Goal: Answer question/provide support: Share knowledge or assist other users

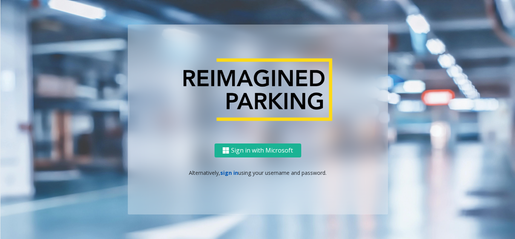
click at [231, 173] on link "sign in" at bounding box center [229, 172] width 18 height 7
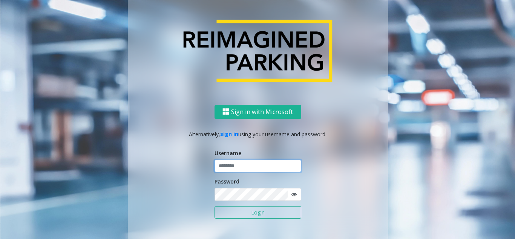
click at [229, 167] on input "text" at bounding box center [258, 166] width 87 height 13
type input "********"
click at [292, 194] on icon at bounding box center [294, 194] width 5 height 5
click at [260, 213] on button "Login" at bounding box center [258, 212] width 87 height 13
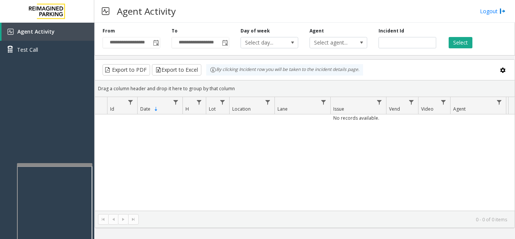
click at [60, 165] on div at bounding box center [54, 164] width 75 height 3
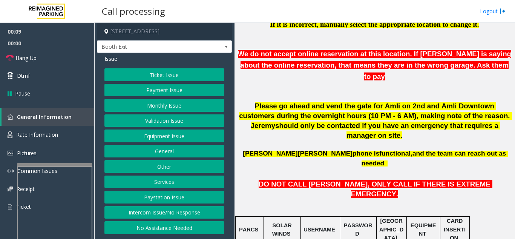
scroll to position [264, 0]
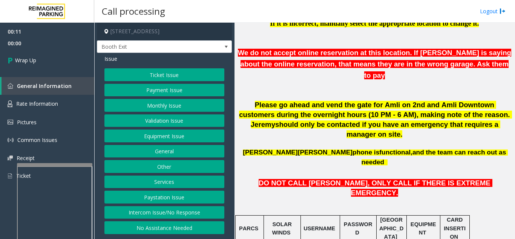
drag, startPoint x: 166, startPoint y: 214, endPoint x: 168, endPoint y: 204, distance: 10.3
click at [167, 211] on button "Intercom Issue/No Response" at bounding box center [165, 212] width 120 height 13
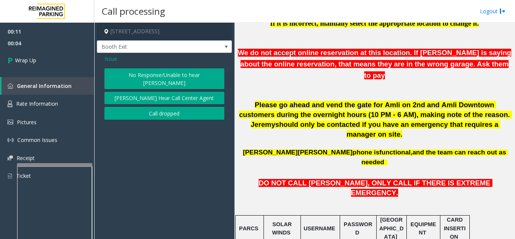
click at [154, 107] on button "Call dropped" at bounding box center [165, 113] width 120 height 13
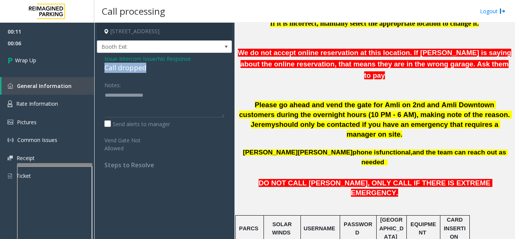
drag, startPoint x: 156, startPoint y: 70, endPoint x: 103, endPoint y: 68, distance: 53.6
click at [103, 68] on div "Issue - Intercom Issue/No Response Call dropped Notes: Send alerts to manager V…" at bounding box center [164, 114] width 135 height 123
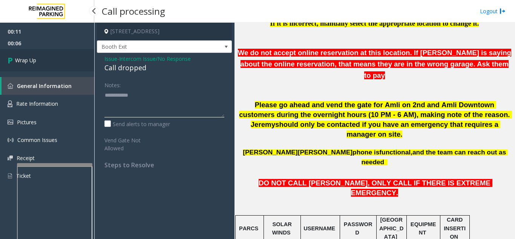
type textarea "**********"
click at [65, 63] on link "Wrap Up" at bounding box center [47, 60] width 94 height 22
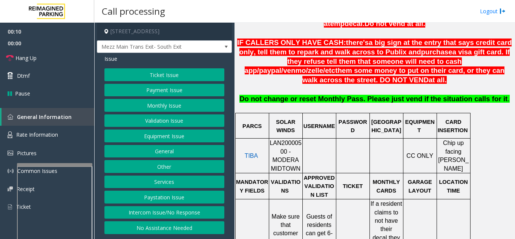
scroll to position [302, 0]
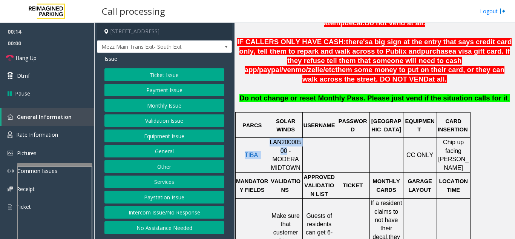
drag, startPoint x: 274, startPoint y: 143, endPoint x: 270, endPoint y: 135, distance: 8.6
click at [270, 138] on tr "TIBA LAN20000500 - MODERA MIDTOWN CC ONLY Chip up facing [PERSON_NAME]" at bounding box center [352, 155] width 235 height 35
click at [320, 148] on span at bounding box center [320, 151] width 2 height 6
drag, startPoint x: 274, startPoint y: 143, endPoint x: 271, endPoint y: 136, distance: 7.8
click at [271, 139] on span "LAN20000500 - MODERA MIDTOWN" at bounding box center [286, 155] width 32 height 32
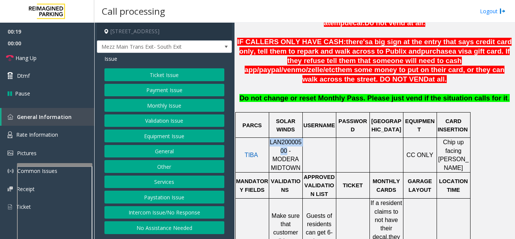
copy span "LAN20000500"
click at [189, 116] on button "Validation Issue" at bounding box center [165, 120] width 120 height 13
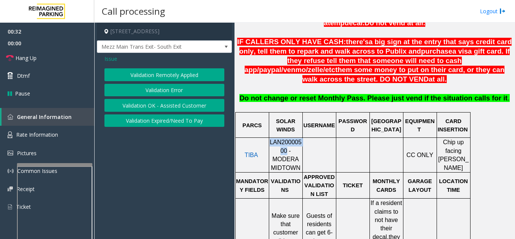
click at [182, 90] on button "Validation Error" at bounding box center [165, 90] width 120 height 13
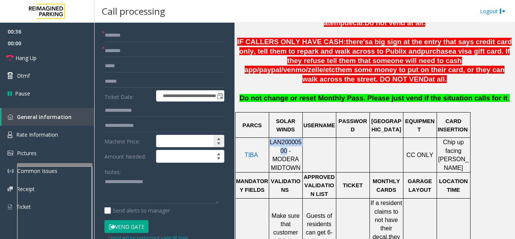
scroll to position [38, 0]
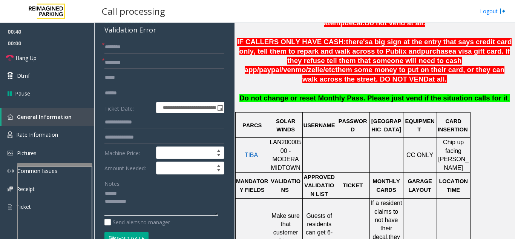
click at [135, 191] on textarea at bounding box center [162, 202] width 114 height 28
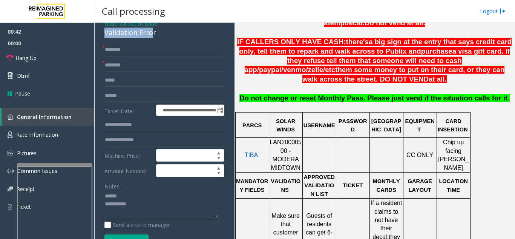
scroll to position [33, 0]
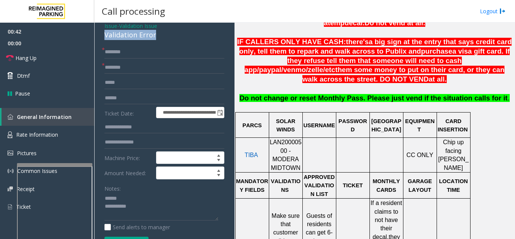
drag, startPoint x: 98, startPoint y: 31, endPoint x: 152, endPoint y: 34, distance: 53.3
click at [160, 34] on div "**********" at bounding box center [164, 235] width 135 height 431
type textarea "**********"
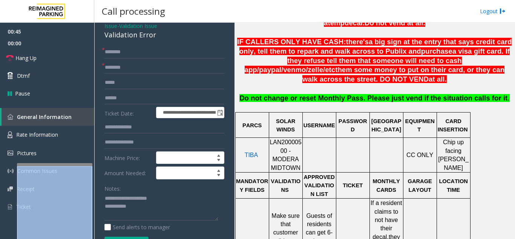
drag, startPoint x: 54, startPoint y: 166, endPoint x: 50, endPoint y: 164, distance: 4.3
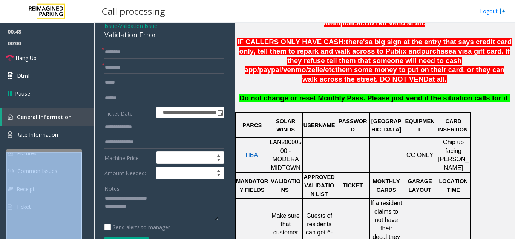
click at [43, 151] on div at bounding box center [43, 150] width 75 height 3
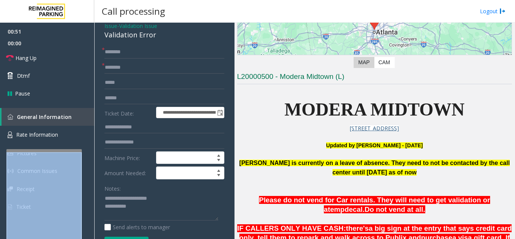
scroll to position [113, 0]
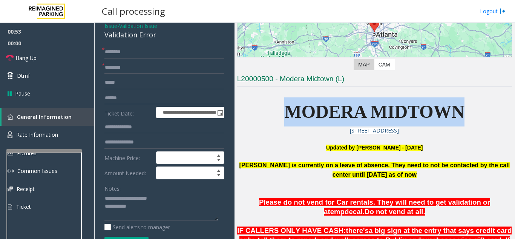
drag, startPoint x: 483, startPoint y: 111, endPoint x: 288, endPoint y: 119, distance: 195.6
click at [288, 119] on p "MODERA MIDTOWN" at bounding box center [374, 111] width 275 height 29
type input "**********"
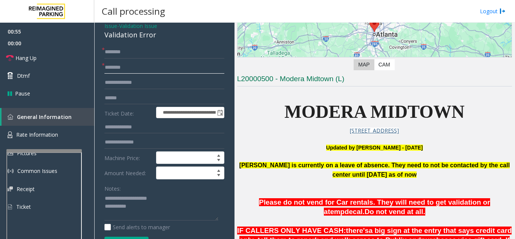
type input "**********"
click at [167, 54] on input "text" at bounding box center [165, 52] width 120 height 13
click at [145, 101] on input "text" at bounding box center [165, 98] width 120 height 13
click at [146, 96] on input "text" at bounding box center [165, 98] width 120 height 13
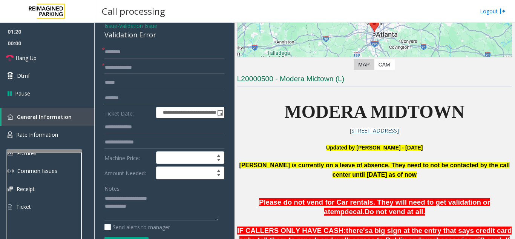
type input "*******"
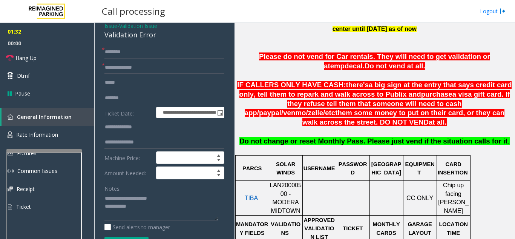
scroll to position [264, 0]
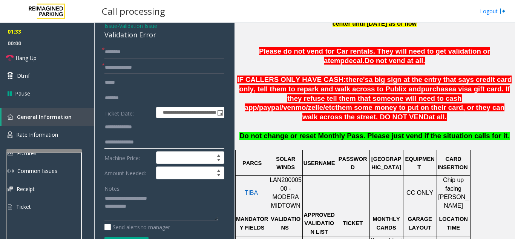
click at [130, 142] on input "text" at bounding box center [165, 142] width 120 height 13
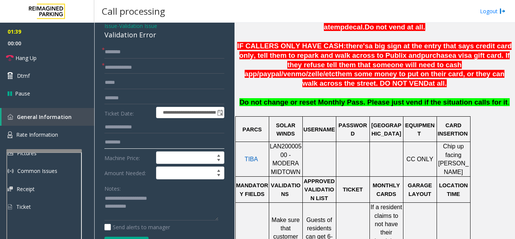
scroll to position [377, 0]
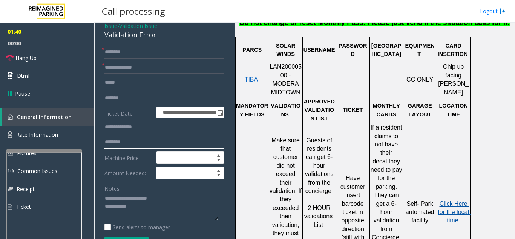
type input "********"
click at [451, 200] on span "Click Here for the local time" at bounding box center [454, 211] width 33 height 23
click at [142, 145] on input "********" at bounding box center [165, 142] width 120 height 13
click at [147, 51] on input "text" at bounding box center [165, 52] width 120 height 13
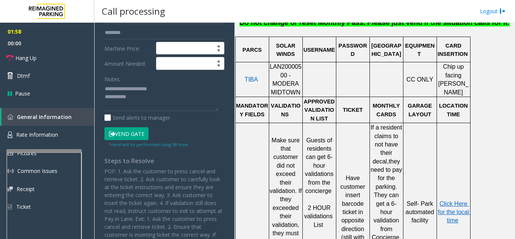
scroll to position [146, 0]
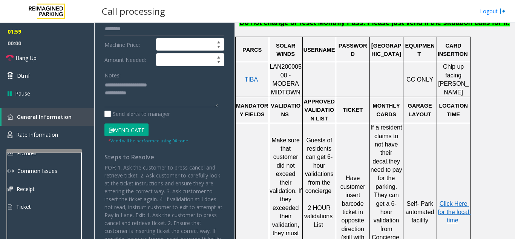
type input "*****"
click at [129, 129] on button "Vend Gate" at bounding box center [127, 129] width 44 height 13
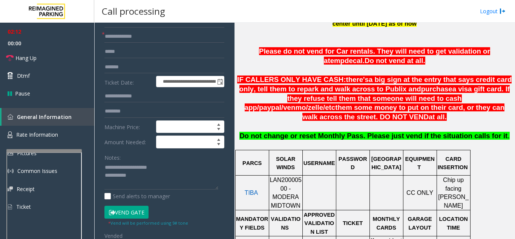
scroll to position [75, 0]
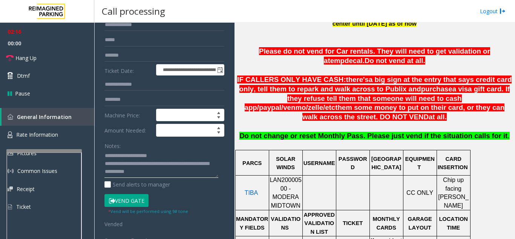
click at [181, 153] on textarea at bounding box center [162, 164] width 114 height 28
type textarea "**********"
click at [45, 62] on link "Hang Up" at bounding box center [47, 58] width 94 height 18
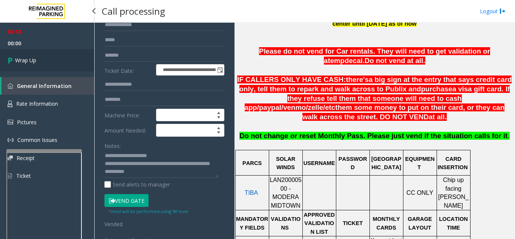
click at [62, 66] on link "Wrap Up" at bounding box center [47, 60] width 94 height 22
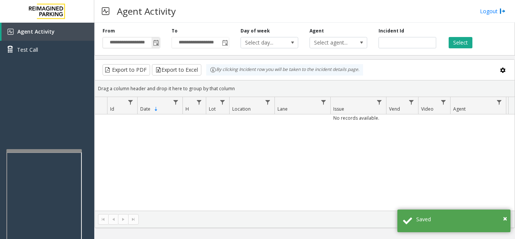
click at [156, 41] on span "Toggle popup" at bounding box center [156, 43] width 6 height 6
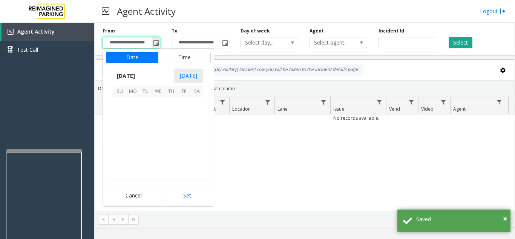
scroll to position [135510, 0]
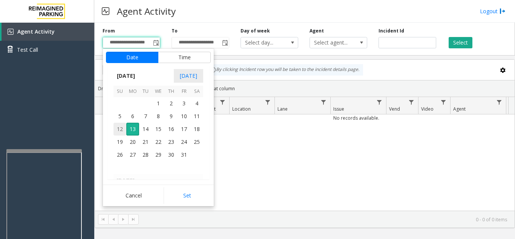
click at [118, 132] on span "12" at bounding box center [120, 129] width 13 height 13
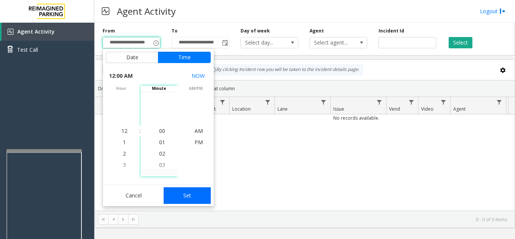
click at [180, 198] on button "Set" at bounding box center [188, 195] width 48 height 17
type input "**********"
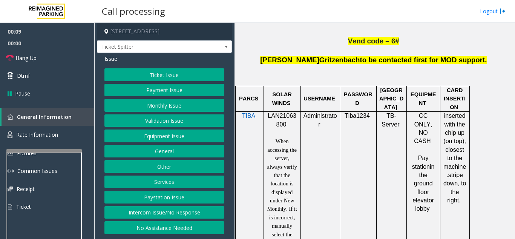
scroll to position [491, 0]
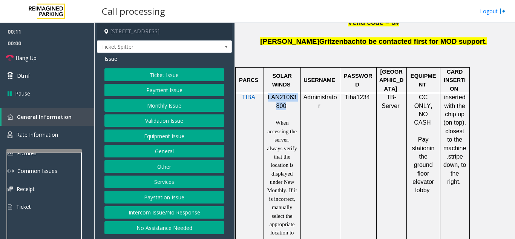
drag, startPoint x: 285, startPoint y: 67, endPoint x: 266, endPoint y: 60, distance: 20.2
click at [266, 93] on div "LAN21063800 When accessing the server, always verify that the location is displ…" at bounding box center [282, 169] width 37 height 152
drag, startPoint x: 187, startPoint y: 217, endPoint x: 180, endPoint y: 194, distance: 24.5
click at [187, 217] on button "Intercom Issue/No Response" at bounding box center [165, 212] width 120 height 13
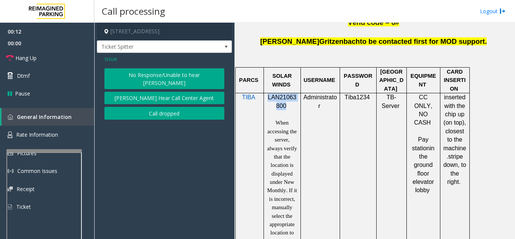
click at [157, 78] on button "No Response/Unable to hear [PERSON_NAME]" at bounding box center [165, 78] width 120 height 21
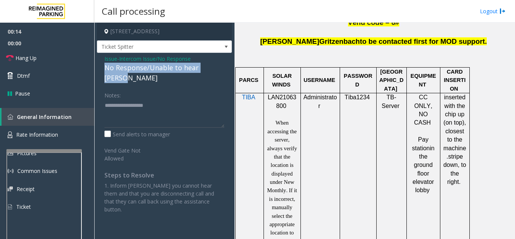
drag, startPoint x: 100, startPoint y: 69, endPoint x: 220, endPoint y: 69, distance: 120.0
click at [220, 69] on div "Issue - Intercom Issue/No Response No Response/Unable to hear parker Notes: Sen…" at bounding box center [164, 137] width 135 height 168
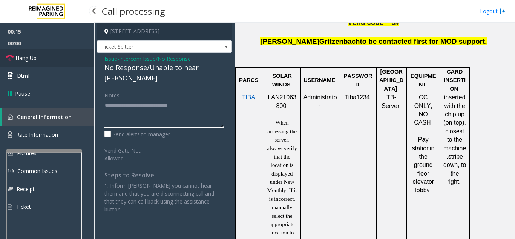
type textarea "**********"
click at [54, 58] on link "Hang Up" at bounding box center [47, 58] width 94 height 18
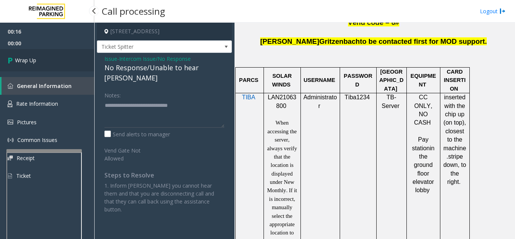
click at [63, 65] on link "Wrap Up" at bounding box center [47, 60] width 94 height 22
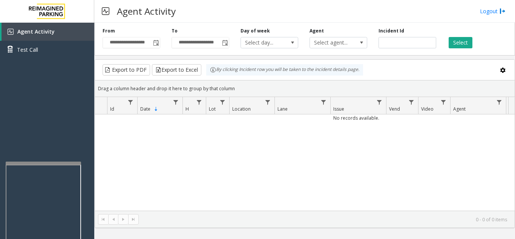
click at [44, 164] on div at bounding box center [43, 162] width 75 height 3
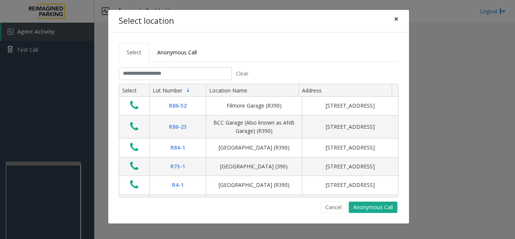
click at [395, 17] on span "×" at bounding box center [396, 19] width 5 height 11
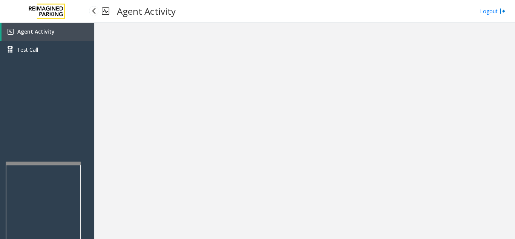
click at [68, 37] on link "Agent Activity" at bounding box center [48, 32] width 93 height 18
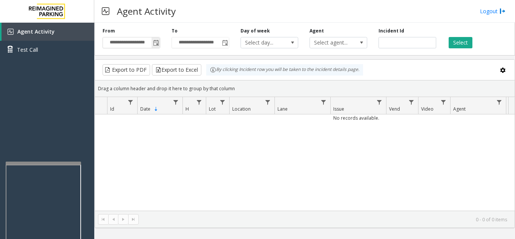
click at [156, 46] on span "Toggle popup" at bounding box center [156, 43] width 6 height 6
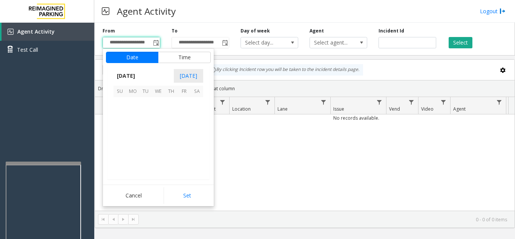
scroll to position [135510, 0]
click at [121, 127] on span "12" at bounding box center [120, 129] width 13 height 13
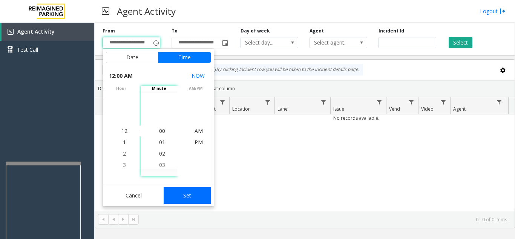
click at [196, 197] on button "Set" at bounding box center [188, 195] width 48 height 17
type input "**********"
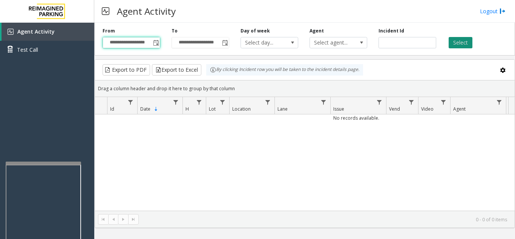
click at [464, 46] on button "Select" at bounding box center [461, 42] width 24 height 11
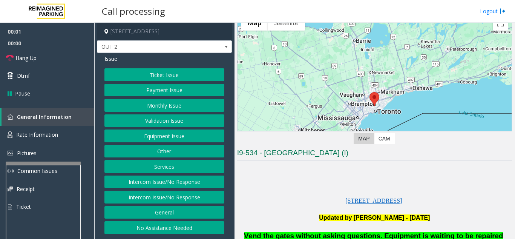
scroll to position [113, 0]
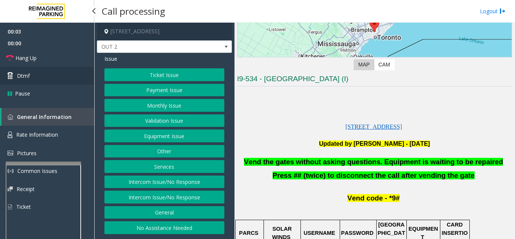
click at [44, 75] on link "Dtmf" at bounding box center [47, 76] width 94 height 18
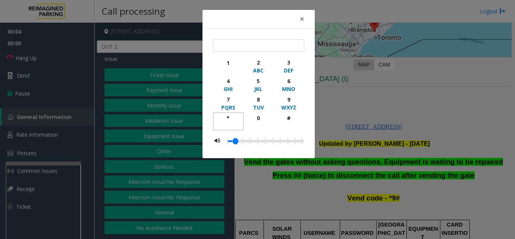
click at [232, 117] on div "*" at bounding box center [228, 118] width 21 height 8
click at [288, 101] on div "9" at bounding box center [288, 99] width 21 height 8
click at [287, 118] on div "#" at bounding box center [288, 118] width 21 height 8
type input "***"
click at [186, 137] on div "× *** 1 2 ABC 3 DEF 4 GHI 5 JKL 6 MNO 7 PQRS 8 TUV 9 WXYZ * 0 #" at bounding box center [257, 119] width 515 height 239
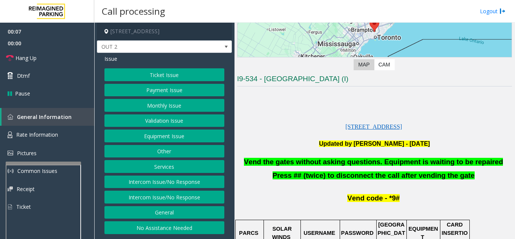
click at [188, 134] on button "Equipment Issue" at bounding box center [165, 135] width 120 height 13
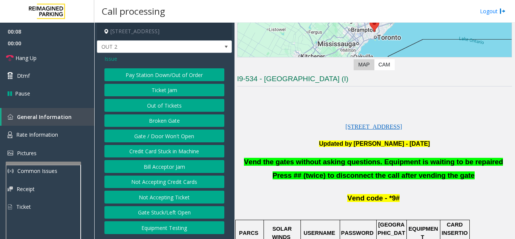
click at [188, 134] on button "Gate / Door Won't Open" at bounding box center [165, 135] width 120 height 13
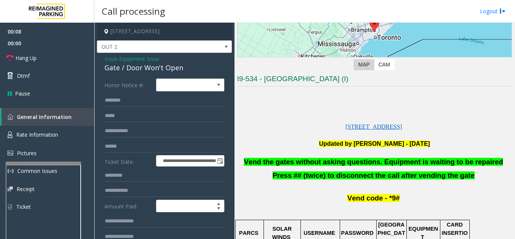
scroll to position [38, 0]
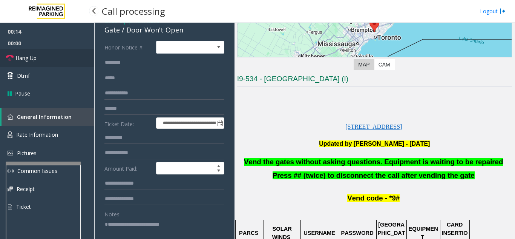
type textarea "**********"
click at [66, 60] on link "Hang Up" at bounding box center [47, 58] width 94 height 18
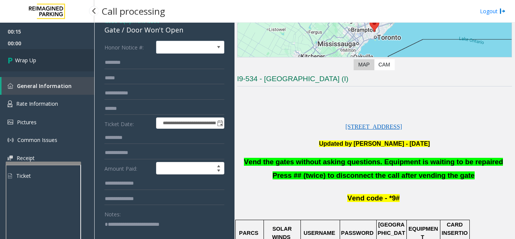
click at [66, 60] on link "Wrap Up" at bounding box center [47, 60] width 94 height 22
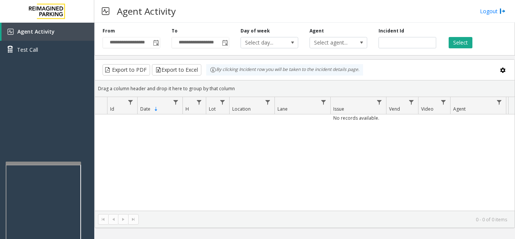
click at [160, 43] on span "**********" at bounding box center [132, 42] width 58 height 11
click at [159, 43] on span "Toggle popup" at bounding box center [156, 43] width 8 height 12
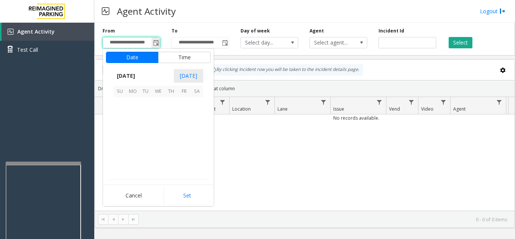
scroll to position [135510, 0]
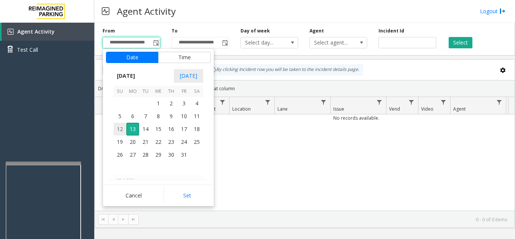
click at [118, 131] on span "12" at bounding box center [120, 129] width 13 height 13
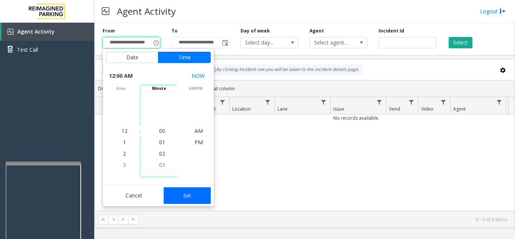
click at [175, 189] on button "Set" at bounding box center [188, 195] width 48 height 17
type input "**********"
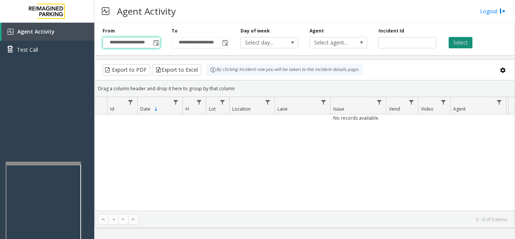
click at [457, 44] on button "Select" at bounding box center [461, 42] width 24 height 11
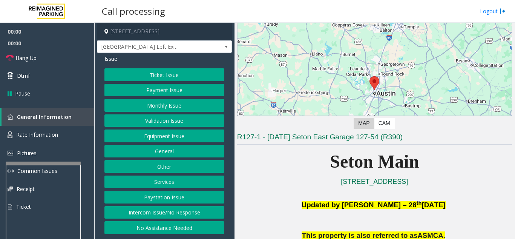
scroll to position [151, 0]
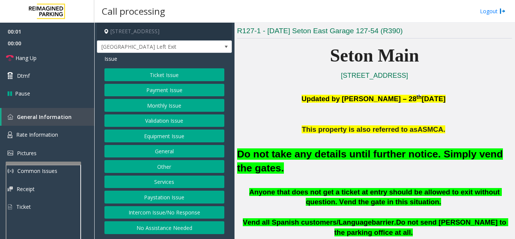
click at [178, 141] on button "Equipment Issue" at bounding box center [165, 135] width 120 height 13
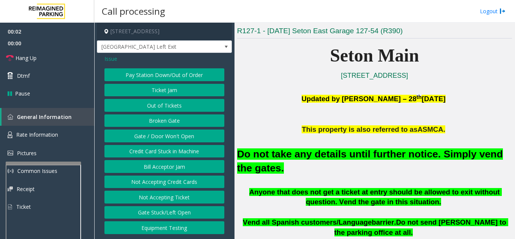
click at [178, 140] on button "Gate / Door Won't Open" at bounding box center [165, 135] width 120 height 13
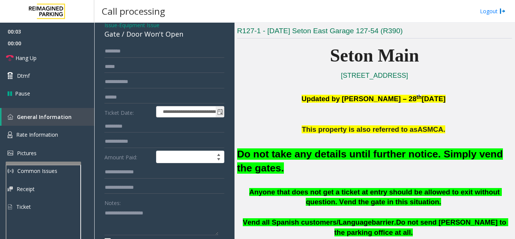
scroll to position [75, 0]
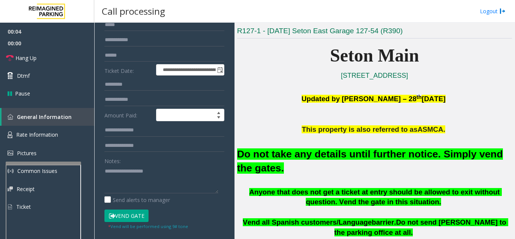
click at [139, 215] on button "Vend Gate" at bounding box center [127, 215] width 44 height 13
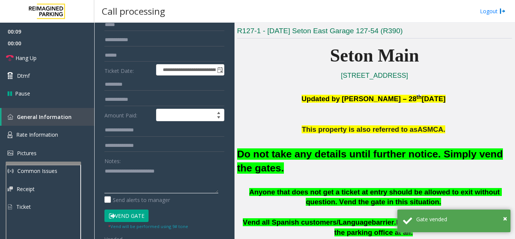
click at [182, 171] on textarea at bounding box center [162, 179] width 114 height 28
type textarea "**********"
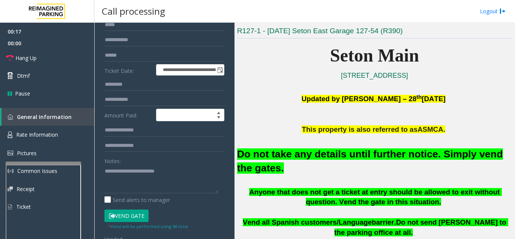
scroll to position [38, 0]
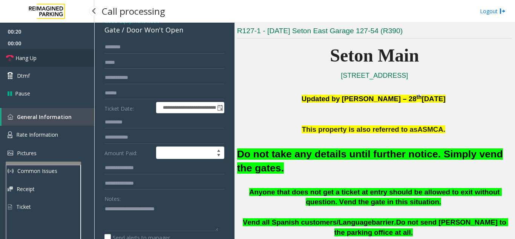
click at [67, 63] on link "Hang Up" at bounding box center [47, 58] width 94 height 18
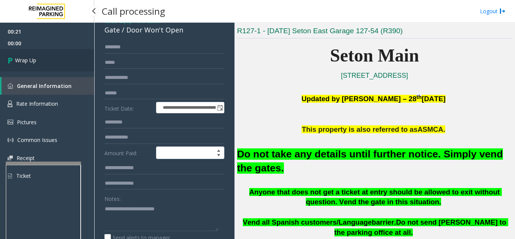
click at [66, 58] on link "Wrap Up" at bounding box center [47, 60] width 94 height 22
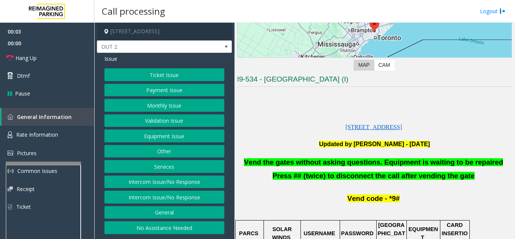
scroll to position [113, 0]
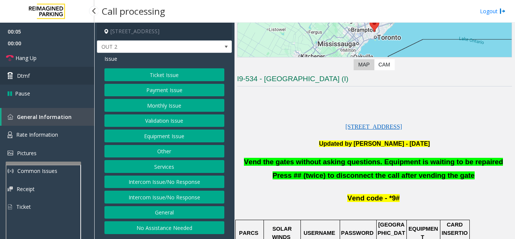
click at [56, 79] on link "Dtmf" at bounding box center [47, 76] width 94 height 18
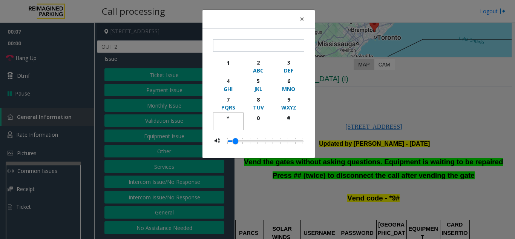
drag, startPoint x: 229, startPoint y: 116, endPoint x: 284, endPoint y: 108, distance: 55.8
click at [235, 117] on div "*" at bounding box center [228, 118] width 21 height 8
click at [292, 101] on div "9" at bounding box center [288, 99] width 21 height 8
click at [289, 118] on div "#" at bounding box center [288, 118] width 21 height 8
type input "***"
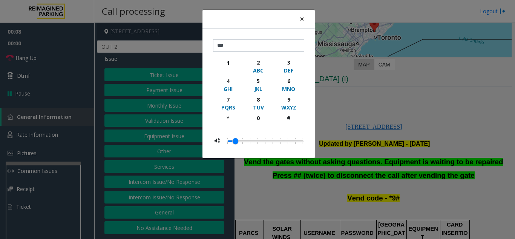
click at [303, 19] on span "×" at bounding box center [302, 19] width 5 height 11
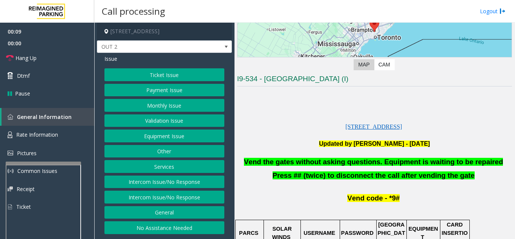
click at [179, 135] on button "Equipment Issue" at bounding box center [165, 135] width 120 height 13
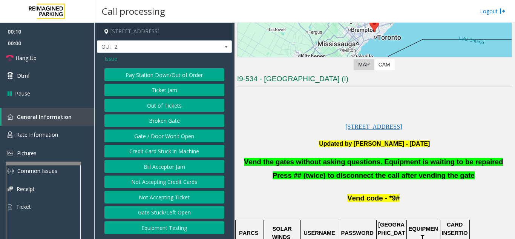
click at [179, 135] on button "Gate / Door Won't Open" at bounding box center [165, 135] width 120 height 13
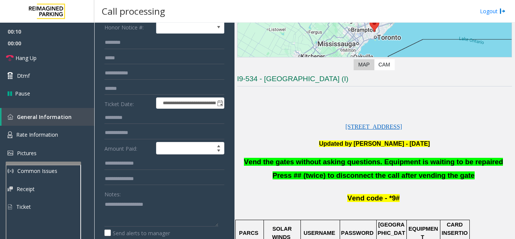
scroll to position [75, 0]
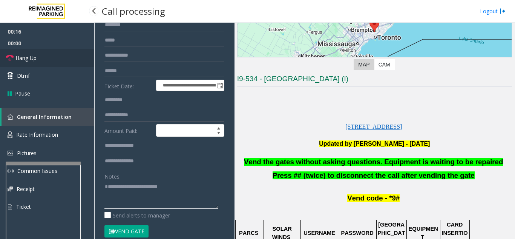
type textarea "**********"
click at [56, 63] on link "Hang Up" at bounding box center [47, 58] width 94 height 18
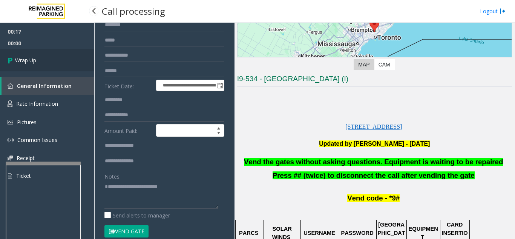
click at [62, 65] on link "Wrap Up" at bounding box center [47, 60] width 94 height 22
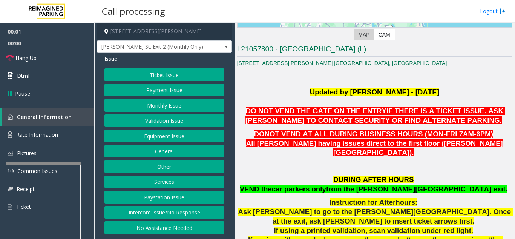
scroll to position [151, 0]
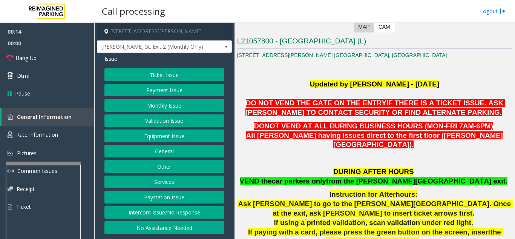
click at [180, 138] on button "Equipment Issue" at bounding box center [165, 135] width 120 height 13
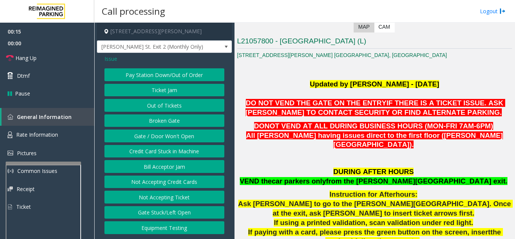
click at [180, 136] on button "Gate / Door Won't Open" at bounding box center [165, 135] width 120 height 13
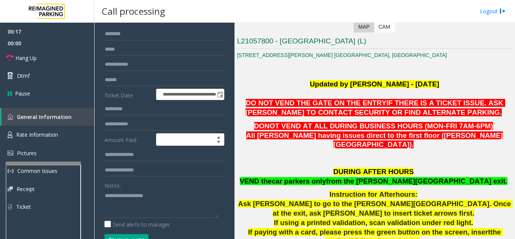
scroll to position [38, 0]
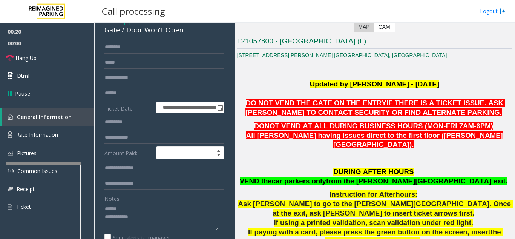
click at [135, 208] on textarea at bounding box center [162, 217] width 114 height 28
drag, startPoint x: 125, startPoint y: 31, endPoint x: 183, endPoint y: 36, distance: 58.3
click at [183, 36] on div "**********" at bounding box center [164, 210] width 135 height 390
click at [159, 225] on textarea at bounding box center [162, 217] width 114 height 28
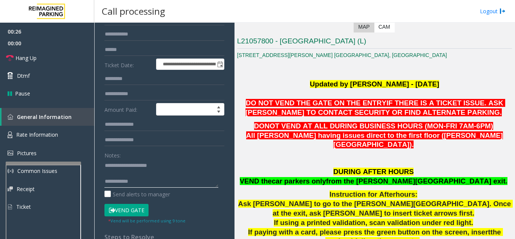
scroll to position [151, 0]
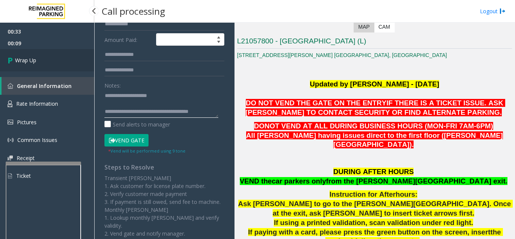
type textarea "**********"
click at [69, 62] on link "Wrap Up" at bounding box center [47, 60] width 94 height 22
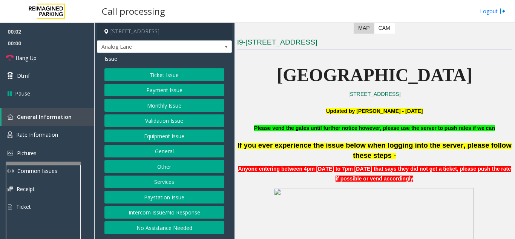
scroll to position [151, 0]
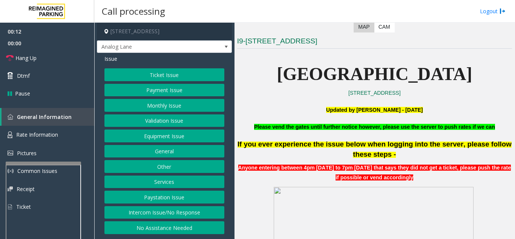
click at [169, 183] on button "Services" at bounding box center [165, 181] width 120 height 13
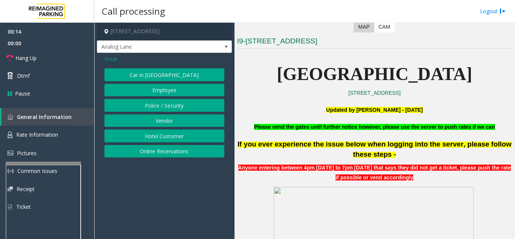
click at [166, 150] on button "Online Reservations" at bounding box center [165, 151] width 120 height 13
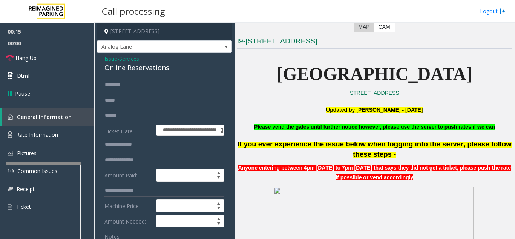
scroll to position [38, 0]
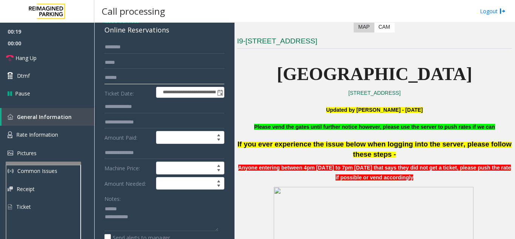
click at [149, 78] on input "text" at bounding box center [165, 77] width 120 height 13
drag, startPoint x: 103, startPoint y: 32, endPoint x: 175, endPoint y: 31, distance: 71.7
click at [151, 74] on input "text" at bounding box center [165, 77] width 120 height 13
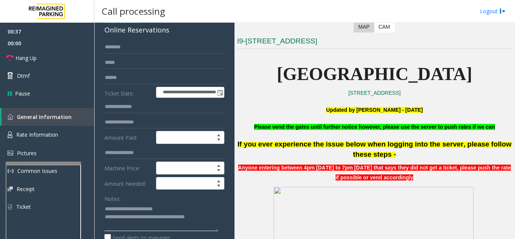
type textarea "**********"
click at [138, 82] on input "text" at bounding box center [165, 77] width 120 height 13
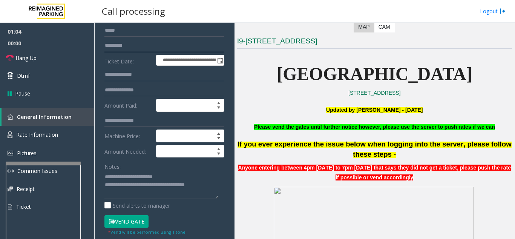
scroll to position [113, 0]
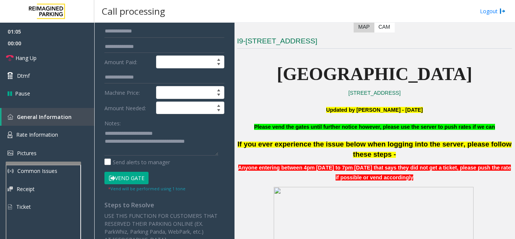
type input "*********"
click at [136, 181] on button "Vend Gate" at bounding box center [127, 178] width 44 height 13
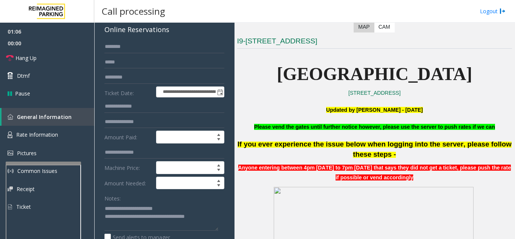
scroll to position [38, 0]
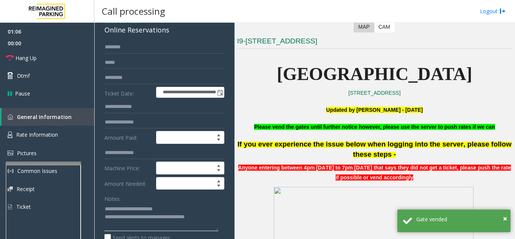
click at [187, 210] on textarea at bounding box center [162, 217] width 114 height 28
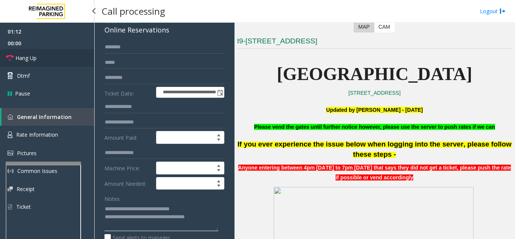
type textarea "**********"
click at [32, 65] on link "Hang Up" at bounding box center [47, 58] width 94 height 18
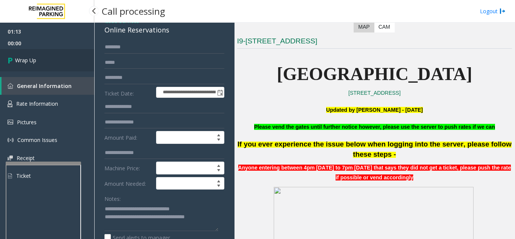
click at [40, 65] on link "Wrap Up" at bounding box center [47, 60] width 94 height 22
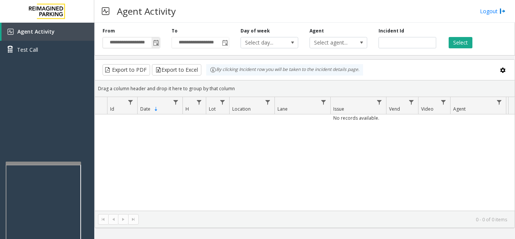
click at [158, 44] on span "Toggle popup" at bounding box center [156, 43] width 6 height 6
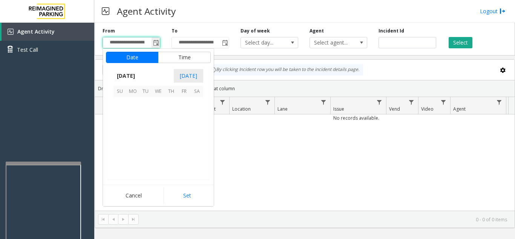
scroll to position [135510, 0]
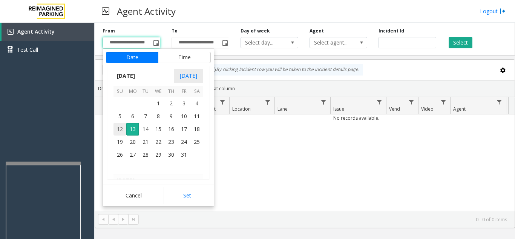
click at [117, 129] on span "12" at bounding box center [120, 129] width 13 height 13
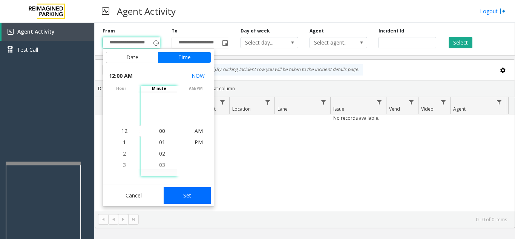
click at [183, 198] on button "Set" at bounding box center [188, 195] width 48 height 17
type input "**********"
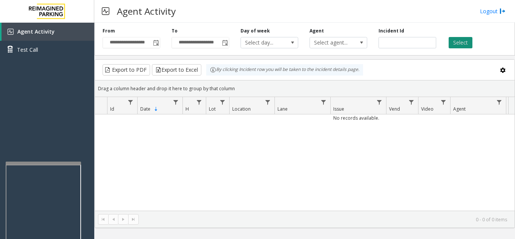
click at [468, 42] on button "Select" at bounding box center [461, 42] width 24 height 11
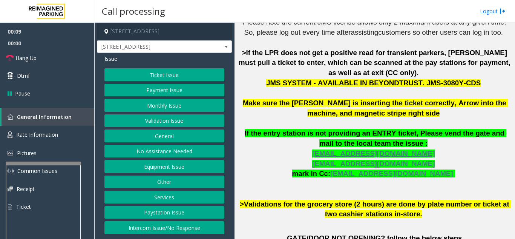
scroll to position [302, 0]
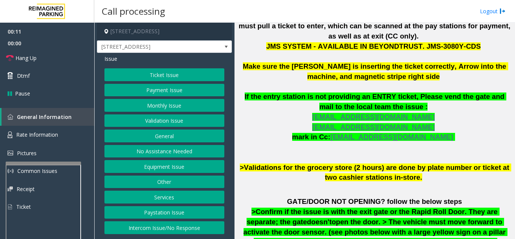
click at [179, 118] on button "Validation Issue" at bounding box center [165, 120] width 120 height 13
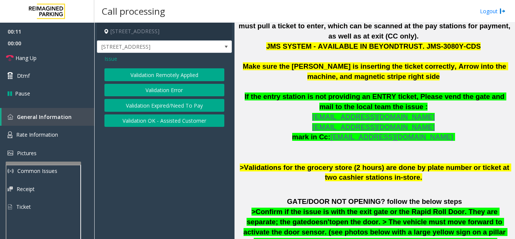
click at [179, 89] on button "Validation Error" at bounding box center [165, 90] width 120 height 13
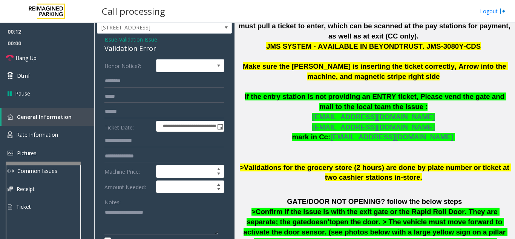
scroll to position [38, 0]
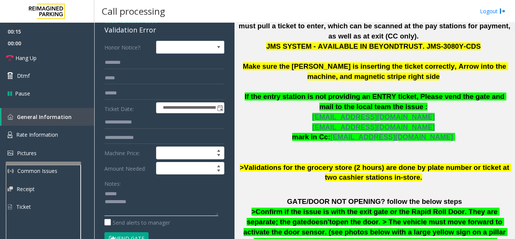
click at [125, 194] on textarea at bounding box center [162, 202] width 114 height 28
drag, startPoint x: 102, startPoint y: 31, endPoint x: 161, endPoint y: 35, distance: 59.4
click at [153, 207] on textarea at bounding box center [162, 202] width 114 height 28
drag, startPoint x: 318, startPoint y: 158, endPoint x: 345, endPoint y: 156, distance: 27.2
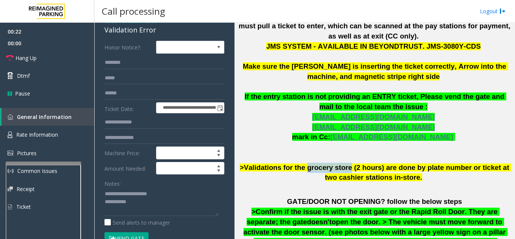
click at [345, 163] on span ">Validations for the grocery store (2 hours) are done by plate number or ticket…" at bounding box center [376, 172] width 272 height 18
click at [140, 85] on form "**********" at bounding box center [165, 147] width 120 height 212
click at [158, 194] on textarea at bounding box center [162, 202] width 114 height 28
type textarea "**********"
click at [146, 97] on input "text" at bounding box center [165, 93] width 120 height 13
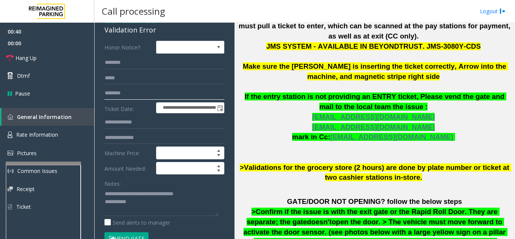
type input "********"
click at [123, 67] on input "text" at bounding box center [165, 62] width 120 height 13
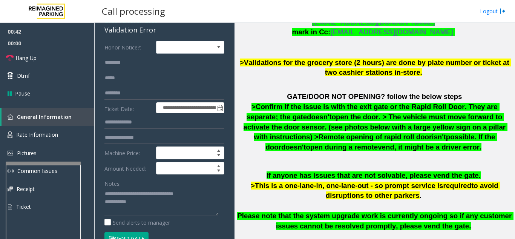
scroll to position [302, 0]
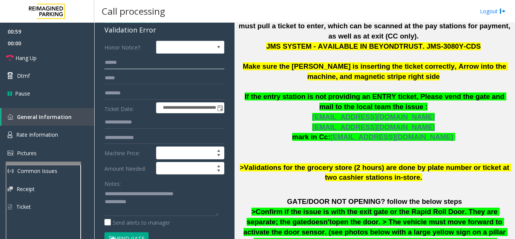
type input "*****"
click at [180, 139] on input "text" at bounding box center [165, 137] width 120 height 13
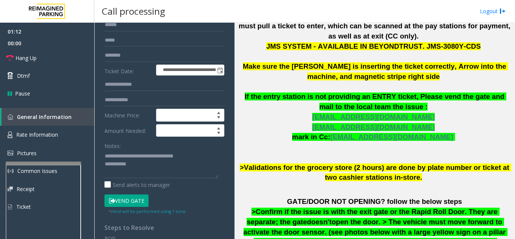
click at [132, 201] on button "Vend Gate" at bounding box center [127, 200] width 44 height 13
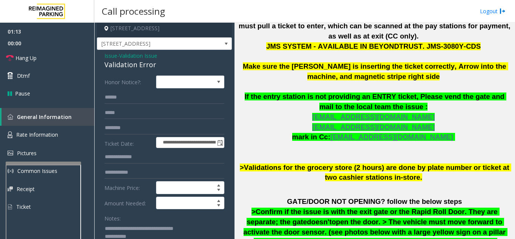
scroll to position [0, 0]
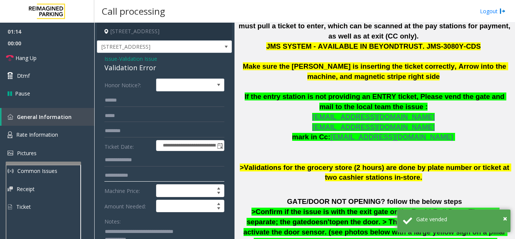
drag, startPoint x: 140, startPoint y: 177, endPoint x: 125, endPoint y: 177, distance: 14.3
click at [125, 177] on input "**********" at bounding box center [165, 175] width 120 height 13
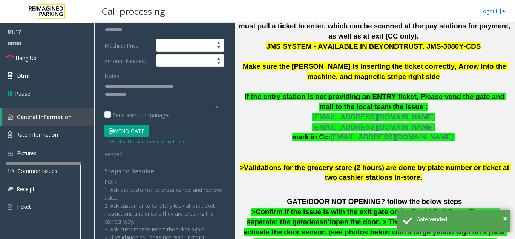
scroll to position [151, 0]
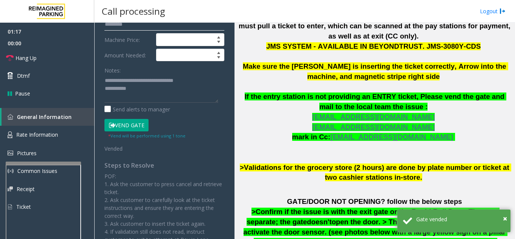
type input "********"
click at [169, 89] on textarea at bounding box center [162, 88] width 114 height 28
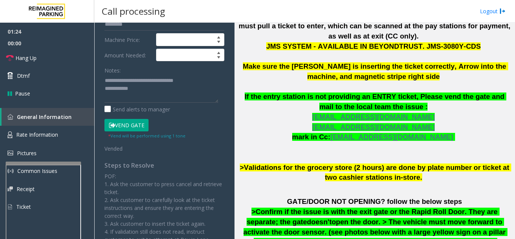
click at [112, 123] on icon at bounding box center [112, 125] width 6 height 5
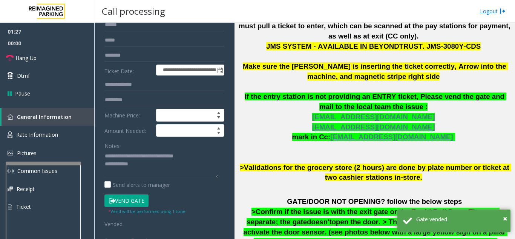
scroll to position [113, 0]
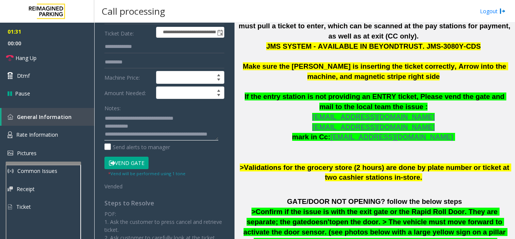
type textarea "**********"
click at [151, 105] on div "Notes:" at bounding box center [165, 120] width 120 height 39
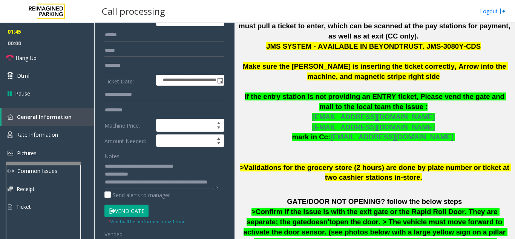
scroll to position [0, 0]
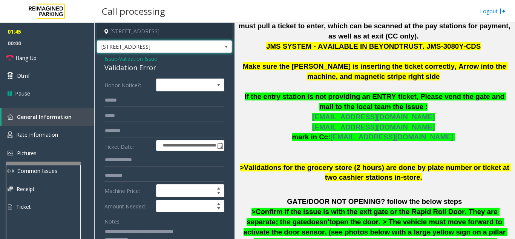
click at [185, 50] on span "3080 Yonge Street" at bounding box center [151, 47] width 108 height 12
click at [254, 92] on span "If the entry station is not providing an ENTRY ticket, Please vend the gate and…" at bounding box center [376, 101] width 262 height 18
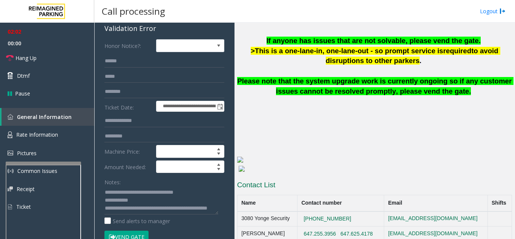
scroll to position [75, 0]
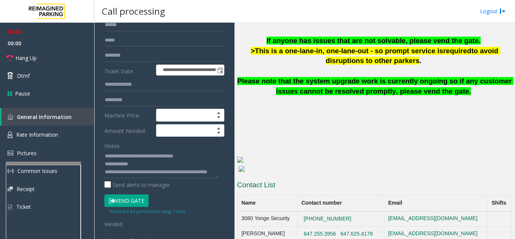
click at [120, 199] on button "Vend Gate" at bounding box center [127, 200] width 44 height 13
click at [26, 56] on span "Hang Up" at bounding box center [25, 58] width 21 height 8
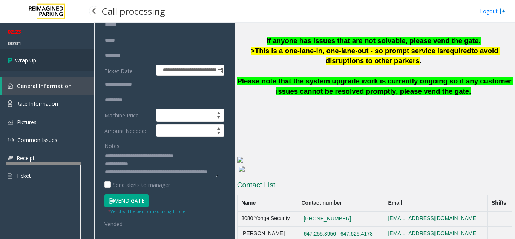
click at [55, 62] on link "Wrap Up" at bounding box center [47, 60] width 94 height 22
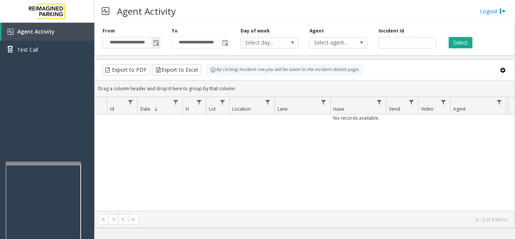
click at [155, 45] on span "Toggle popup" at bounding box center [156, 43] width 6 height 6
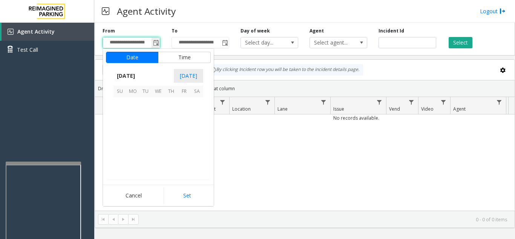
scroll to position [135510, 0]
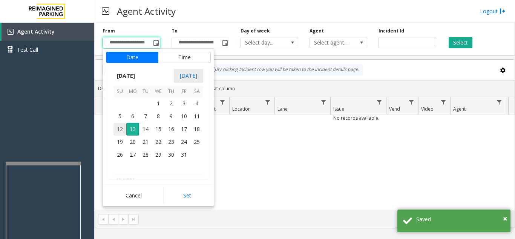
click at [120, 130] on span "12" at bounding box center [120, 129] width 13 height 13
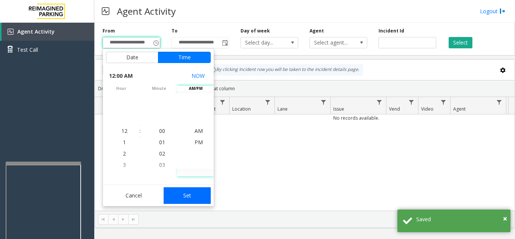
click at [187, 194] on button "Set" at bounding box center [188, 195] width 48 height 17
type input "**********"
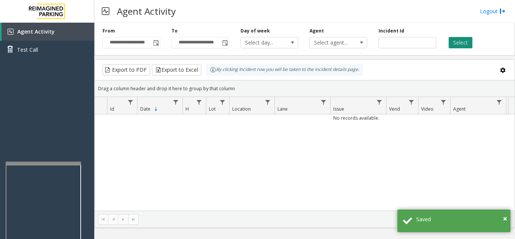
click at [464, 43] on button "Select" at bounding box center [461, 42] width 24 height 11
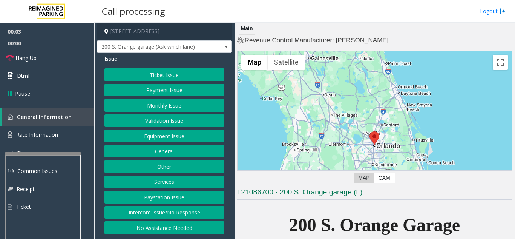
click at [41, 153] on div at bounding box center [42, 153] width 75 height 3
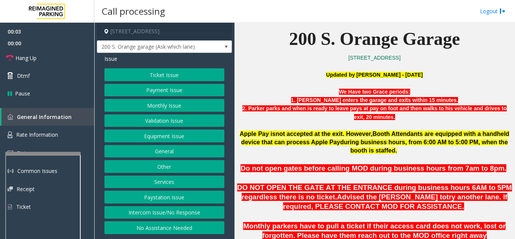
scroll to position [189, 0]
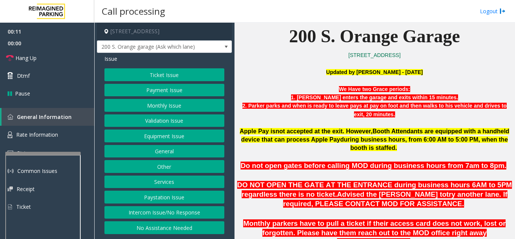
click at [138, 215] on button "Intercom Issue/No Response" at bounding box center [165, 212] width 120 height 13
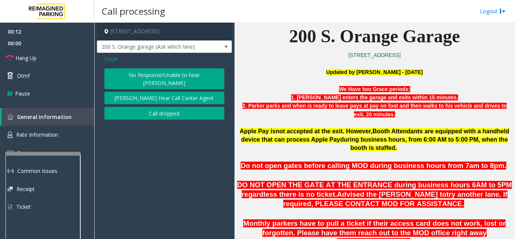
click at [178, 76] on button "No Response/Unable to hear [PERSON_NAME]" at bounding box center [165, 78] width 120 height 21
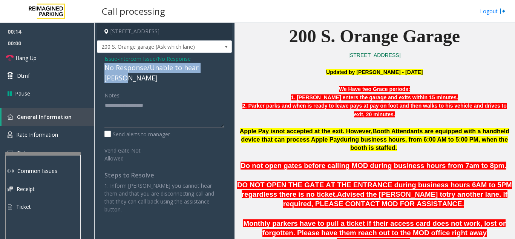
drag, startPoint x: 103, startPoint y: 68, endPoint x: 220, endPoint y: 68, distance: 117.0
click at [220, 68] on div "Issue - Intercom Issue/No Response No Response/Unable to hear parker Notes: Sen…" at bounding box center [164, 137] width 135 height 168
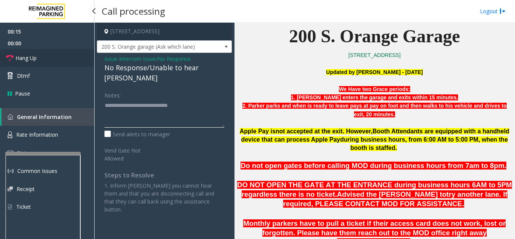
type textarea "**********"
click at [76, 64] on link "Hang Up" at bounding box center [47, 58] width 94 height 18
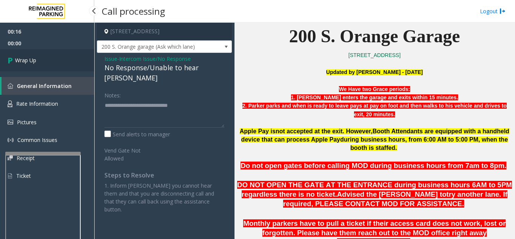
click at [76, 64] on link "Wrap Up" at bounding box center [47, 60] width 94 height 22
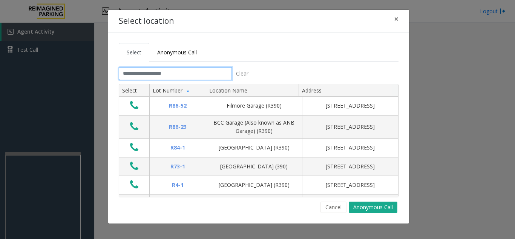
click at [145, 73] on input "text" at bounding box center [175, 73] width 113 height 13
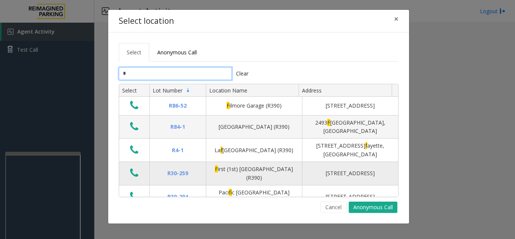
type input "*"
click at [231, 166] on div "F irst (1st) Hill Medical Pavilion (R390)" at bounding box center [254, 173] width 87 height 17
click at [141, 168] on td "Data table" at bounding box center [134, 173] width 30 height 23
click at [168, 169] on div "R30-259" at bounding box center [177, 173] width 47 height 8
click at [134, 170] on icon "Data table" at bounding box center [134, 173] width 8 height 11
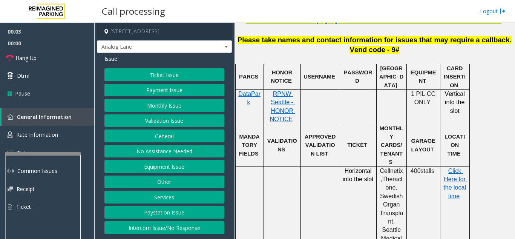
scroll to position [302, 0]
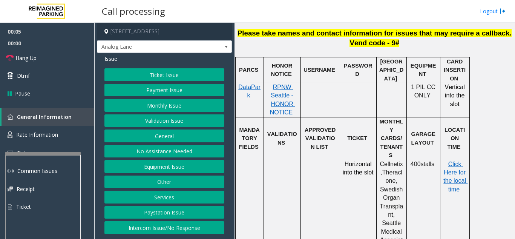
click at [167, 106] on button "Monthly Issue" at bounding box center [165, 105] width 120 height 13
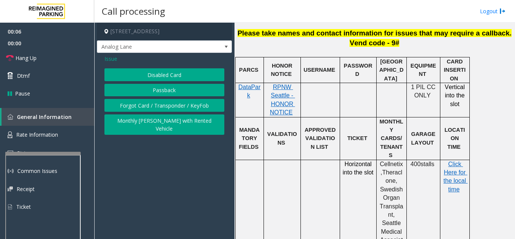
click at [171, 77] on button "Disabled Card" at bounding box center [165, 74] width 120 height 13
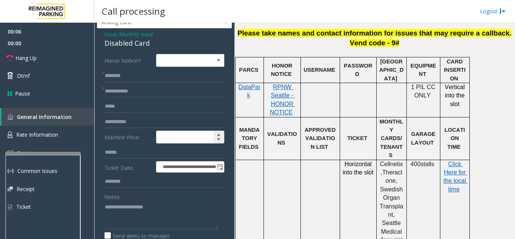
scroll to position [38, 0]
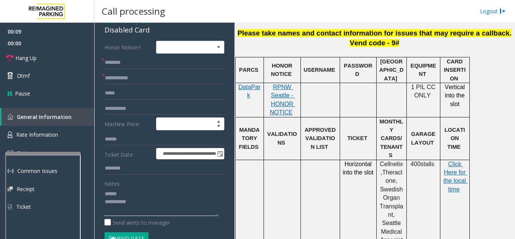
click at [125, 192] on textarea at bounding box center [162, 202] width 114 height 28
type textarea "**********"
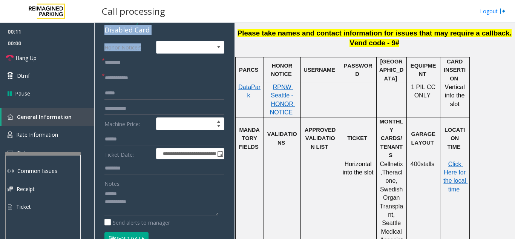
drag, startPoint x: 104, startPoint y: 32, endPoint x: 158, endPoint y: 35, distance: 54.1
click at [141, 35] on div "Disabled Card" at bounding box center [165, 30] width 120 height 10
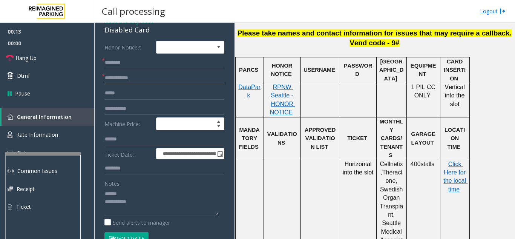
click at [132, 81] on input "text" at bounding box center [165, 78] width 120 height 13
type input "**********"
click at [136, 194] on textarea at bounding box center [162, 202] width 114 height 28
drag, startPoint x: 153, startPoint y: 29, endPoint x: 104, endPoint y: 32, distance: 49.1
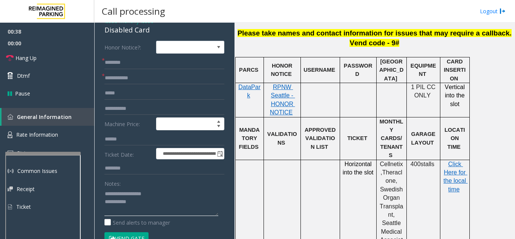
type textarea "**********"
click at [149, 65] on input "text" at bounding box center [165, 62] width 120 height 13
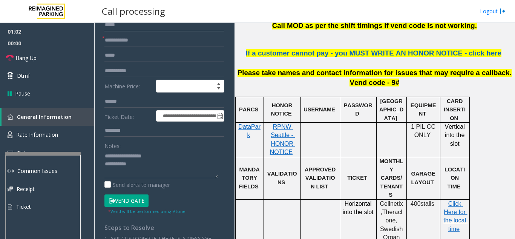
scroll to position [264, 0]
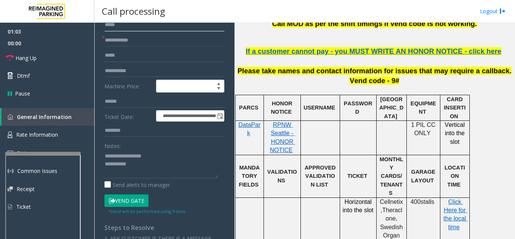
type input "****"
click at [133, 200] on button "Vend Gate" at bounding box center [127, 200] width 44 height 13
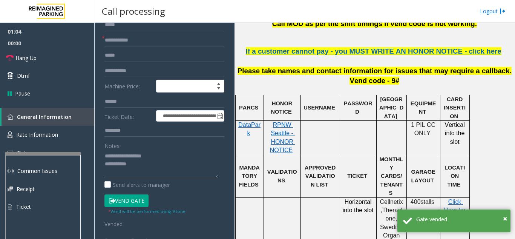
click at [146, 166] on textarea at bounding box center [162, 164] width 114 height 28
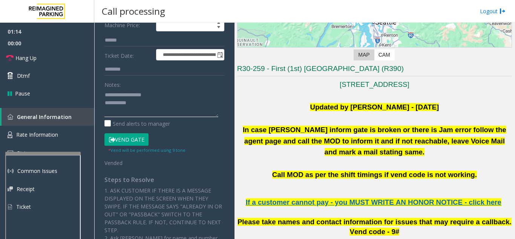
scroll to position [151, 0]
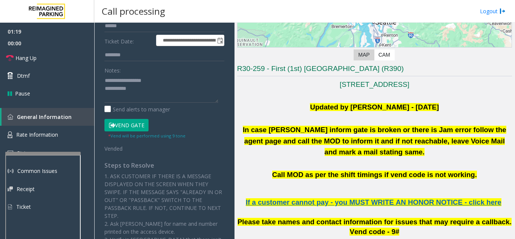
click at [127, 126] on button "Vend Gate" at bounding box center [127, 125] width 44 height 13
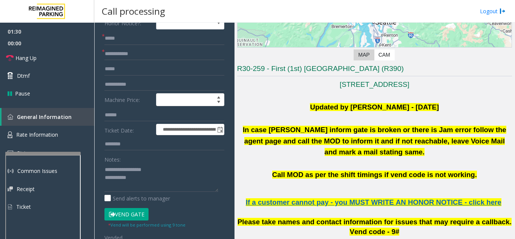
scroll to position [0, 0]
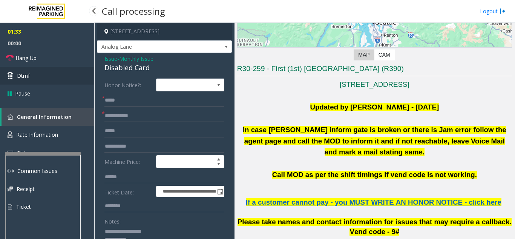
click at [20, 78] on span "Dtmf" at bounding box center [23, 76] width 13 height 8
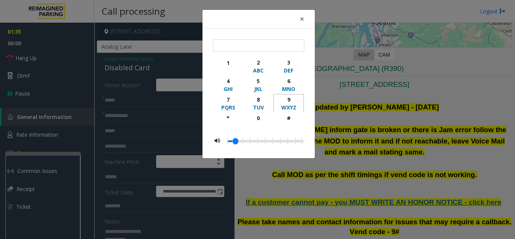
drag, startPoint x: 290, startPoint y: 100, endPoint x: 294, endPoint y: 116, distance: 17.1
click at [290, 100] on div "9" at bounding box center [288, 99] width 21 height 8
drag, startPoint x: 295, startPoint y: 118, endPoint x: 284, endPoint y: 74, distance: 46.0
click at [294, 118] on div "#" at bounding box center [288, 118] width 21 height 8
type input "**"
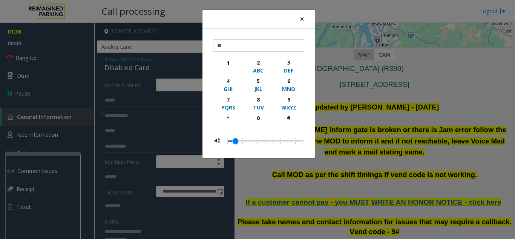
click at [303, 22] on span "×" at bounding box center [302, 19] width 5 height 11
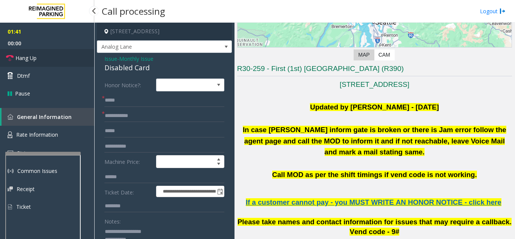
click at [49, 60] on link "Hang Up" at bounding box center [47, 58] width 94 height 18
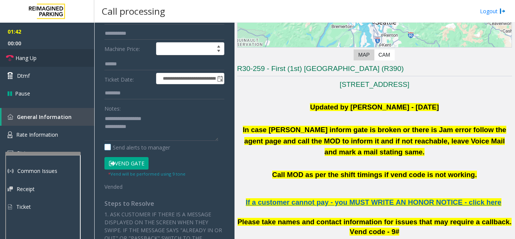
scroll to position [113, 0]
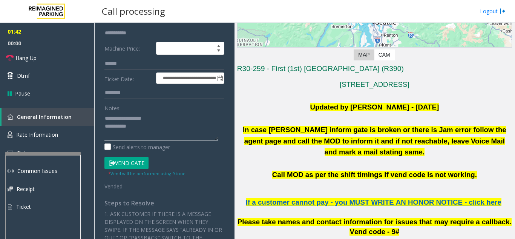
click at [168, 131] on textarea at bounding box center [162, 126] width 114 height 28
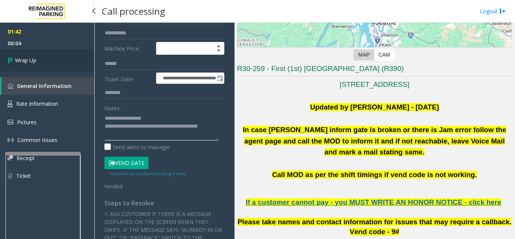
type textarea "**********"
click at [34, 61] on span "Wrap Up" at bounding box center [25, 60] width 21 height 8
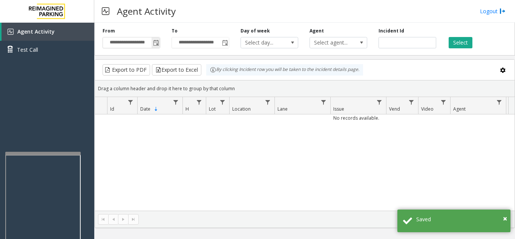
click at [157, 44] on span "Toggle popup" at bounding box center [156, 43] width 6 height 6
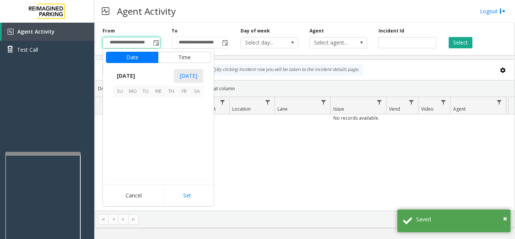
scroll to position [135510, 0]
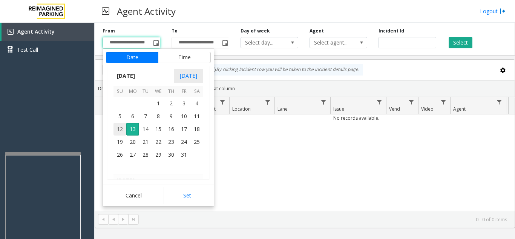
click at [121, 128] on span "12" at bounding box center [120, 129] width 13 height 13
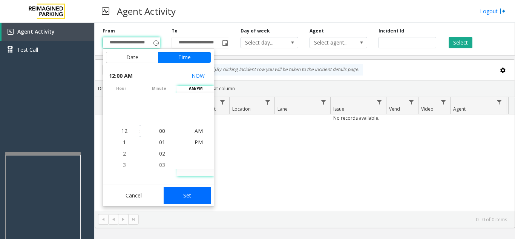
click at [199, 197] on button "Set" at bounding box center [188, 195] width 48 height 17
type input "**********"
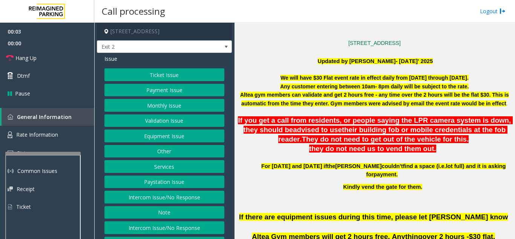
scroll to position [226, 0]
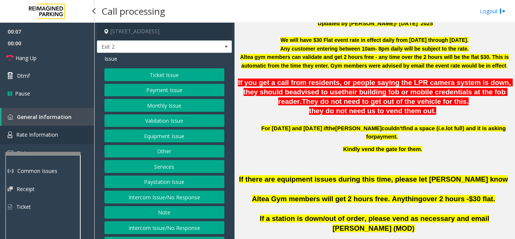
click at [40, 135] on span "Rate Information" at bounding box center [37, 134] width 42 height 7
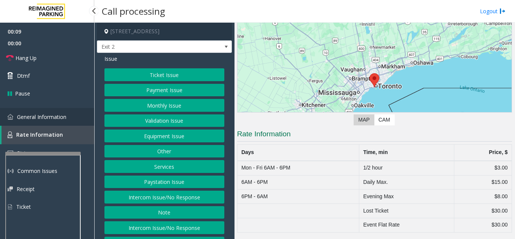
click at [43, 118] on span "General Information" at bounding box center [41, 116] width 49 height 7
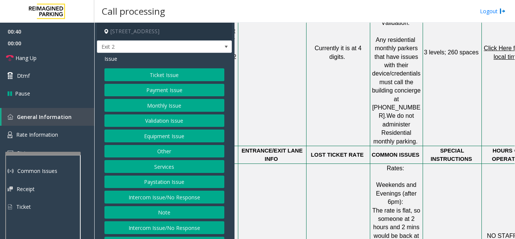
scroll to position [717, 140]
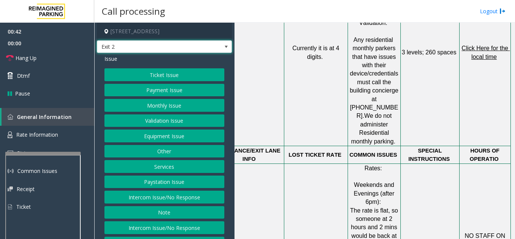
click at [194, 47] on span "Exit 2" at bounding box center [151, 47] width 108 height 12
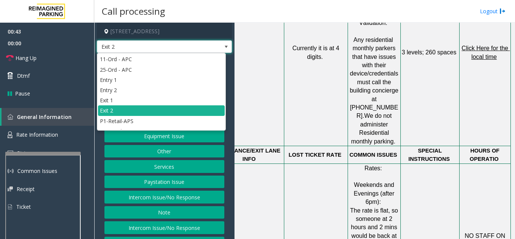
click at [267, 70] on td at bounding box center [250, 52] width 68 height 187
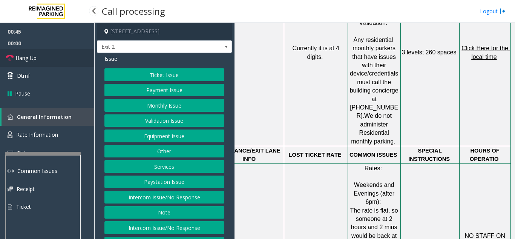
click at [53, 61] on link "Hang Up" at bounding box center [47, 58] width 94 height 18
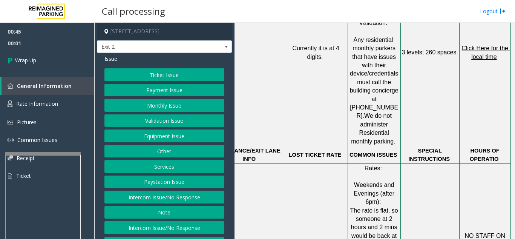
scroll to position [29, 0]
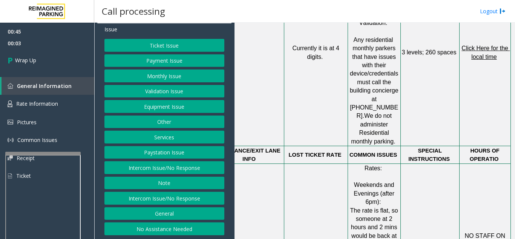
click at [162, 214] on button "General" at bounding box center [165, 213] width 120 height 13
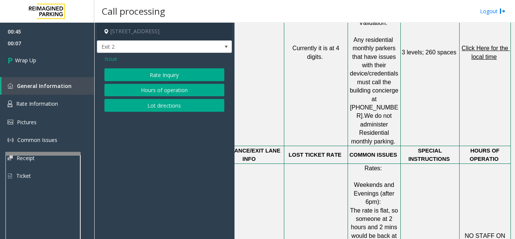
click at [110, 59] on span "Issue" at bounding box center [111, 59] width 13 height 8
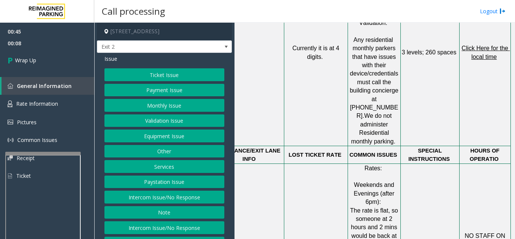
click at [163, 141] on button "Equipment Issue" at bounding box center [165, 135] width 120 height 13
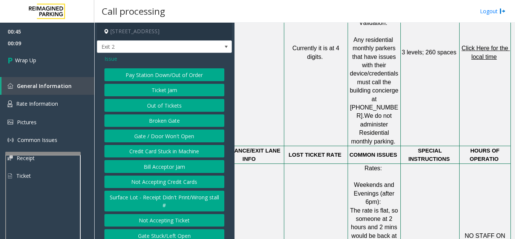
click at [163, 141] on button "Gate / Door Won't Open" at bounding box center [165, 135] width 120 height 13
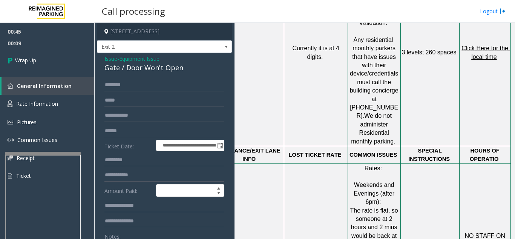
scroll to position [38, 0]
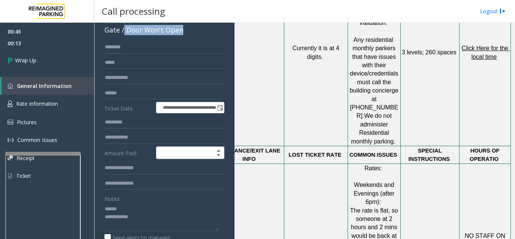
drag, startPoint x: 124, startPoint y: 31, endPoint x: 188, endPoint y: 31, distance: 63.4
click at [189, 31] on div "Gate / Door Won't Open" at bounding box center [165, 30] width 120 height 10
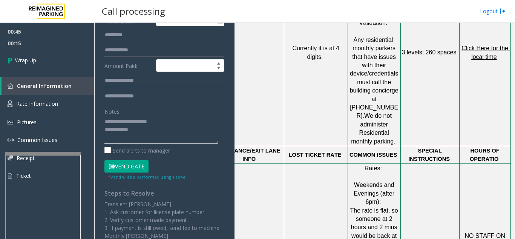
scroll to position [151, 0]
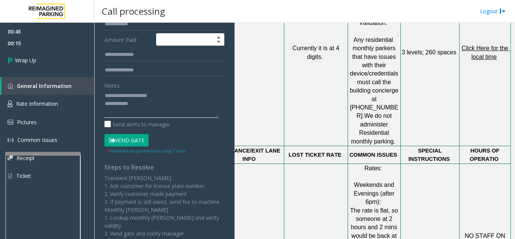
click at [169, 109] on textarea at bounding box center [162, 103] width 114 height 28
click at [143, 108] on textarea at bounding box center [162, 103] width 114 height 28
click at [152, 99] on textarea at bounding box center [162, 103] width 114 height 28
click at [149, 104] on textarea at bounding box center [162, 103] width 114 height 28
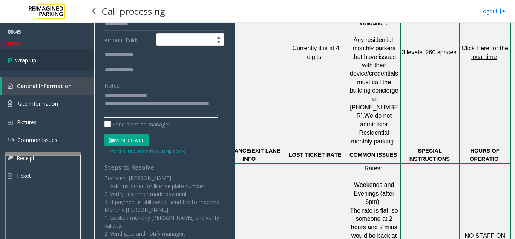
type textarea "**********"
click at [46, 62] on link "Wrap Up" at bounding box center [47, 60] width 94 height 22
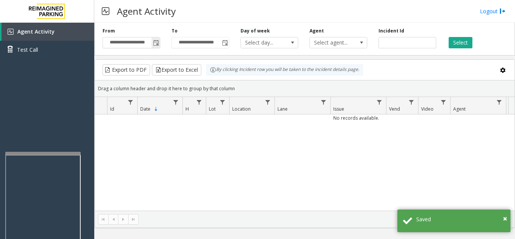
click at [156, 46] on span "Toggle popup" at bounding box center [156, 43] width 6 height 6
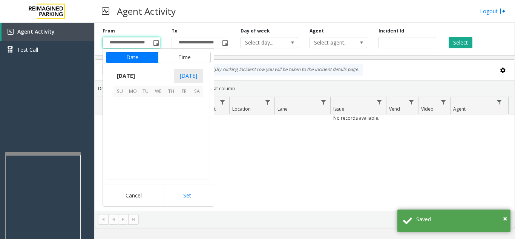
scroll to position [135510, 0]
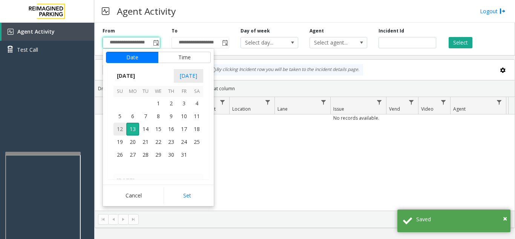
click at [122, 128] on span "12" at bounding box center [120, 129] width 13 height 13
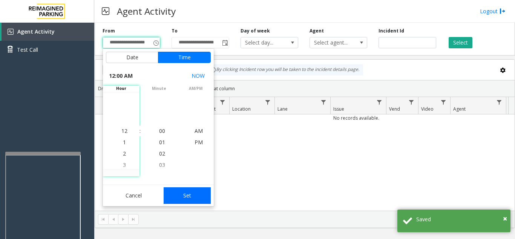
click at [193, 194] on button "Set" at bounding box center [188, 195] width 48 height 17
type input "**********"
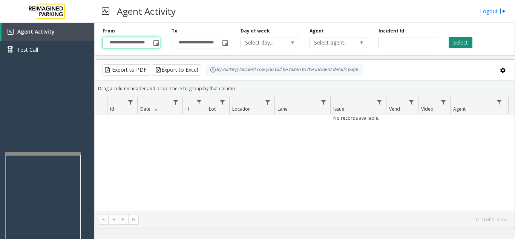
click at [463, 46] on button "Select" at bounding box center [461, 42] width 24 height 11
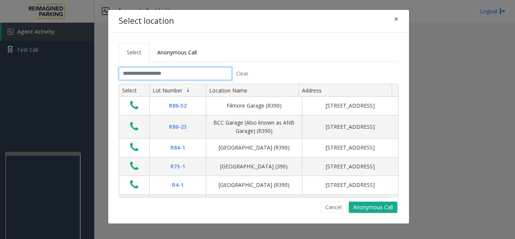
click at [184, 73] on input "text" at bounding box center [175, 73] width 113 height 13
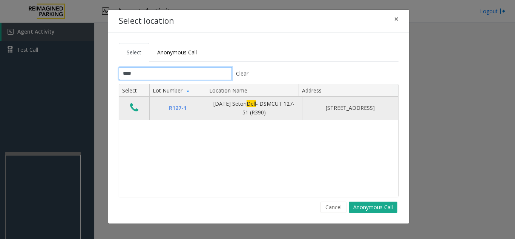
type input "****"
click at [130, 106] on icon "Data table" at bounding box center [134, 107] width 8 height 11
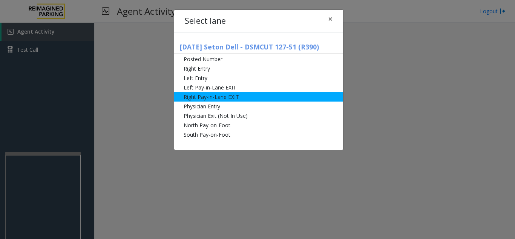
click at [226, 95] on li "Right Pay-in-Lane EXIT" at bounding box center [258, 96] width 169 height 9
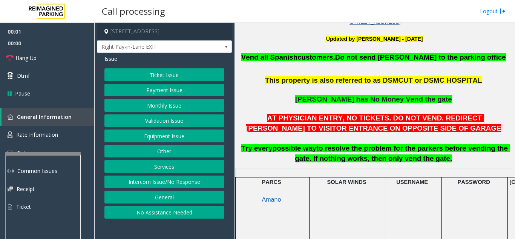
scroll to position [264, 0]
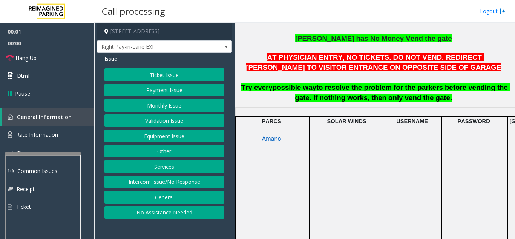
click at [162, 106] on button "Monthly Issue" at bounding box center [165, 105] width 120 height 13
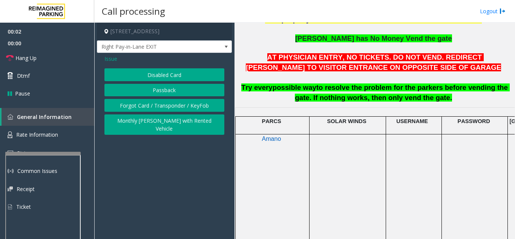
click at [163, 74] on button "Disabled Card" at bounding box center [165, 74] width 120 height 13
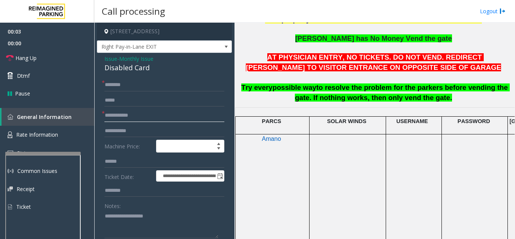
click at [161, 112] on input "text" at bounding box center [165, 115] width 120 height 13
type textarea "**********"
click at [144, 118] on input "text" at bounding box center [165, 115] width 120 height 13
type input "******"
click at [151, 77] on div "**********" at bounding box center [164, 233] width 135 height 360
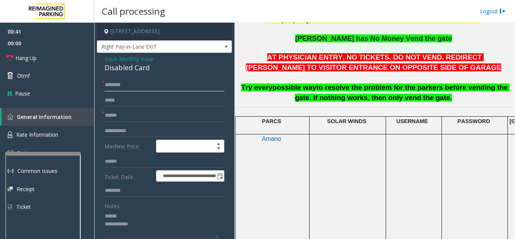
click at [149, 83] on input "text" at bounding box center [165, 84] width 120 height 13
drag, startPoint x: 101, startPoint y: 66, endPoint x: 129, endPoint y: 66, distance: 27.9
click at [159, 65] on div "**********" at bounding box center [164, 233] width 135 height 360
type textarea "**********"
click at [133, 85] on input "text" at bounding box center [165, 84] width 120 height 13
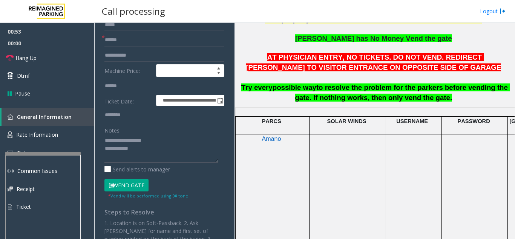
click at [127, 185] on button "Vend Gate" at bounding box center [127, 185] width 44 height 13
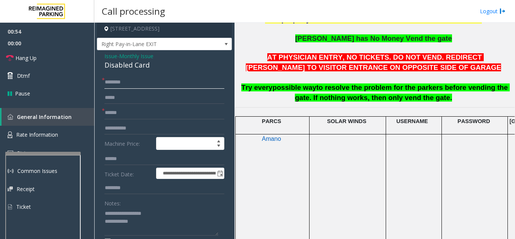
scroll to position [0, 0]
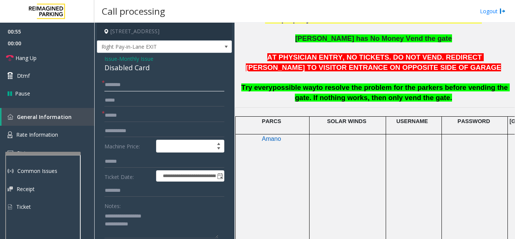
click at [131, 84] on input "text" at bounding box center [165, 84] width 120 height 13
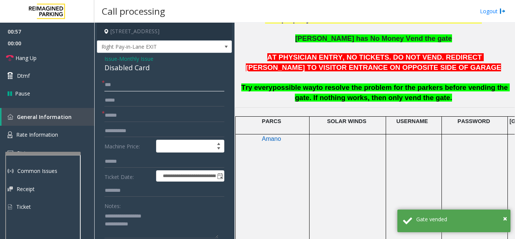
scroll to position [75, 0]
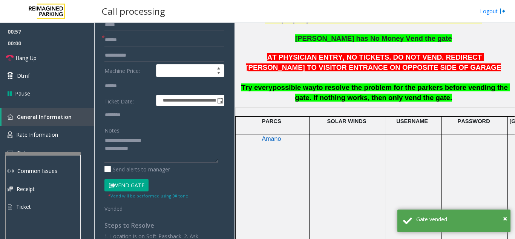
type input "**"
click at [153, 151] on textarea at bounding box center [162, 148] width 114 height 28
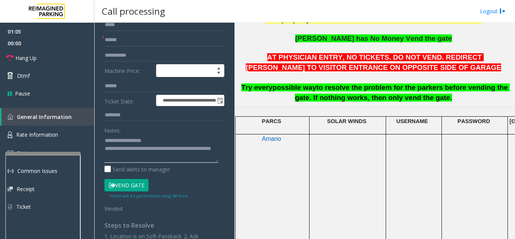
click at [176, 137] on textarea at bounding box center [162, 148] width 114 height 28
type textarea "**********"
click at [11, 60] on icon at bounding box center [10, 58] width 8 height 8
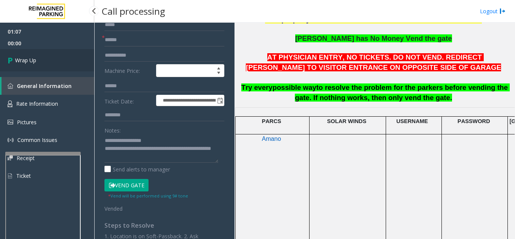
click at [56, 68] on link "Wrap Up" at bounding box center [47, 60] width 94 height 22
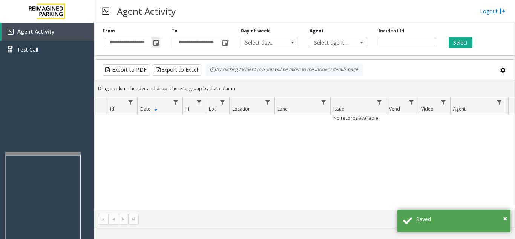
click at [155, 41] on span "Toggle popup" at bounding box center [156, 43] width 6 height 6
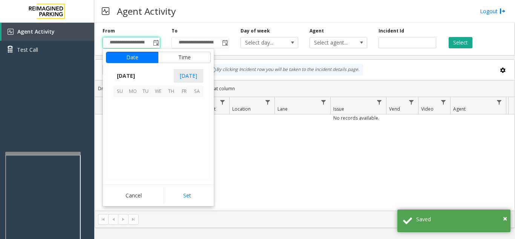
scroll to position [135510, 0]
click at [121, 130] on span "12" at bounding box center [120, 129] width 13 height 13
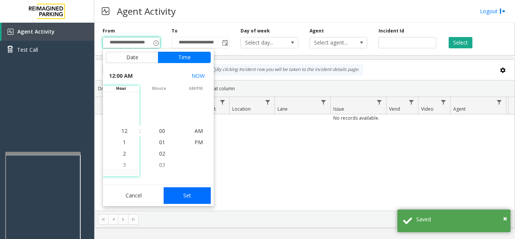
click at [180, 191] on button "Set" at bounding box center [188, 195] width 48 height 17
type input "**********"
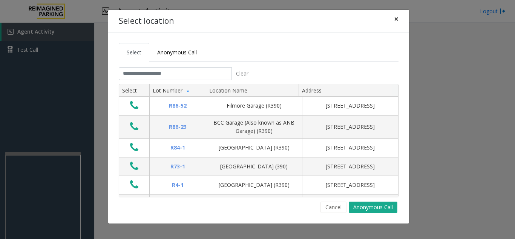
click at [395, 21] on span "×" at bounding box center [396, 19] width 5 height 11
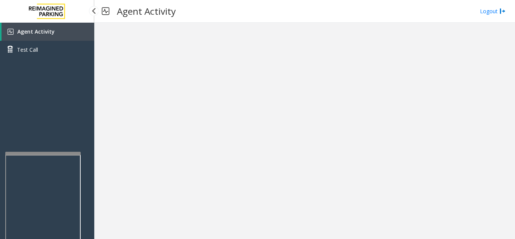
click at [59, 30] on link "Agent Activity" at bounding box center [48, 32] width 93 height 18
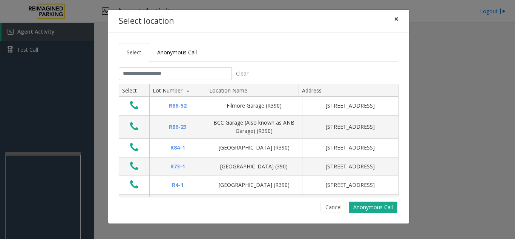
click at [397, 19] on span "×" at bounding box center [396, 19] width 5 height 11
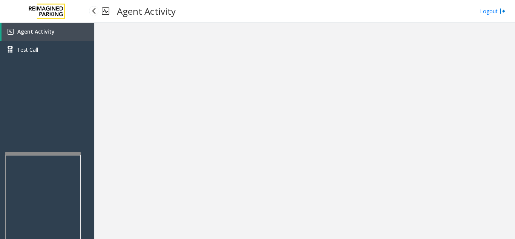
click at [54, 32] on link "Agent Activity" at bounding box center [48, 32] width 93 height 18
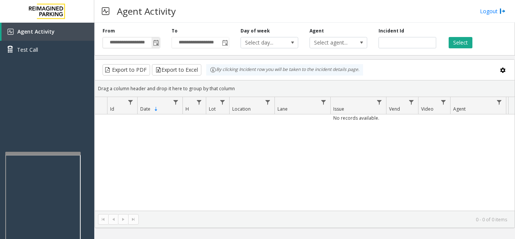
click at [156, 45] on span "Toggle popup" at bounding box center [156, 43] width 6 height 6
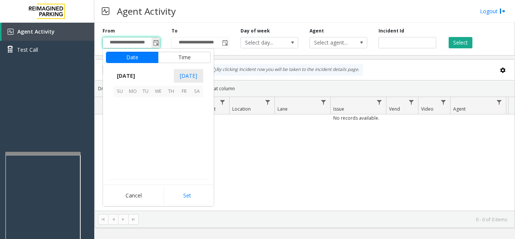
scroll to position [135510, 0]
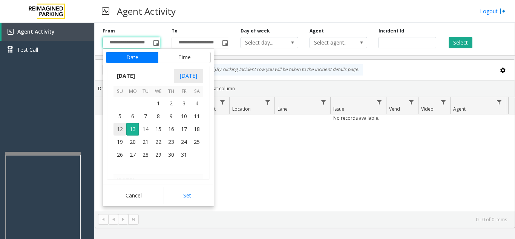
click at [117, 129] on span "12" at bounding box center [120, 129] width 13 height 13
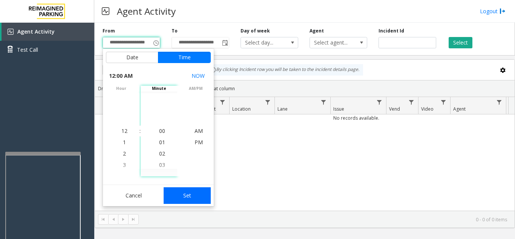
click at [182, 193] on button "Set" at bounding box center [188, 195] width 48 height 17
type input "**********"
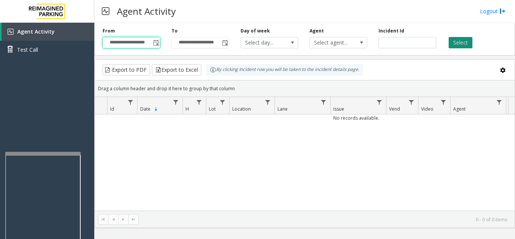
click at [466, 45] on button "Select" at bounding box center [461, 42] width 24 height 11
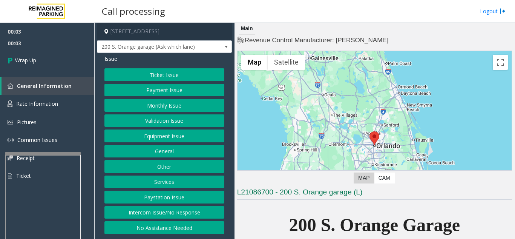
drag, startPoint x: 159, startPoint y: 217, endPoint x: 157, endPoint y: 211, distance: 7.0
click at [158, 215] on button "Intercom Issue/No Response" at bounding box center [165, 212] width 120 height 13
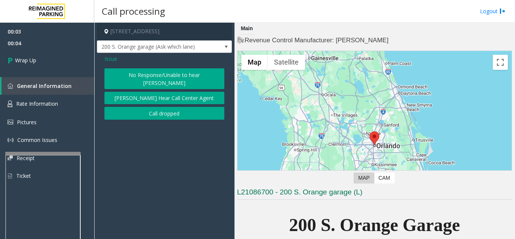
click at [143, 107] on button "Call dropped" at bounding box center [165, 113] width 120 height 13
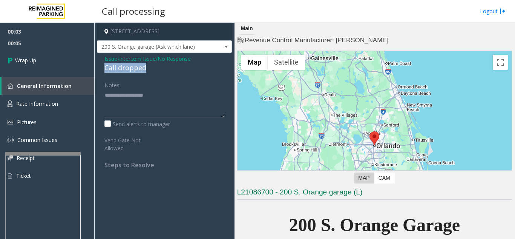
drag, startPoint x: 151, startPoint y: 71, endPoint x: 120, endPoint y: 68, distance: 31.1
click at [101, 69] on div "Issue - Intercom Issue/No Response Call dropped Notes: Send alerts to manager V…" at bounding box center [164, 114] width 135 height 123
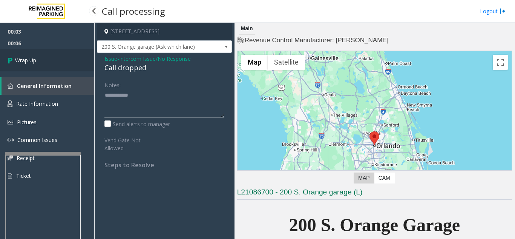
type textarea "**********"
click at [50, 64] on link "Wrap Up" at bounding box center [47, 60] width 94 height 22
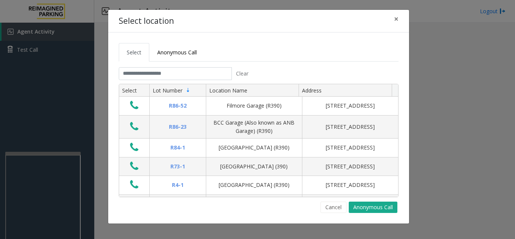
click at [170, 80] on tab "Clear Select Lot Number Location Name Address R86-52 Filmore Garage (R390) 175 …" at bounding box center [259, 140] width 280 height 146
click at [168, 75] on input "text" at bounding box center [175, 73] width 113 height 13
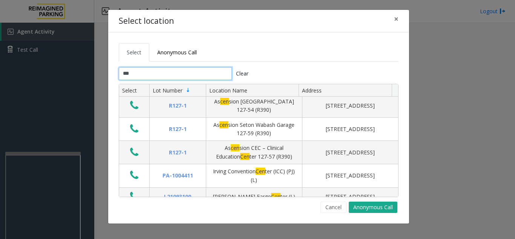
scroll to position [60, 0]
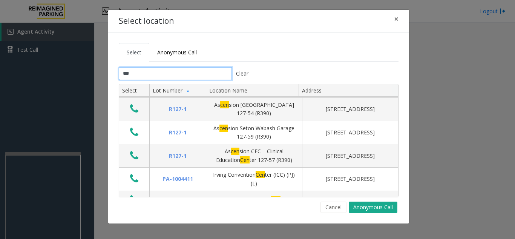
click at [133, 75] on input "***" at bounding box center [175, 73] width 113 height 13
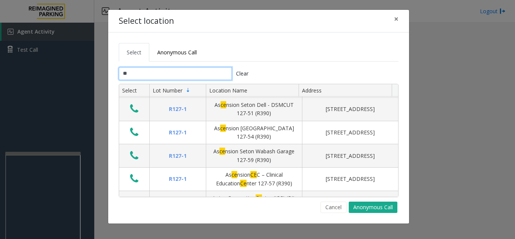
type input "*"
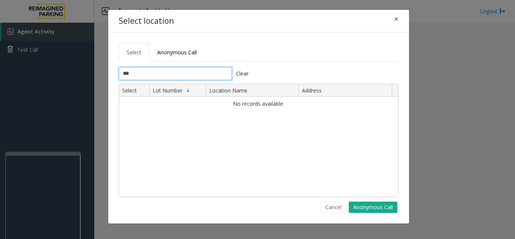
scroll to position [0, 0]
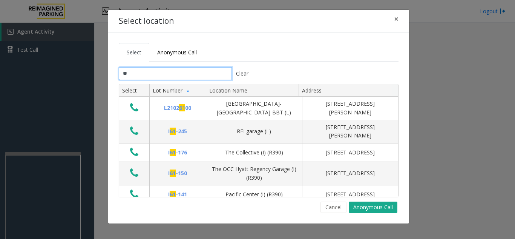
type input "*"
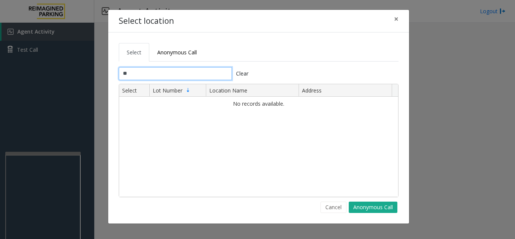
type input "*"
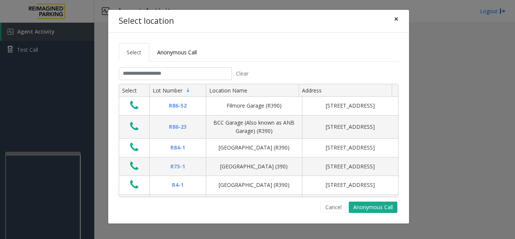
click at [400, 19] on button "×" at bounding box center [396, 19] width 15 height 18
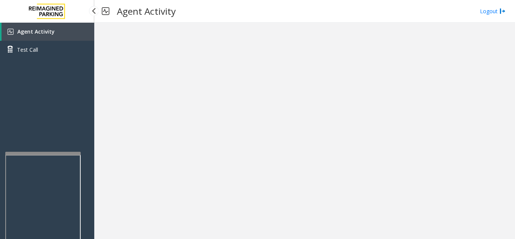
click at [69, 27] on link "Agent Activity" at bounding box center [48, 32] width 93 height 18
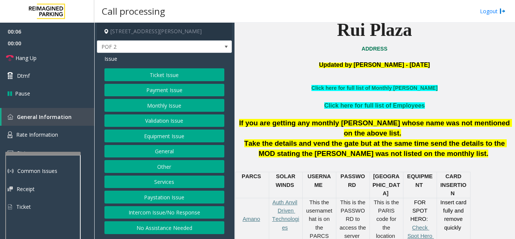
scroll to position [189, 0]
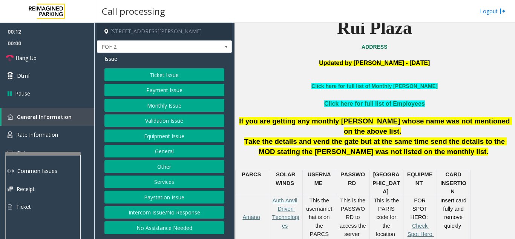
click at [198, 209] on button "Intercom Issue/No Response" at bounding box center [165, 212] width 120 height 13
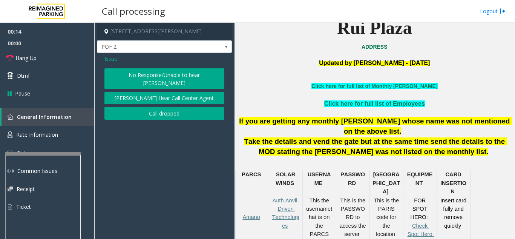
click at [178, 78] on button "No Response/Unable to hear [PERSON_NAME]" at bounding box center [165, 78] width 120 height 21
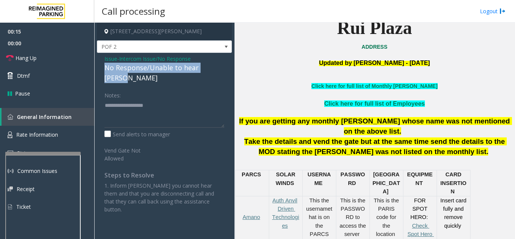
drag, startPoint x: 102, startPoint y: 69, endPoint x: 223, endPoint y: 68, distance: 121.5
click at [225, 68] on div "Issue - Intercom Issue/No Response No Response/Unable to hear parker Notes: Sen…" at bounding box center [164, 137] width 135 height 168
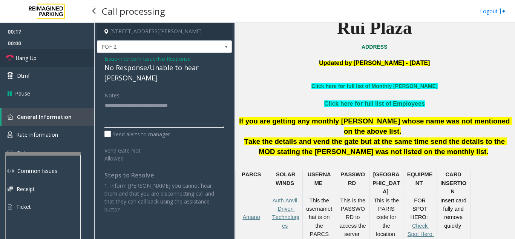
type textarea "**********"
click at [48, 57] on link "Hang Up" at bounding box center [47, 58] width 94 height 18
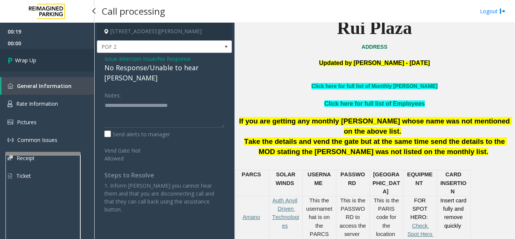
click at [60, 62] on link "Wrap Up" at bounding box center [47, 60] width 94 height 22
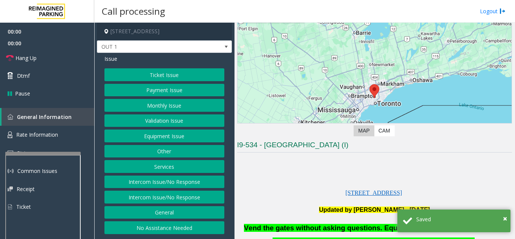
scroll to position [113, 0]
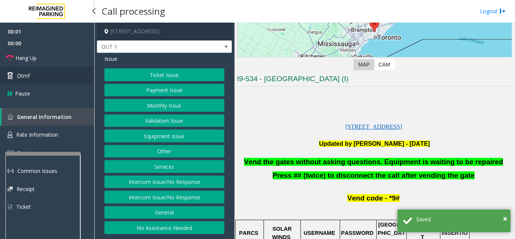
click at [63, 72] on link "Dtmf" at bounding box center [47, 76] width 94 height 18
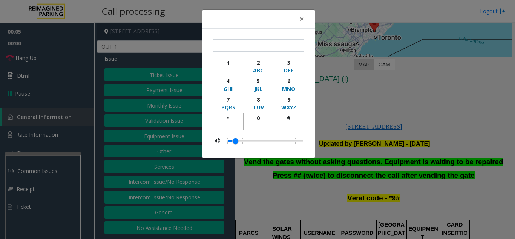
click at [232, 118] on div "*" at bounding box center [228, 118] width 21 height 8
click at [293, 97] on div "9" at bounding box center [288, 99] width 21 height 8
click at [295, 118] on div "#" at bounding box center [288, 118] width 21 height 8
type input "***"
click at [303, 20] on span "×" at bounding box center [302, 19] width 5 height 11
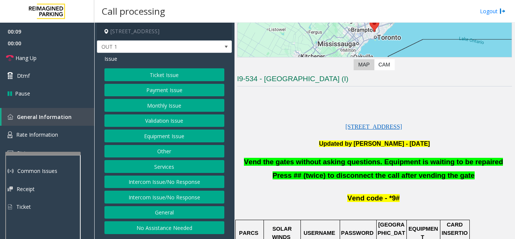
scroll to position [151, 0]
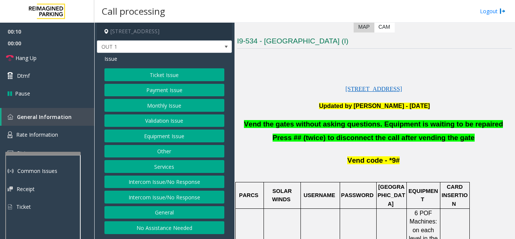
click at [164, 138] on button "Equipment Issue" at bounding box center [165, 135] width 120 height 13
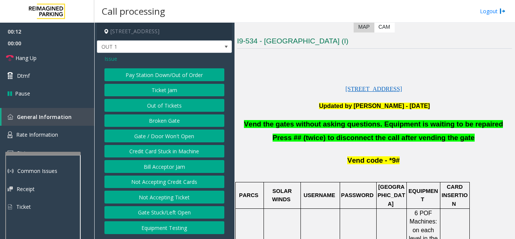
click at [164, 138] on button "Gate / Door Won't Open" at bounding box center [165, 135] width 120 height 13
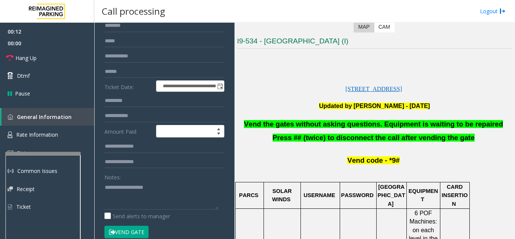
scroll to position [75, 0]
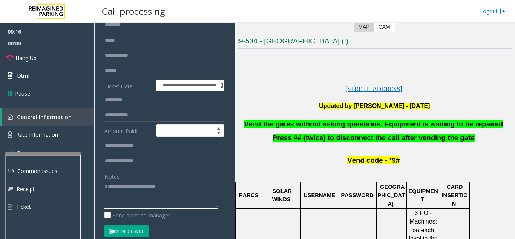
click at [184, 184] on textarea at bounding box center [162, 194] width 114 height 28
type textarea "**********"
click at [42, 56] on link "Hang Up" at bounding box center [47, 58] width 94 height 18
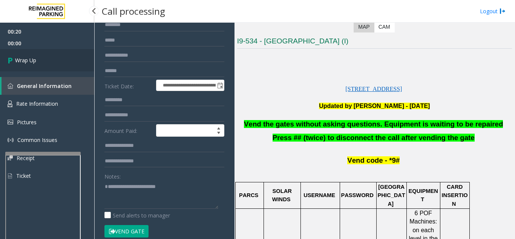
click at [46, 64] on link "Wrap Up" at bounding box center [47, 60] width 94 height 22
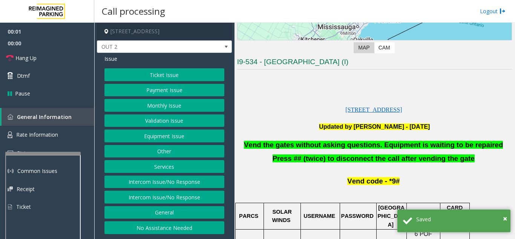
scroll to position [151, 0]
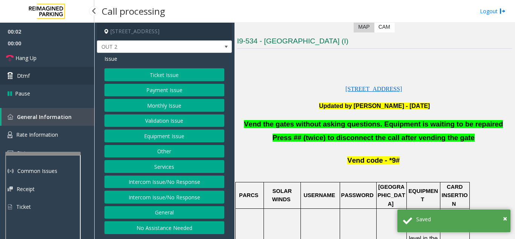
click at [52, 76] on link "Dtmf" at bounding box center [47, 76] width 94 height 18
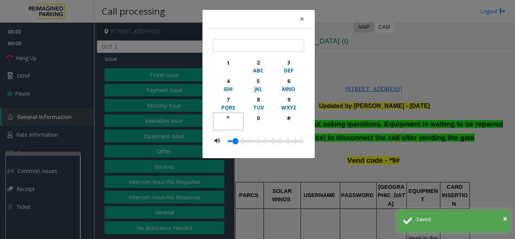
click at [227, 115] on div "*" at bounding box center [228, 118] width 21 height 8
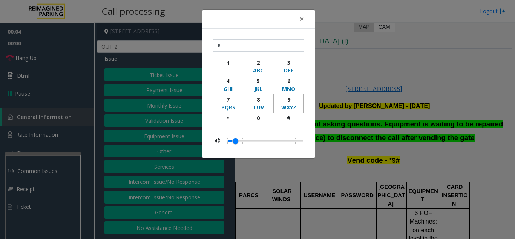
click at [295, 100] on div "9" at bounding box center [288, 99] width 21 height 8
click at [295, 115] on div "#" at bounding box center [288, 118] width 21 height 8
type input "***"
click at [300, 18] on span "×" at bounding box center [302, 19] width 5 height 11
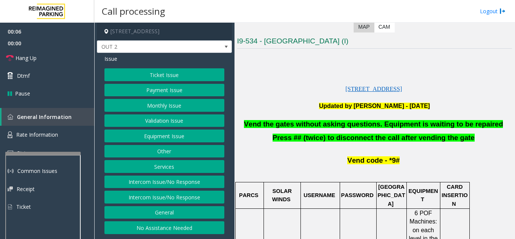
click at [191, 75] on button "Ticket Issue" at bounding box center [165, 74] width 120 height 13
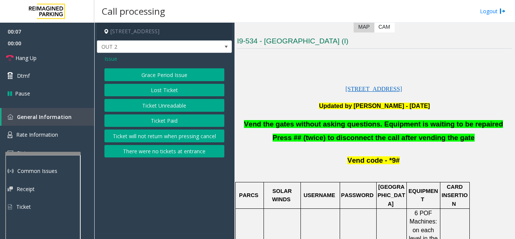
click at [188, 101] on button "Ticket Unreadable" at bounding box center [165, 105] width 120 height 13
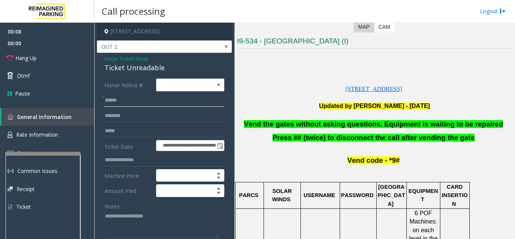
click at [149, 106] on input "text" at bounding box center [165, 100] width 120 height 13
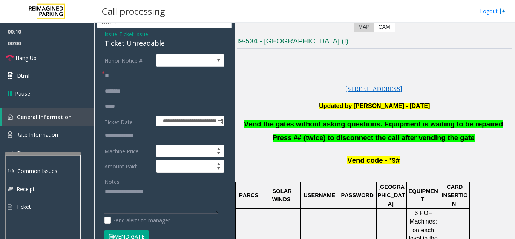
scroll to position [38, 0]
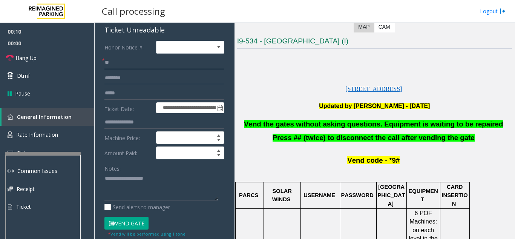
type input "**"
click at [155, 176] on textarea at bounding box center [162, 186] width 114 height 28
type textarea "**********"
click at [27, 81] on link "Dtmf" at bounding box center [47, 76] width 94 height 18
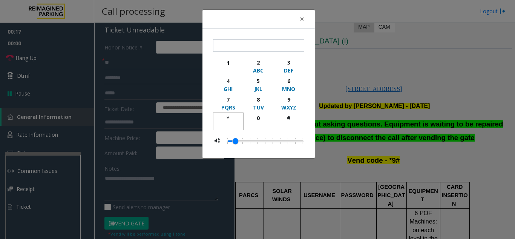
drag, startPoint x: 230, startPoint y: 115, endPoint x: 275, endPoint y: 111, distance: 45.5
click at [235, 115] on div "*" at bounding box center [228, 118] width 21 height 8
drag, startPoint x: 290, startPoint y: 99, endPoint x: 289, endPoint y: 121, distance: 21.9
click at [291, 103] on div "9" at bounding box center [288, 99] width 21 height 8
drag, startPoint x: 289, startPoint y: 121, endPoint x: 283, endPoint y: 69, distance: 52.5
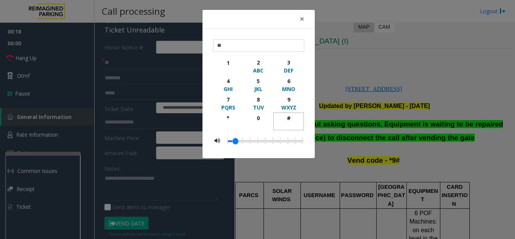
click at [289, 121] on div "#" at bounding box center [288, 118] width 21 height 8
type input "***"
click at [298, 18] on button "×" at bounding box center [302, 19] width 15 height 18
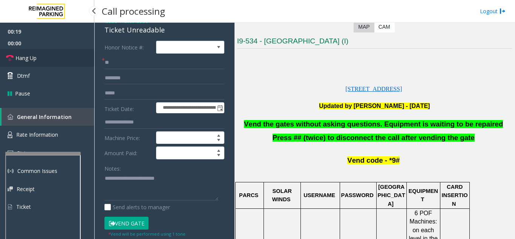
click at [48, 58] on link "Hang Up" at bounding box center [47, 58] width 94 height 18
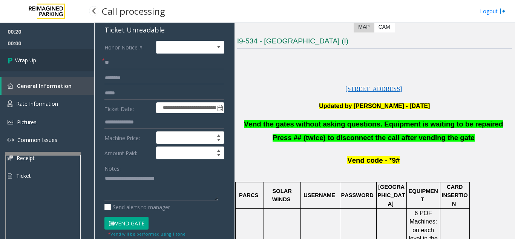
click at [40, 62] on link "Wrap Up" at bounding box center [47, 60] width 94 height 22
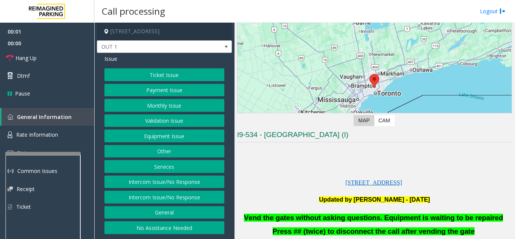
scroll to position [151, 0]
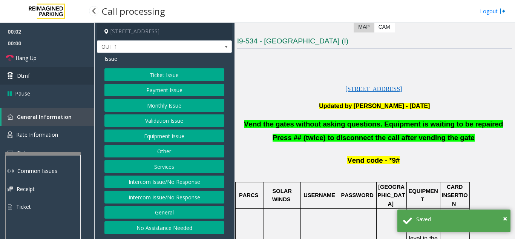
click at [43, 80] on link "Dtmf" at bounding box center [47, 76] width 94 height 18
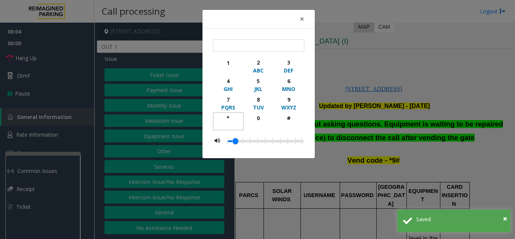
click at [232, 118] on div "*" at bounding box center [228, 118] width 21 height 8
click at [293, 99] on div "9" at bounding box center [288, 99] width 21 height 8
click at [292, 116] on div "#" at bounding box center [288, 118] width 21 height 8
type input "***"
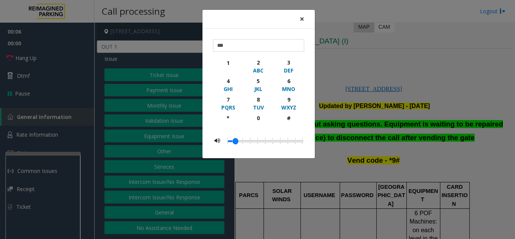
click at [301, 20] on span "×" at bounding box center [302, 19] width 5 height 11
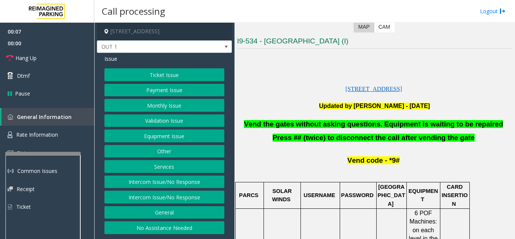
click at [174, 104] on button "Monthly Issue" at bounding box center [165, 105] width 120 height 13
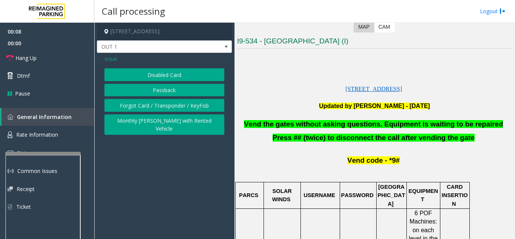
click at [173, 75] on button "Disabled Card" at bounding box center [165, 74] width 120 height 13
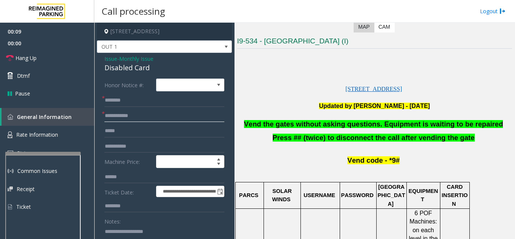
click at [153, 111] on input "text" at bounding box center [165, 115] width 120 height 13
type input "**"
click at [143, 93] on form "**********" at bounding box center [165, 184] width 120 height 212
click at [139, 99] on input "text" at bounding box center [165, 100] width 120 height 13
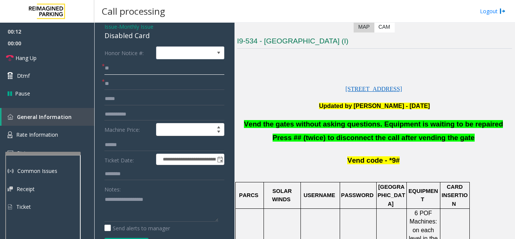
scroll to position [75, 0]
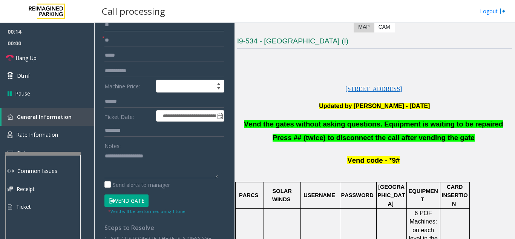
type input "**"
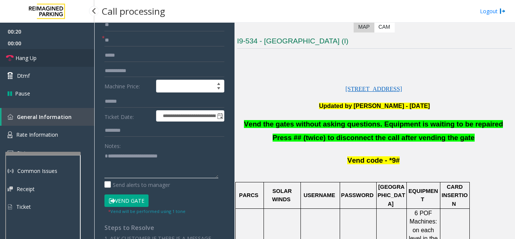
type textarea "**********"
click at [47, 61] on link "Hang Up" at bounding box center [47, 58] width 94 height 18
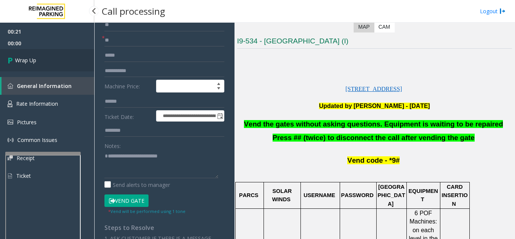
click at [47, 62] on link "Wrap Up" at bounding box center [47, 60] width 94 height 22
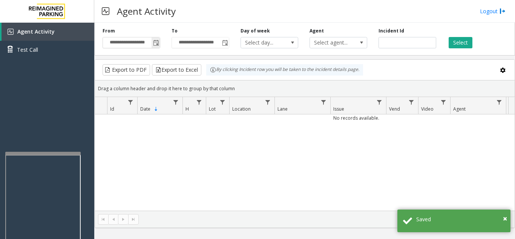
click at [157, 43] on span "Toggle popup" at bounding box center [156, 43] width 6 height 6
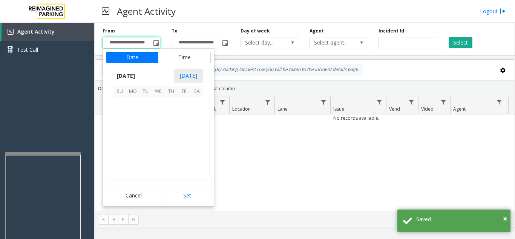
scroll to position [135510, 0]
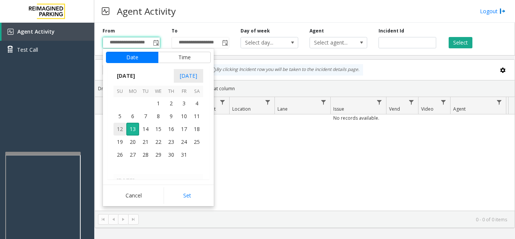
click at [118, 128] on span "12" at bounding box center [120, 129] width 13 height 13
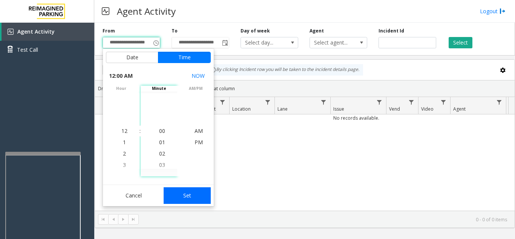
click at [207, 196] on button "Set" at bounding box center [188, 195] width 48 height 17
type input "**********"
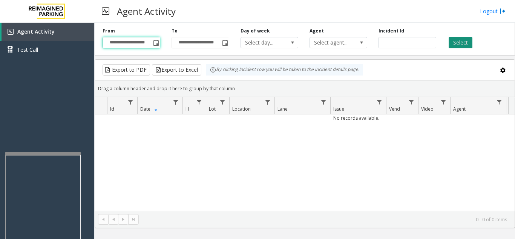
click at [469, 44] on button "Select" at bounding box center [461, 42] width 24 height 11
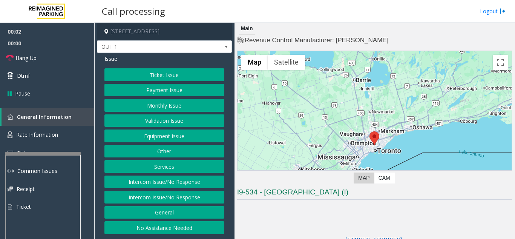
scroll to position [151, 0]
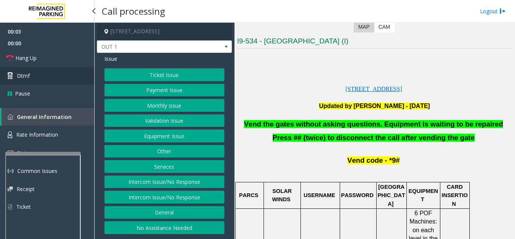
click at [54, 70] on link "Dtmf" at bounding box center [47, 76] width 94 height 18
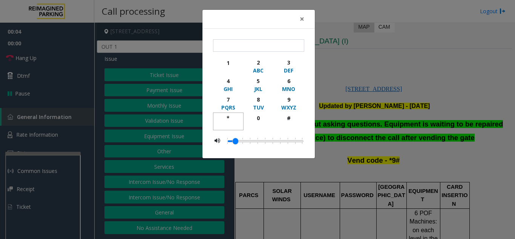
drag, startPoint x: 230, startPoint y: 118, endPoint x: 269, endPoint y: 110, distance: 40.5
click at [232, 118] on div "*" at bounding box center [228, 118] width 21 height 8
click at [286, 100] on div "9" at bounding box center [288, 99] width 21 height 8
click at [289, 115] on div "#" at bounding box center [288, 118] width 21 height 8
type input "***"
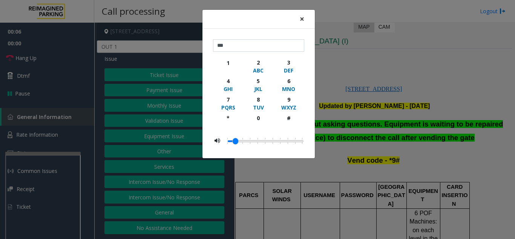
click at [300, 17] on span "×" at bounding box center [302, 19] width 5 height 11
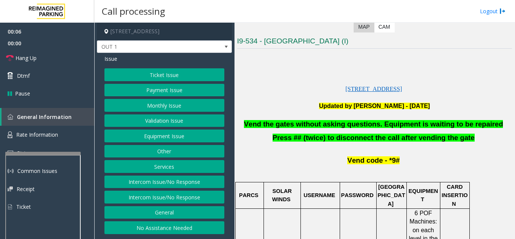
click at [181, 137] on button "Equipment Issue" at bounding box center [165, 135] width 120 height 13
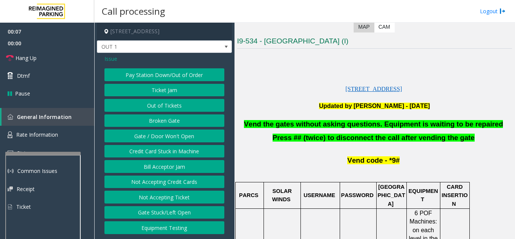
click at [180, 133] on button "Gate / Door Won't Open" at bounding box center [165, 135] width 120 height 13
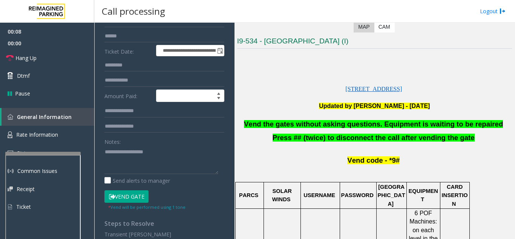
scroll to position [113, 0]
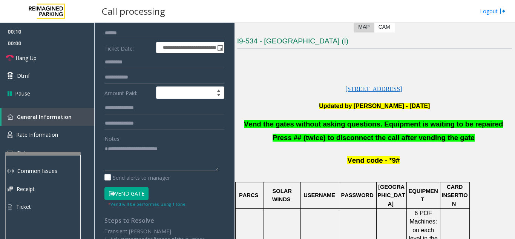
click at [169, 146] on textarea at bounding box center [162, 157] width 114 height 28
type textarea "**********"
click at [45, 58] on link "Hang Up" at bounding box center [47, 58] width 94 height 18
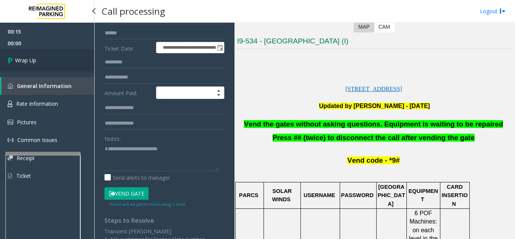
click at [45, 61] on link "Wrap Up" at bounding box center [47, 60] width 94 height 22
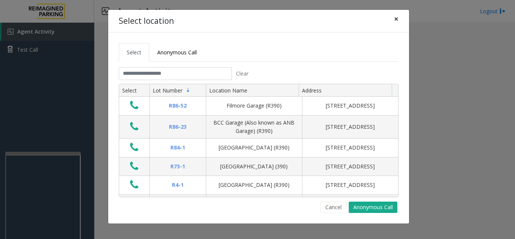
click at [394, 20] on span "×" at bounding box center [396, 19] width 5 height 11
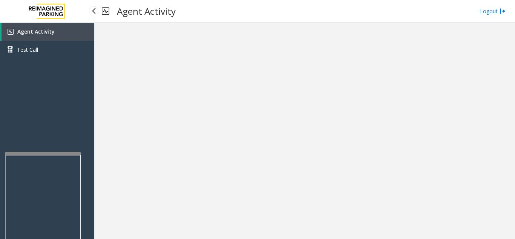
click at [46, 37] on link "Agent Activity" at bounding box center [48, 32] width 93 height 18
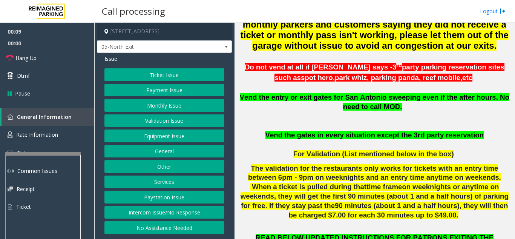
scroll to position [264, 0]
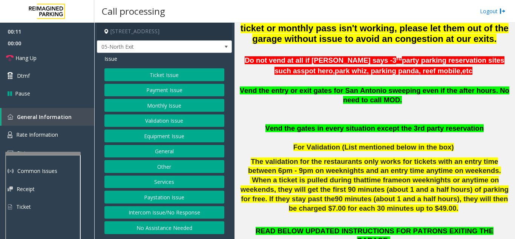
click at [154, 91] on button "Payment Issue" at bounding box center [165, 90] width 120 height 13
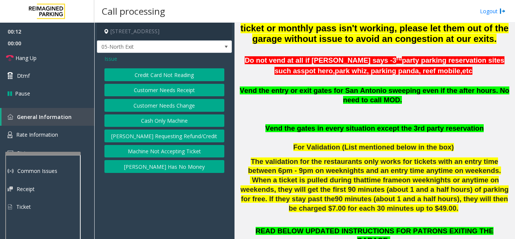
click at [160, 76] on button "Credit Card Not Reading" at bounding box center [165, 74] width 120 height 13
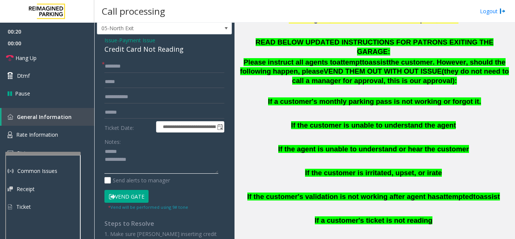
scroll to position [0, 0]
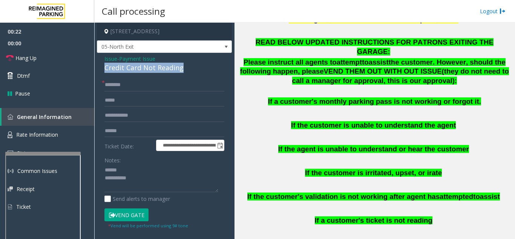
drag, startPoint x: 98, startPoint y: 68, endPoint x: 194, endPoint y: 68, distance: 95.8
click at [194, 68] on div "**********" at bounding box center [164, 186] width 135 height 266
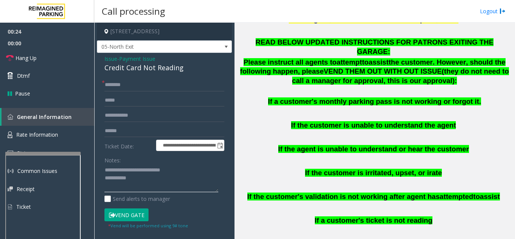
click at [174, 175] on textarea at bounding box center [162, 178] width 114 height 28
type textarea "**********"
click at [160, 90] on input "text" at bounding box center [165, 84] width 120 height 13
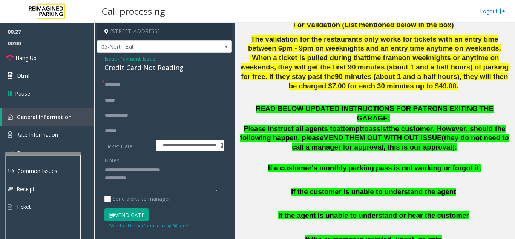
scroll to position [377, 0]
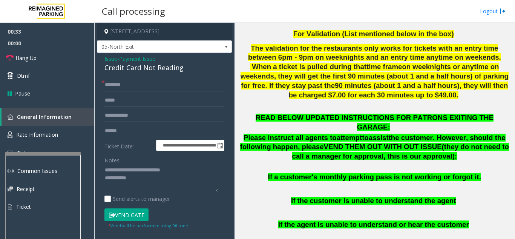
click at [161, 180] on textarea at bounding box center [162, 178] width 114 height 28
click at [151, 87] on input "text" at bounding box center [165, 84] width 120 height 13
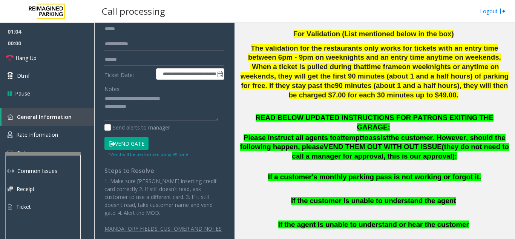
scroll to position [80, 0]
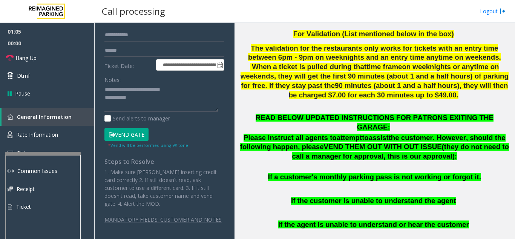
type input "******"
drag, startPoint x: 134, startPoint y: 134, endPoint x: 143, endPoint y: 128, distance: 11.5
click at [134, 134] on button "Vend Gate" at bounding box center [127, 134] width 44 height 13
click at [164, 99] on textarea at bounding box center [162, 98] width 114 height 28
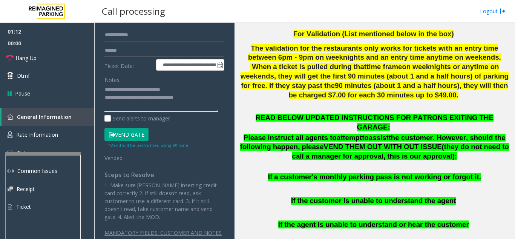
type textarea "**********"
click at [131, 66] on label "Ticket Date:" at bounding box center [129, 64] width 52 height 11
click at [48, 55] on link "Hang Up" at bounding box center [47, 58] width 94 height 18
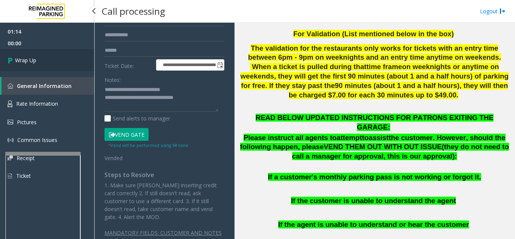
click at [60, 61] on link "Wrap Up" at bounding box center [47, 60] width 94 height 22
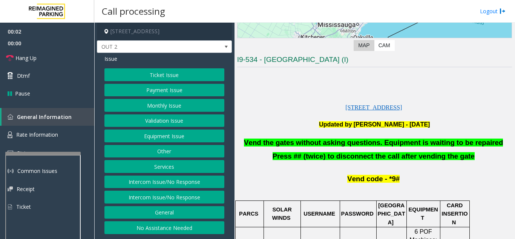
scroll to position [151, 0]
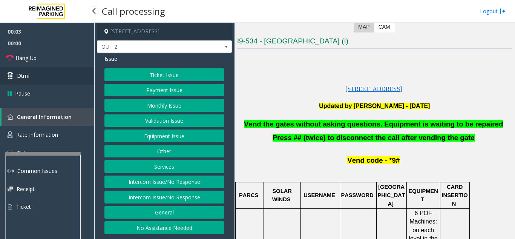
click at [76, 79] on link "Dtmf" at bounding box center [47, 76] width 94 height 18
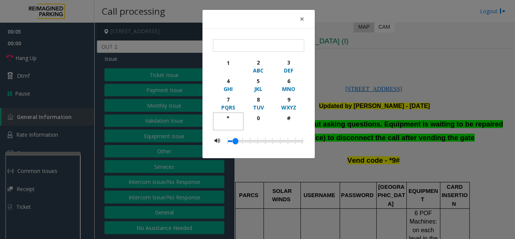
click at [231, 117] on div "*" at bounding box center [228, 118] width 21 height 8
click at [292, 100] on div "9" at bounding box center [288, 99] width 21 height 8
click at [292, 122] on div "button" at bounding box center [288, 125] width 21 height 7
type input "***"
click at [300, 19] on span "×" at bounding box center [302, 19] width 5 height 11
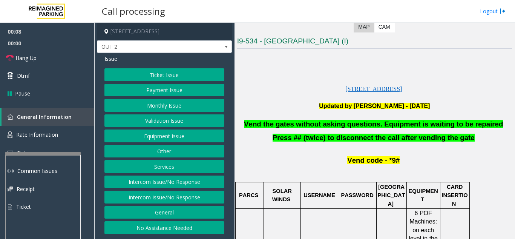
click at [182, 140] on button "Equipment Issue" at bounding box center [165, 135] width 120 height 13
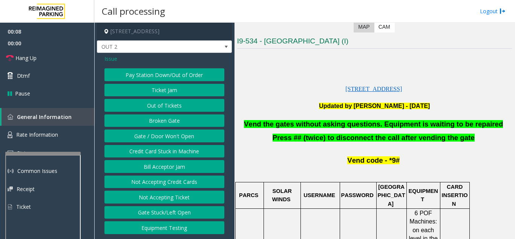
click at [182, 140] on button "Gate / Door Won't Open" at bounding box center [165, 135] width 120 height 13
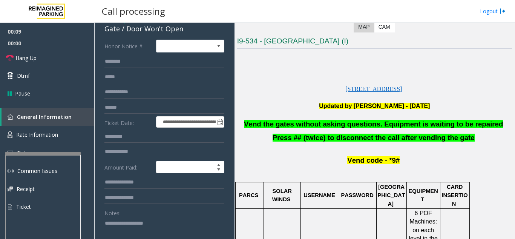
scroll to position [75, 0]
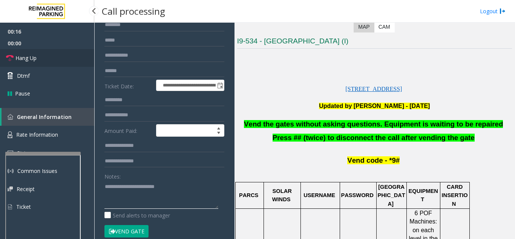
type textarea "**********"
click at [46, 54] on link "Hang Up" at bounding box center [47, 58] width 94 height 18
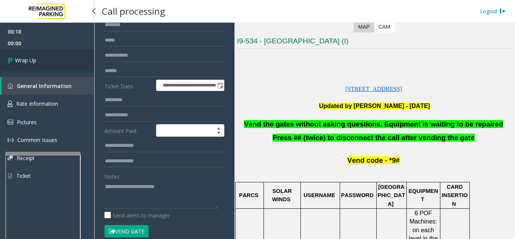
drag, startPoint x: 54, startPoint y: 62, endPoint x: 64, endPoint y: 64, distance: 10.0
click at [54, 62] on link "Wrap Up" at bounding box center [47, 60] width 94 height 22
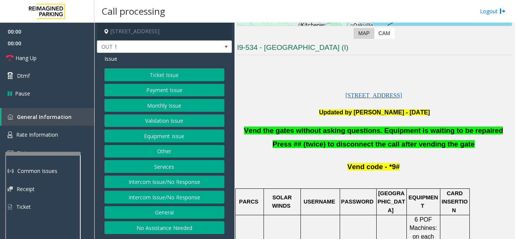
scroll to position [151, 0]
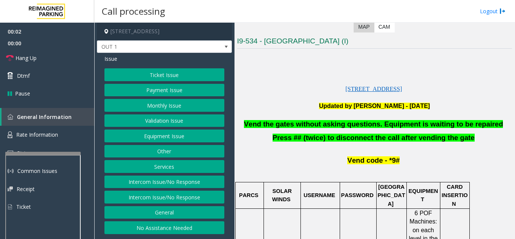
click at [186, 138] on button "Equipment Issue" at bounding box center [165, 135] width 120 height 13
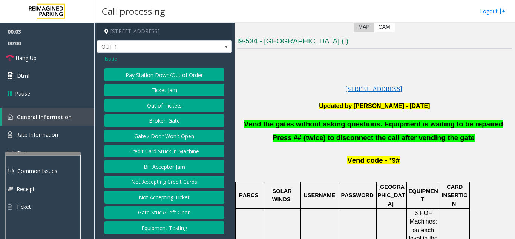
click at [186, 138] on button "Gate / Door Won't Open" at bounding box center [165, 135] width 120 height 13
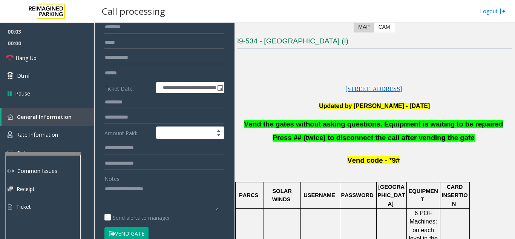
scroll to position [75, 0]
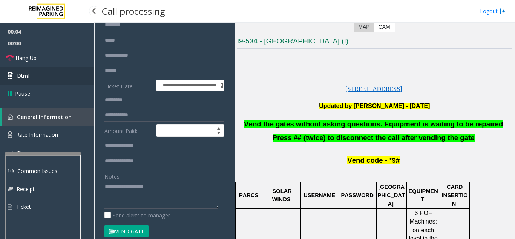
click at [54, 74] on link "Dtmf" at bounding box center [47, 76] width 94 height 18
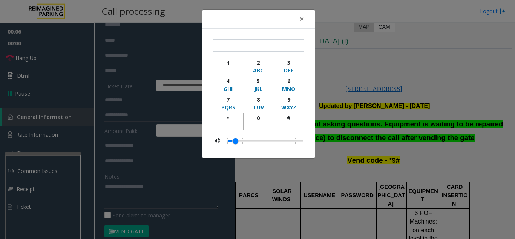
click at [227, 119] on div "*" at bounding box center [228, 118] width 21 height 8
click at [300, 96] on button "9 WXYZ" at bounding box center [289, 103] width 31 height 18
click at [289, 112] on button "#" at bounding box center [289, 121] width 31 height 18
type input "***"
click at [299, 21] on button "×" at bounding box center [302, 19] width 15 height 18
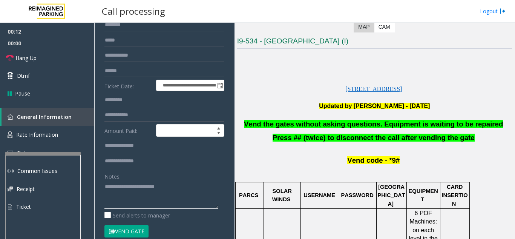
click at [191, 194] on textarea at bounding box center [162, 194] width 114 height 28
type textarea "**********"
click at [62, 56] on link "Hang Up" at bounding box center [47, 58] width 94 height 18
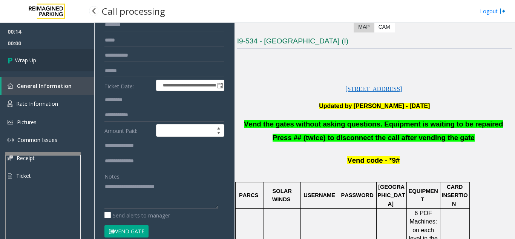
click at [67, 63] on link "Wrap Up" at bounding box center [47, 60] width 94 height 22
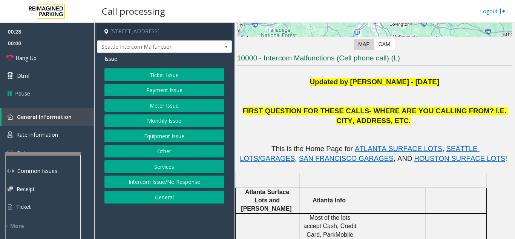
scroll to position [113, 0]
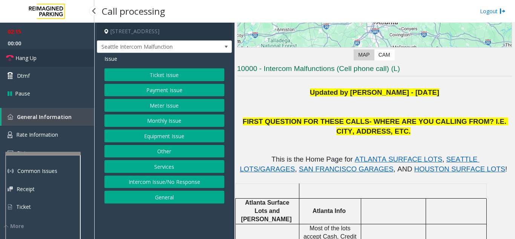
click at [58, 62] on link "Hang Up" at bounding box center [47, 58] width 94 height 18
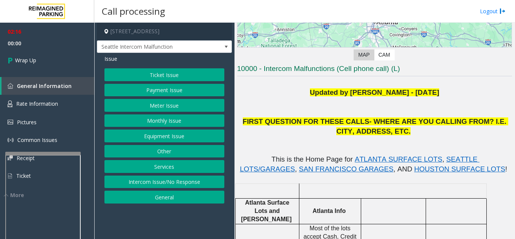
click at [176, 140] on button "Equipment Issue" at bounding box center [165, 135] width 120 height 13
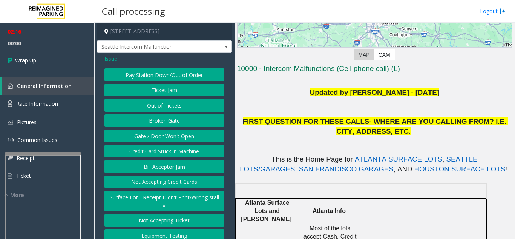
click at [175, 140] on button "Gate / Door Won't Open" at bounding box center [165, 135] width 120 height 13
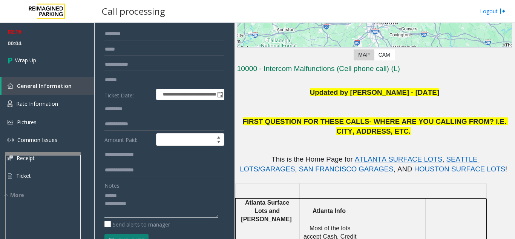
scroll to position [38, 0]
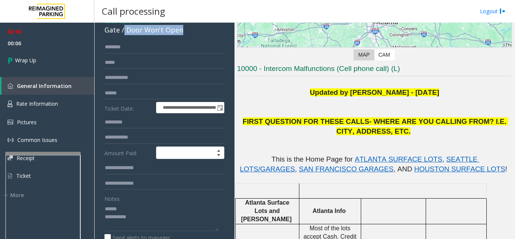
drag, startPoint x: 125, startPoint y: 38, endPoint x: 177, endPoint y: 41, distance: 52.2
click at [189, 43] on div "**********" at bounding box center [164, 182] width 135 height 335
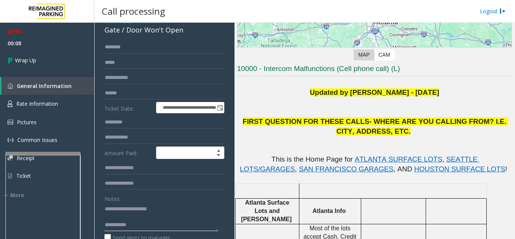
click at [168, 231] on textarea at bounding box center [162, 217] width 114 height 28
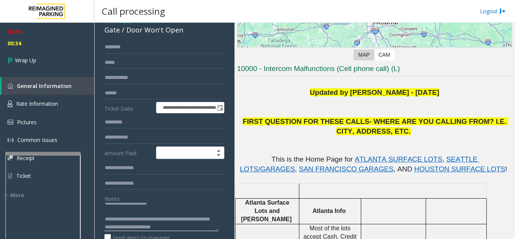
scroll to position [14, 0]
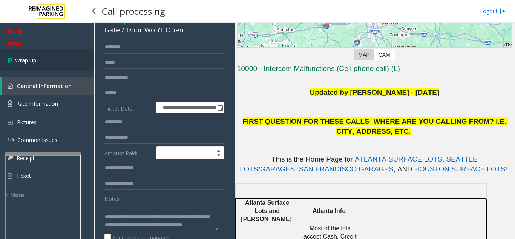
type textarea "**********"
click at [55, 57] on link "Wrap Up" at bounding box center [47, 60] width 94 height 22
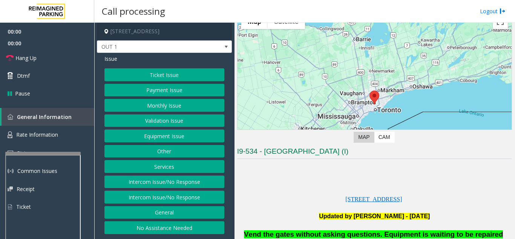
scroll to position [151, 0]
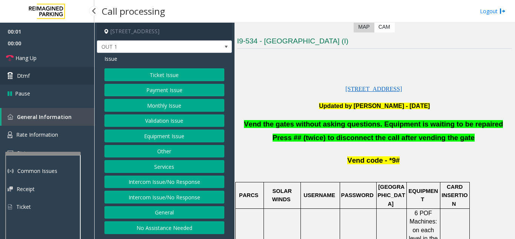
click at [57, 75] on link "Dtmf" at bounding box center [47, 76] width 94 height 18
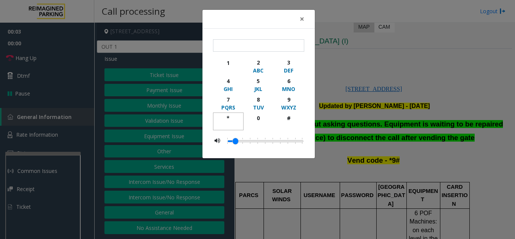
click at [231, 117] on div "*" at bounding box center [228, 118] width 21 height 8
click at [290, 101] on div "9" at bounding box center [288, 99] width 21 height 8
click at [293, 123] on div "button" at bounding box center [288, 125] width 21 height 7
type input "***"
click at [295, 17] on button "×" at bounding box center [302, 19] width 15 height 18
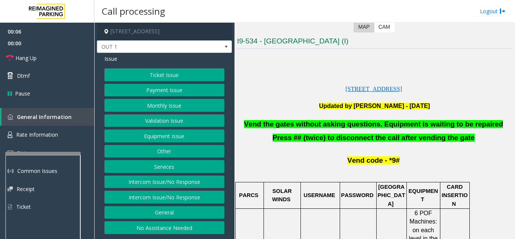
click at [161, 136] on button "Equipment Issue" at bounding box center [165, 135] width 120 height 13
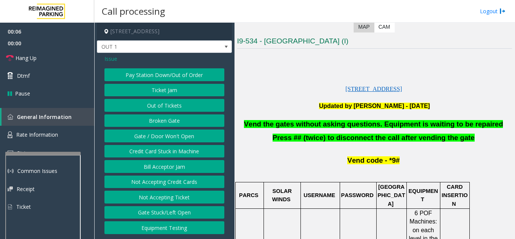
click at [161, 136] on button "Gate / Door Won't Open" at bounding box center [165, 135] width 120 height 13
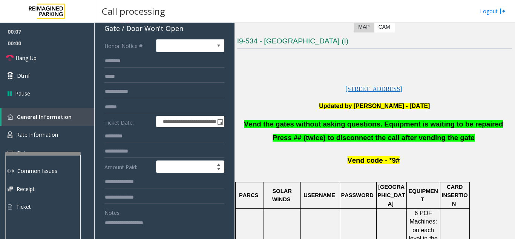
scroll to position [75, 0]
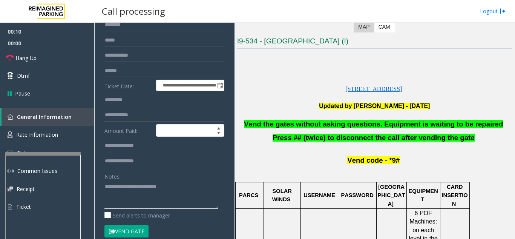
click at [197, 183] on textarea at bounding box center [162, 194] width 114 height 28
type textarea "**********"
click at [48, 58] on link "Hang Up" at bounding box center [47, 58] width 94 height 18
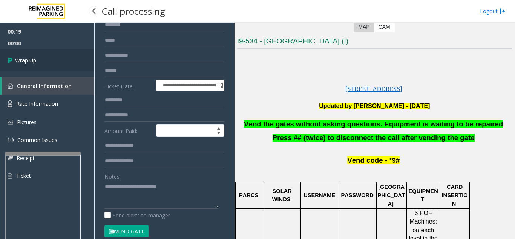
click at [47, 59] on link "Wrap Up" at bounding box center [47, 60] width 94 height 22
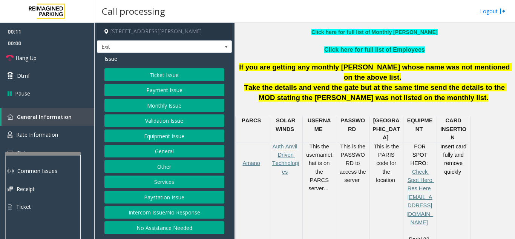
scroll to position [264, 0]
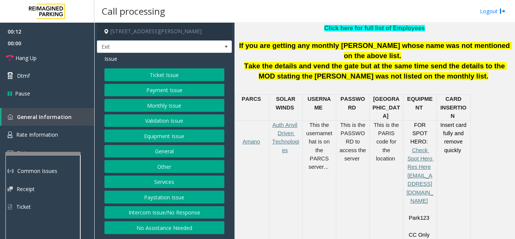
click at [174, 88] on button "Payment Issue" at bounding box center [165, 90] width 120 height 13
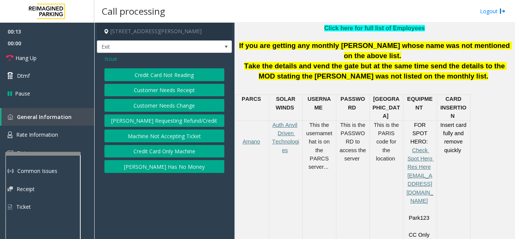
click at [172, 78] on button "Credit Card Not Reading" at bounding box center [165, 74] width 120 height 13
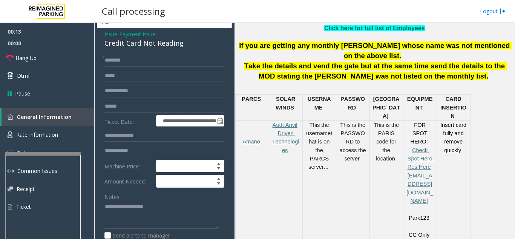
scroll to position [38, 0]
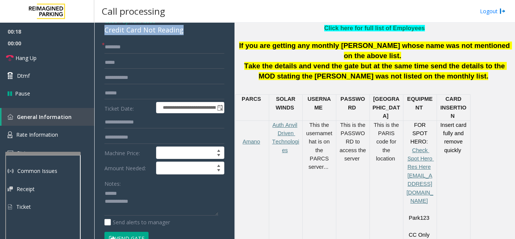
drag, startPoint x: 102, startPoint y: 34, endPoint x: 189, endPoint y: 35, distance: 86.4
click at [189, 35] on div "**********" at bounding box center [164, 206] width 135 height 383
click at [169, 42] on input "text" at bounding box center [165, 47] width 120 height 13
drag, startPoint x: 188, startPoint y: 32, endPoint x: 103, endPoint y: 31, distance: 84.9
click at [103, 31] on div "**********" at bounding box center [164, 206] width 135 height 383
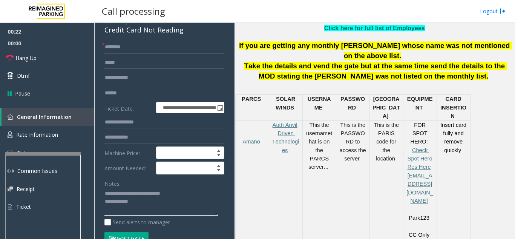
click at [135, 203] on textarea at bounding box center [162, 202] width 114 height 28
drag, startPoint x: 154, startPoint y: 205, endPoint x: 132, endPoint y: 202, distance: 21.7
click at [132, 202] on textarea at bounding box center [162, 202] width 114 height 28
type textarea "**********"
click at [165, 59] on input "text" at bounding box center [165, 62] width 120 height 13
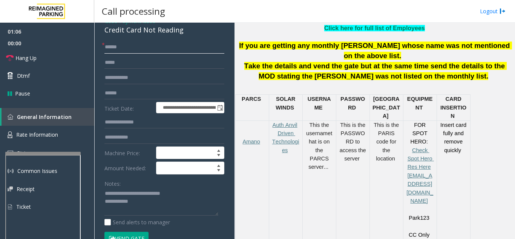
click at [158, 48] on input "******" at bounding box center [165, 47] width 120 height 13
drag, startPoint x: 133, startPoint y: 236, endPoint x: 138, endPoint y: 231, distance: 7.5
click at [133, 236] on button "Vend Gate" at bounding box center [127, 238] width 44 height 13
drag, startPoint x: 122, startPoint y: 49, endPoint x: 99, endPoint y: 48, distance: 23.0
click at [99, 48] on div "**********" at bounding box center [164, 216] width 131 height 350
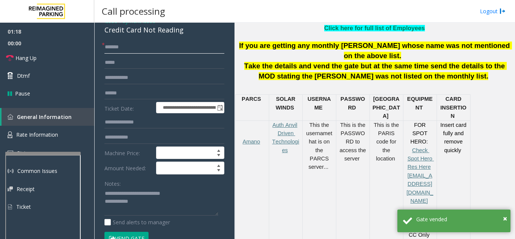
type input "******"
click at [150, 205] on textarea at bounding box center [162, 202] width 114 height 28
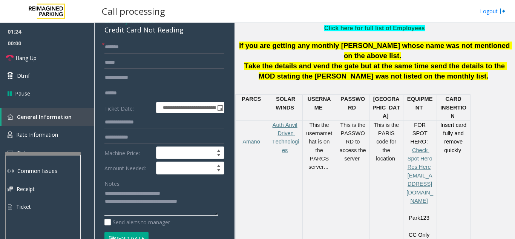
type textarea "**********"
click at [146, 182] on div "Notes:" at bounding box center [165, 196] width 120 height 39
click at [62, 59] on link "Hang Up" at bounding box center [47, 58] width 94 height 18
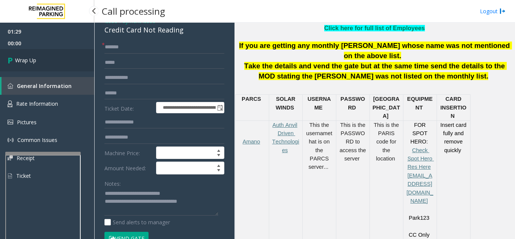
click at [70, 65] on link "Wrap Up" at bounding box center [47, 60] width 94 height 22
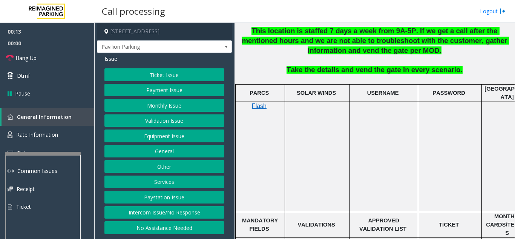
scroll to position [226, 0]
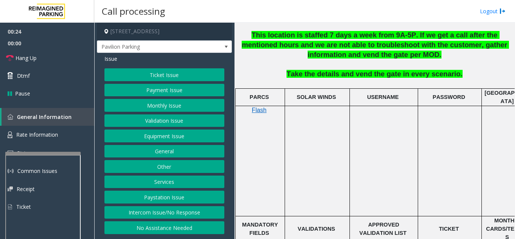
click at [153, 137] on button "Equipment Issue" at bounding box center [165, 135] width 120 height 13
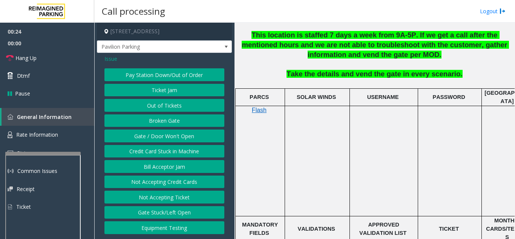
click at [153, 137] on button "Gate / Door Won't Open" at bounding box center [165, 135] width 120 height 13
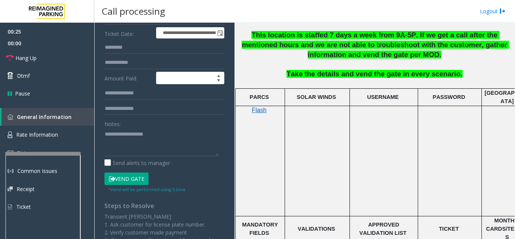
scroll to position [113, 0]
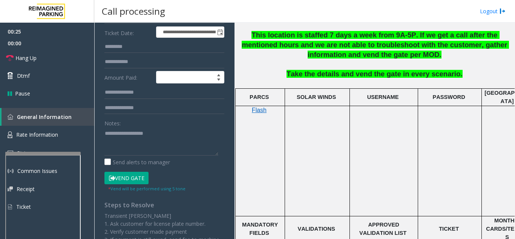
click at [136, 178] on button "Vend Gate" at bounding box center [127, 178] width 44 height 13
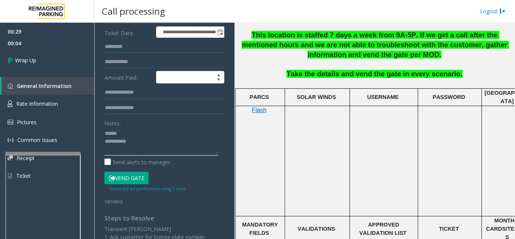
click at [137, 132] on textarea at bounding box center [162, 141] width 114 height 28
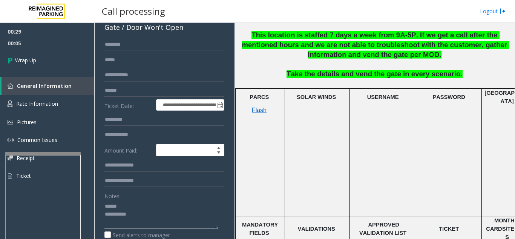
scroll to position [38, 0]
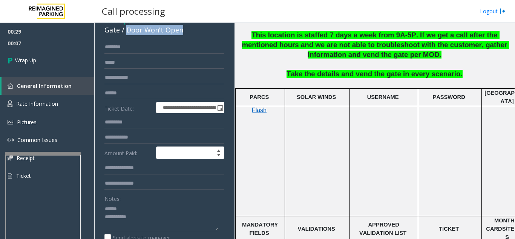
drag, startPoint x: 126, startPoint y: 32, endPoint x: 179, endPoint y: 32, distance: 53.2
click at [190, 33] on div "Gate / Door Won't Open" at bounding box center [165, 30] width 120 height 10
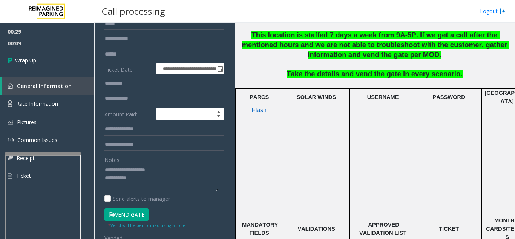
scroll to position [113, 0]
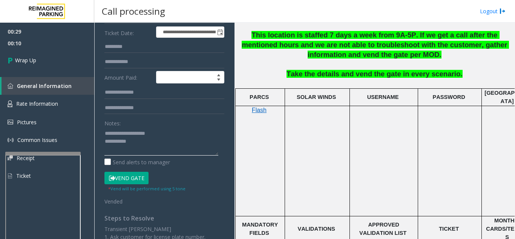
click at [164, 142] on textarea at bounding box center [162, 141] width 114 height 28
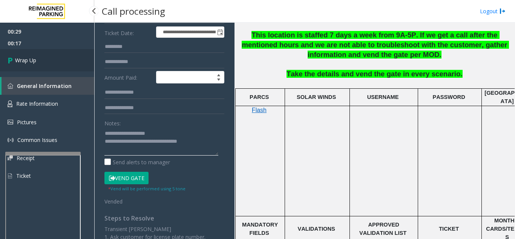
type textarea "**********"
click at [64, 66] on link "Wrap Up" at bounding box center [47, 60] width 94 height 22
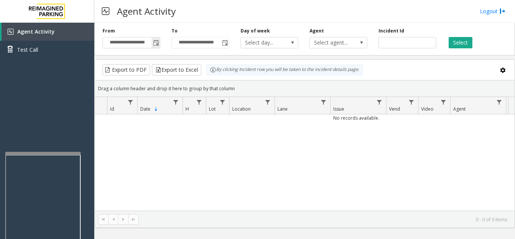
click at [156, 44] on span "Toggle popup" at bounding box center [156, 43] width 6 height 6
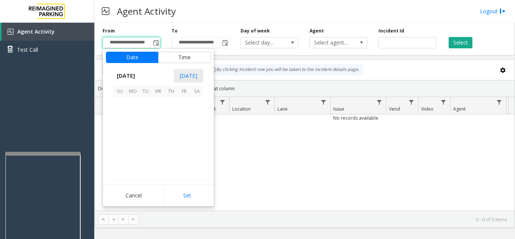
scroll to position [135510, 0]
click at [118, 129] on span "12" at bounding box center [120, 129] width 13 height 13
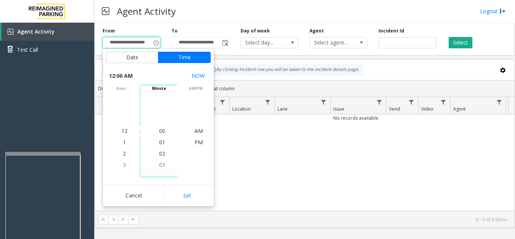
click at [186, 198] on button "Set" at bounding box center [188, 195] width 48 height 17
type input "**********"
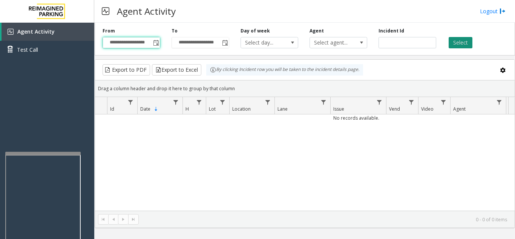
click at [459, 44] on button "Select" at bounding box center [461, 42] width 24 height 11
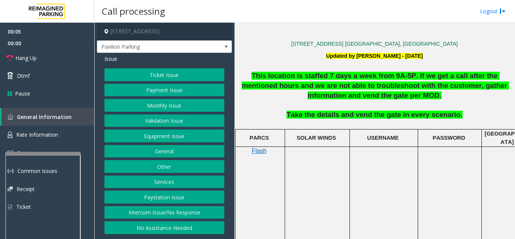
scroll to position [189, 0]
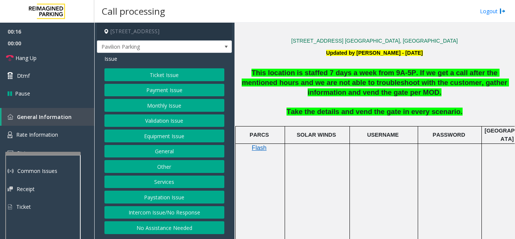
click at [173, 141] on button "Equipment Issue" at bounding box center [165, 135] width 120 height 13
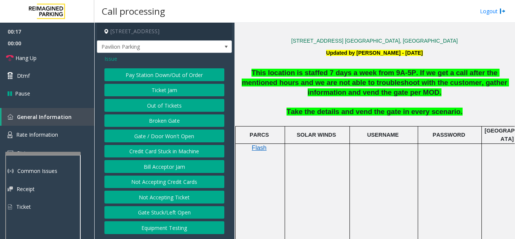
click at [173, 141] on button "Gate / Door Won't Open" at bounding box center [165, 135] width 120 height 13
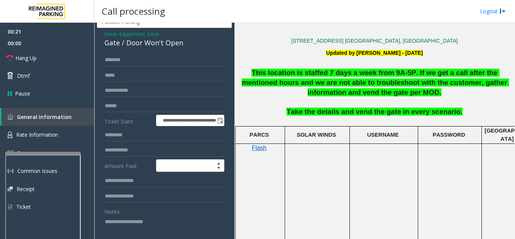
scroll to position [38, 0]
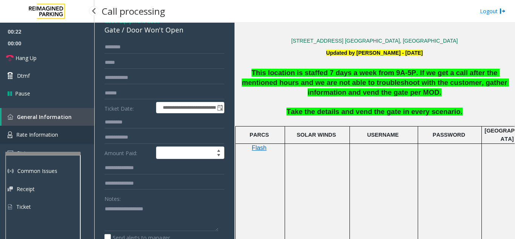
click at [46, 132] on span "Rate Information" at bounding box center [37, 134] width 42 height 7
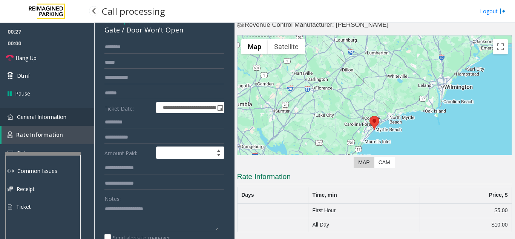
click at [51, 117] on span "General Information" at bounding box center [41, 116] width 49 height 7
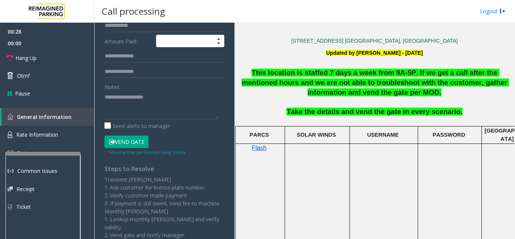
scroll to position [151, 0]
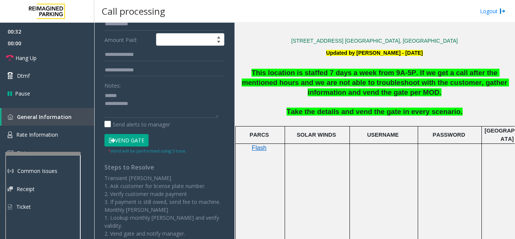
drag, startPoint x: 136, startPoint y: 146, endPoint x: 136, endPoint y: 141, distance: 4.9
click at [136, 145] on button "Vend Gate" at bounding box center [127, 140] width 44 height 13
click at [136, 141] on button "Vend Gate" at bounding box center [127, 140] width 44 height 13
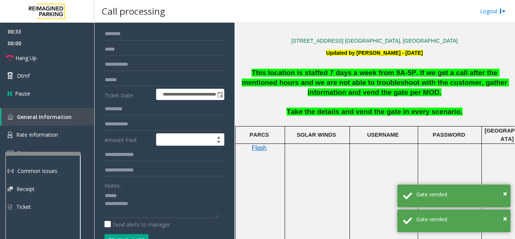
scroll to position [38, 0]
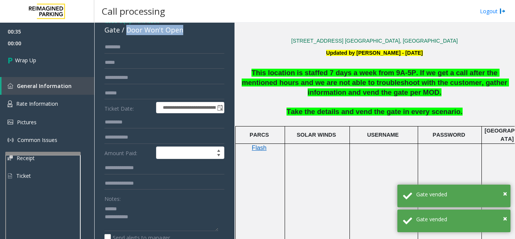
drag, startPoint x: 126, startPoint y: 31, endPoint x: 190, endPoint y: 35, distance: 64.3
click at [190, 35] on div "**********" at bounding box center [164, 216] width 135 height 403
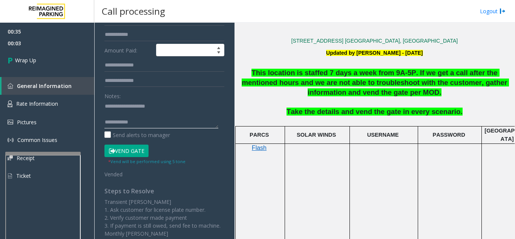
scroll to position [151, 0]
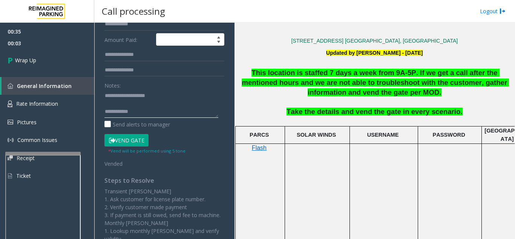
click at [159, 111] on textarea at bounding box center [162, 103] width 114 height 28
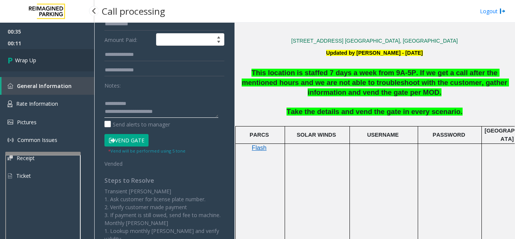
type textarea "**********"
click at [57, 63] on link "Wrap Up" at bounding box center [47, 60] width 94 height 22
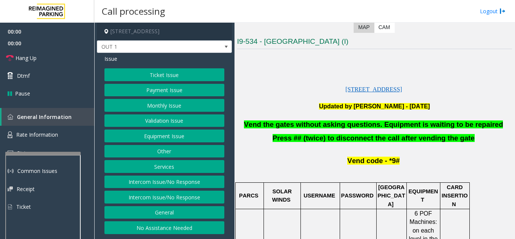
scroll to position [151, 0]
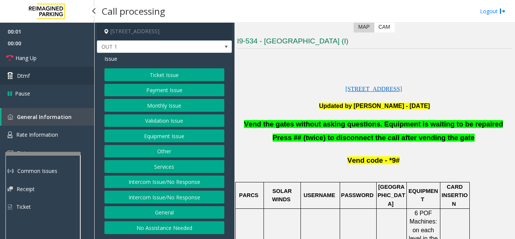
click at [43, 72] on link "Dtmf" at bounding box center [47, 76] width 94 height 18
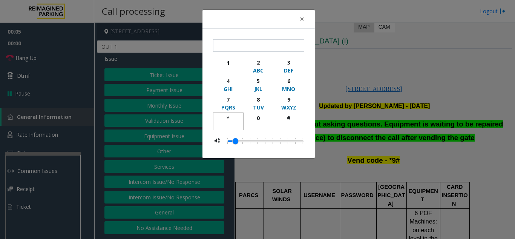
click at [232, 118] on div "*" at bounding box center [228, 118] width 21 height 8
click at [288, 102] on div "9" at bounding box center [288, 99] width 21 height 8
click at [288, 122] on div "button" at bounding box center [288, 125] width 21 height 7
type input "***"
click at [301, 16] on span "×" at bounding box center [302, 19] width 5 height 11
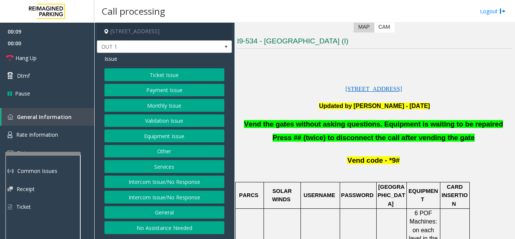
click at [158, 106] on button "Monthly Issue" at bounding box center [165, 105] width 120 height 13
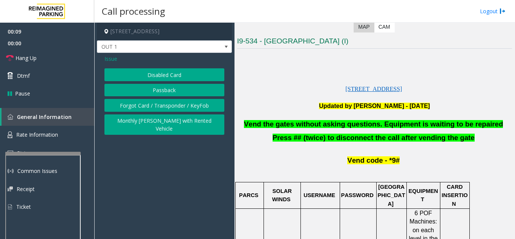
click at [161, 74] on button "Disabled Card" at bounding box center [165, 74] width 120 height 13
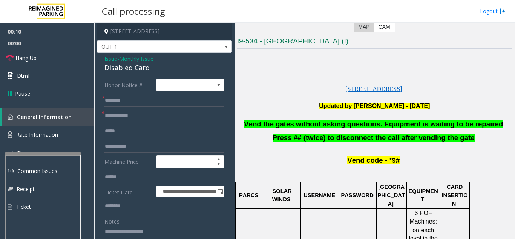
click at [145, 121] on input "text" at bounding box center [165, 115] width 120 height 13
type input "**"
click at [140, 99] on input "text" at bounding box center [165, 100] width 120 height 13
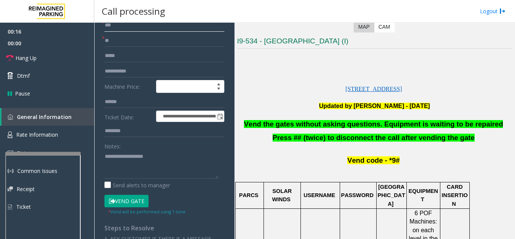
scroll to position [75, 0]
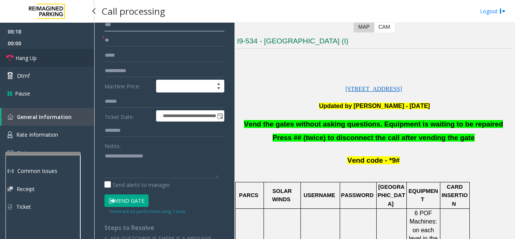
type input "**"
click at [41, 51] on link "Hang Up" at bounding box center [47, 58] width 94 height 18
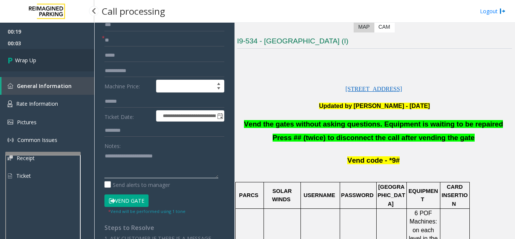
type textarea "**********"
click at [36, 56] on span "Wrap Up" at bounding box center [25, 60] width 21 height 8
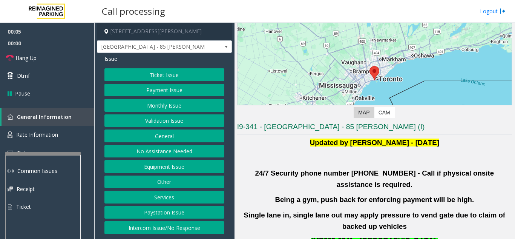
scroll to position [151, 0]
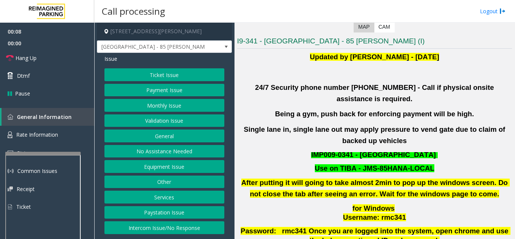
click at [175, 123] on button "Validation Issue" at bounding box center [165, 120] width 120 height 13
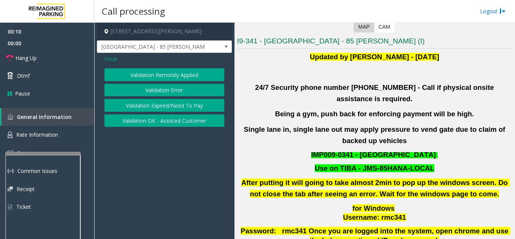
click at [115, 60] on span "Issue" at bounding box center [111, 59] width 13 height 8
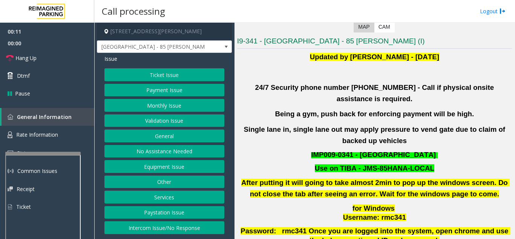
click at [145, 78] on button "Ticket Issue" at bounding box center [165, 74] width 120 height 13
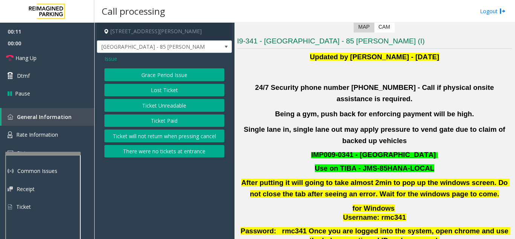
click at [153, 105] on button "Ticket Unreadable" at bounding box center [165, 105] width 120 height 13
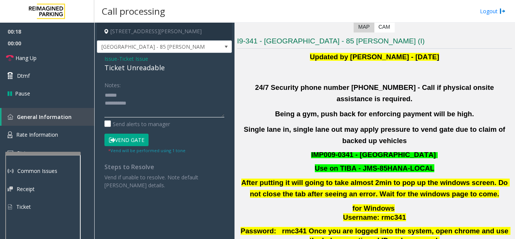
click at [137, 94] on textarea at bounding box center [165, 103] width 120 height 28
click at [145, 105] on textarea at bounding box center [165, 103] width 120 height 28
click at [140, 95] on textarea at bounding box center [165, 103] width 120 height 28
drag, startPoint x: 125, startPoint y: 71, endPoint x: 169, endPoint y: 68, distance: 43.9
click at [169, 68] on div "Issue - Ticket Issue Ticket Unreadable Notes: Send alerts to manager Vend Gate …" at bounding box center [164, 125] width 135 height 144
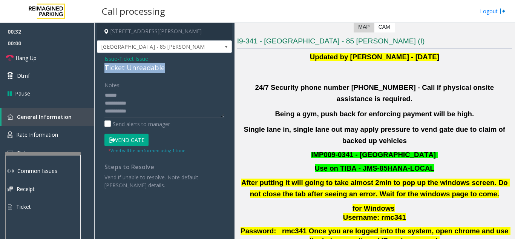
click at [137, 142] on button "Vend Gate" at bounding box center [127, 140] width 44 height 13
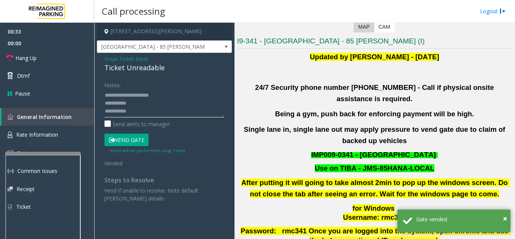
click at [154, 106] on textarea at bounding box center [165, 103] width 120 height 28
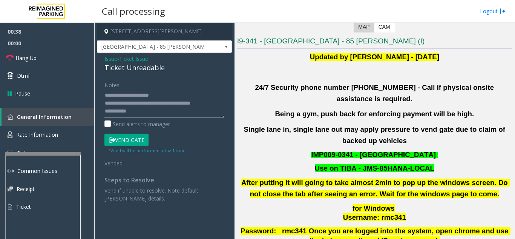
type textarea "**********"
click at [168, 84] on div "Notes:" at bounding box center [165, 97] width 120 height 39
click at [34, 53] on link "Hang Up" at bounding box center [47, 58] width 94 height 18
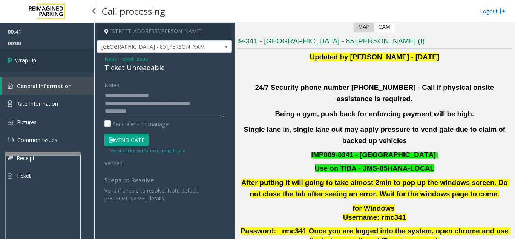
click at [46, 63] on link "Wrap Up" at bounding box center [47, 60] width 94 height 22
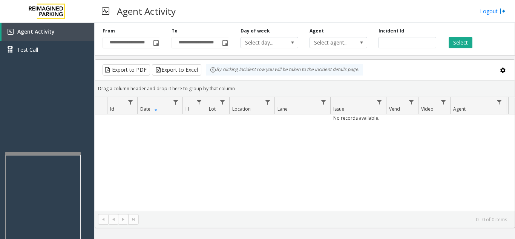
click at [354, 163] on div "No records available." at bounding box center [305, 162] width 420 height 96
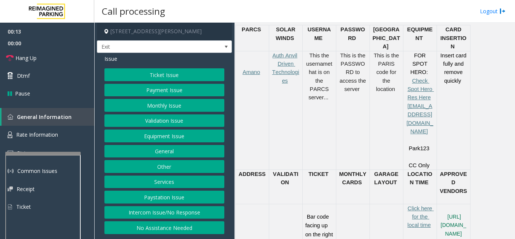
scroll to position [377, 0]
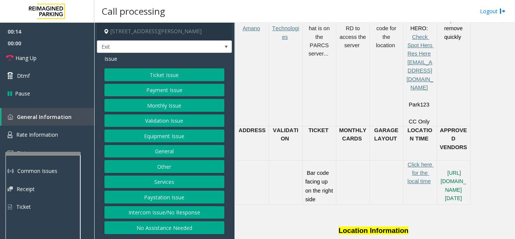
click at [150, 76] on button "Ticket Issue" at bounding box center [165, 74] width 120 height 13
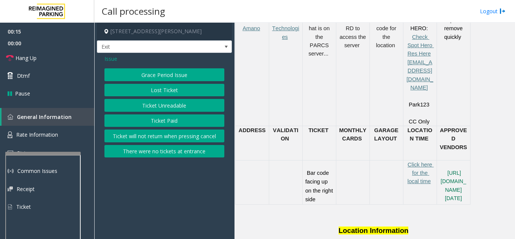
click at [162, 103] on button "Ticket Unreadable" at bounding box center [165, 105] width 120 height 13
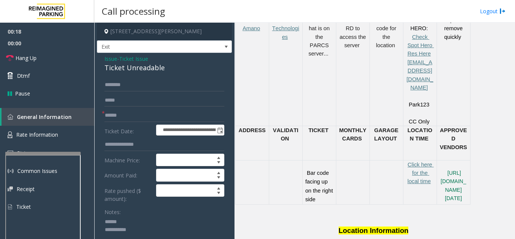
click at [131, 221] on textarea at bounding box center [162, 230] width 114 height 28
type textarea "**********"
click at [108, 57] on span "Issue" at bounding box center [111, 59] width 13 height 8
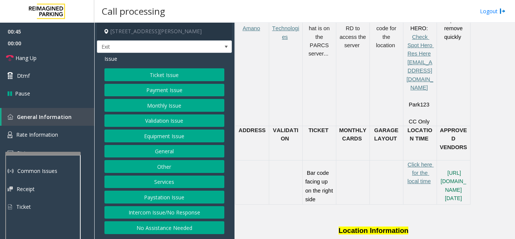
click at [160, 140] on button "Equipment Issue" at bounding box center [165, 135] width 120 height 13
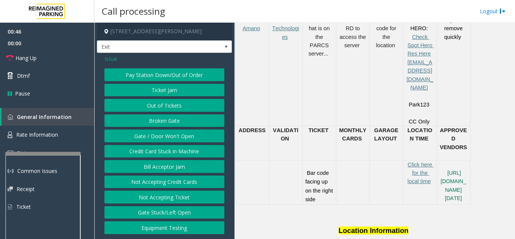
click at [157, 98] on div "Pay Station Down/Out of Order Ticket Jam Out of Tickets Broken Gate Gate / Door…" at bounding box center [165, 151] width 120 height 166
click at [155, 95] on button "Ticket Jam" at bounding box center [165, 90] width 120 height 13
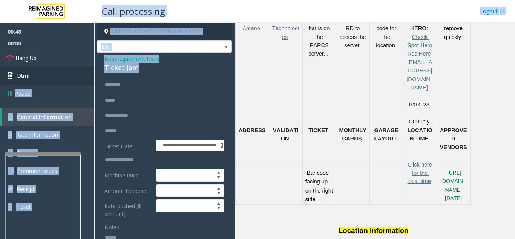
drag, startPoint x: 146, startPoint y: 69, endPoint x: 94, endPoint y: 68, distance: 51.7
click at [94, 68] on app-root "**********" at bounding box center [257, 119] width 515 height 239
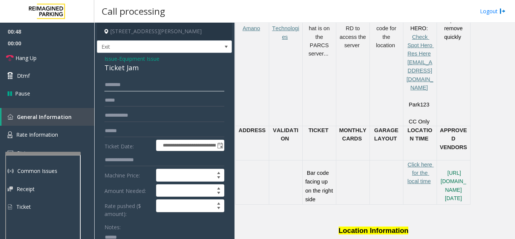
click at [130, 79] on input "text" at bounding box center [165, 84] width 120 height 13
drag, startPoint x: 140, startPoint y: 68, endPoint x: 112, endPoint y: 67, distance: 27.6
click at [101, 67] on div "**********" at bounding box center [164, 243] width 135 height 381
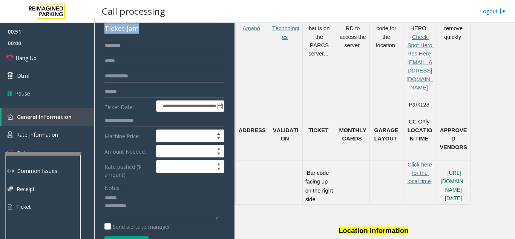
scroll to position [68, 0]
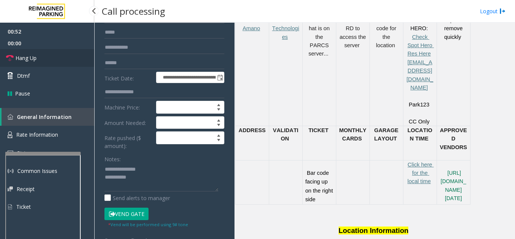
click at [46, 58] on link "Hang Up" at bounding box center [47, 58] width 94 height 18
click at [159, 181] on textarea at bounding box center [162, 177] width 114 height 28
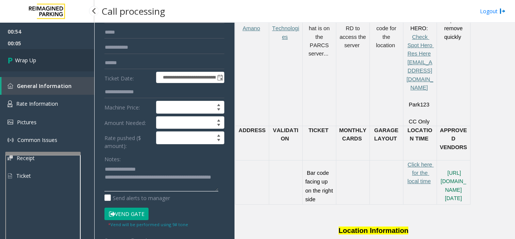
type textarea "**********"
click at [38, 64] on link "Wrap Up" at bounding box center [47, 60] width 94 height 22
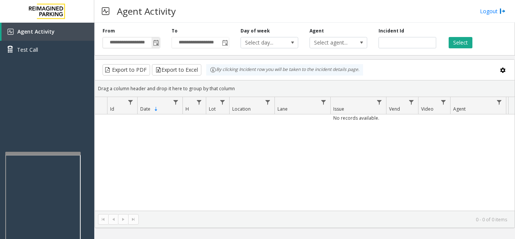
click at [156, 44] on span "Toggle popup" at bounding box center [156, 43] width 6 height 6
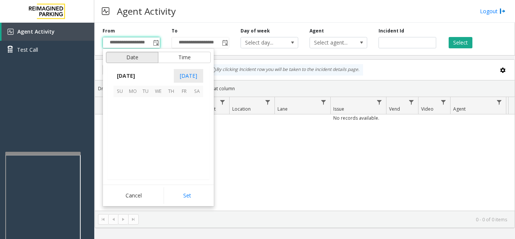
scroll to position [135510, 0]
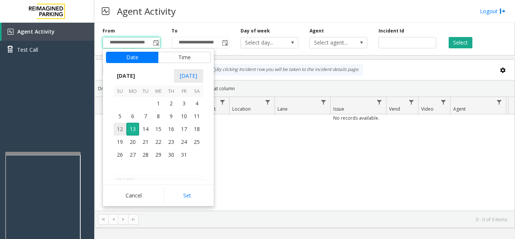
click at [120, 129] on span "12" at bounding box center [120, 129] width 13 height 13
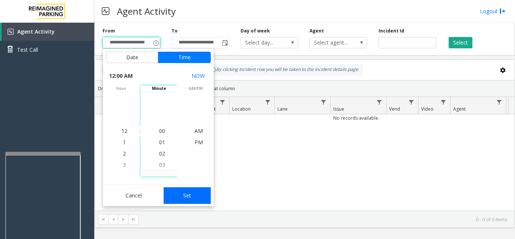
click at [176, 191] on button "Set" at bounding box center [188, 195] width 48 height 17
type input "**********"
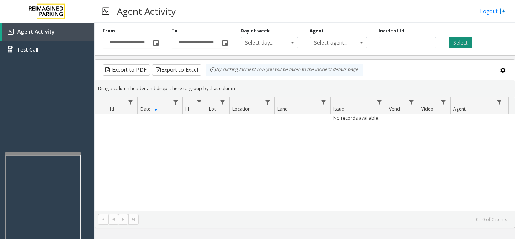
click at [459, 38] on button "Select" at bounding box center [461, 42] width 24 height 11
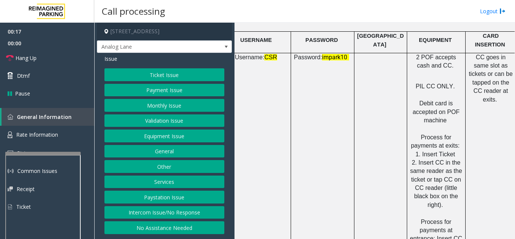
scroll to position [1094, 126]
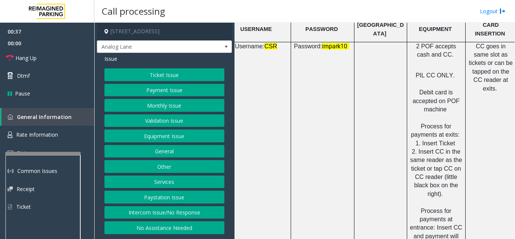
click at [161, 93] on button "Payment Issue" at bounding box center [165, 90] width 120 height 13
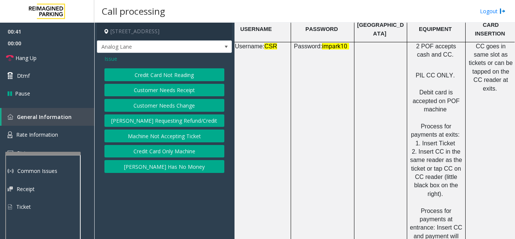
click at [157, 76] on button "Credit Card Not Reading" at bounding box center [165, 74] width 120 height 13
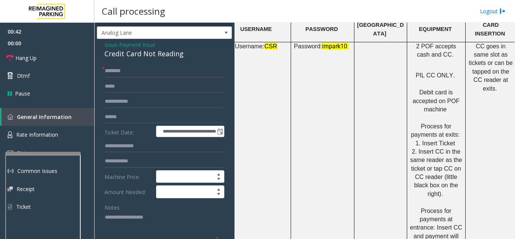
scroll to position [38, 0]
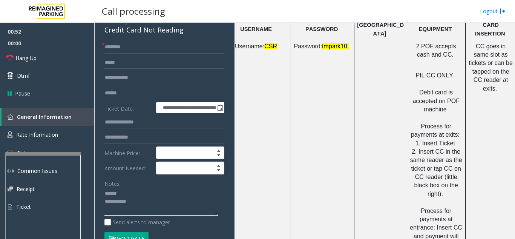
click at [133, 192] on textarea at bounding box center [162, 202] width 114 height 28
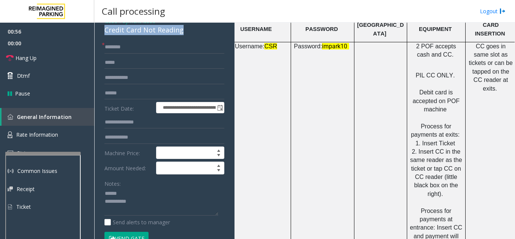
drag, startPoint x: 109, startPoint y: 31, endPoint x: 188, endPoint y: 32, distance: 78.5
click at [188, 32] on div "**********" at bounding box center [164, 206] width 135 height 383
click at [167, 177] on div "Notes:" at bounding box center [165, 196] width 120 height 39
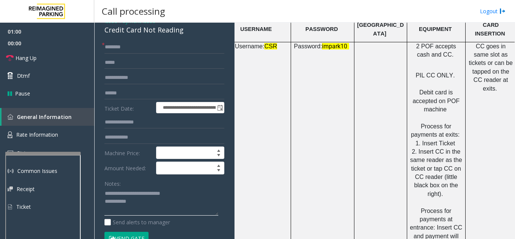
drag, startPoint x: 136, startPoint y: 193, endPoint x: 120, endPoint y: 193, distance: 15.8
click at [120, 193] on textarea at bounding box center [162, 202] width 114 height 28
type textarea "**********"
click at [31, 56] on span "Hang Up" at bounding box center [25, 58] width 21 height 8
click at [111, 46] on input "text" at bounding box center [165, 47] width 120 height 13
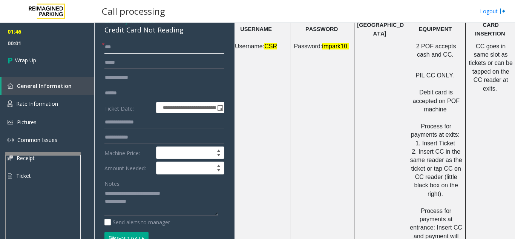
type input "**"
click at [166, 201] on textarea at bounding box center [162, 202] width 114 height 28
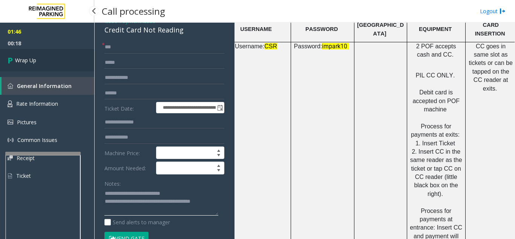
type textarea "**********"
click at [40, 56] on link "Wrap Up" at bounding box center [47, 60] width 94 height 22
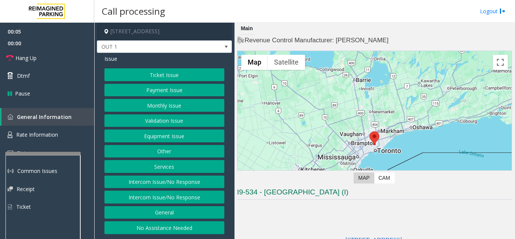
scroll to position [113, 0]
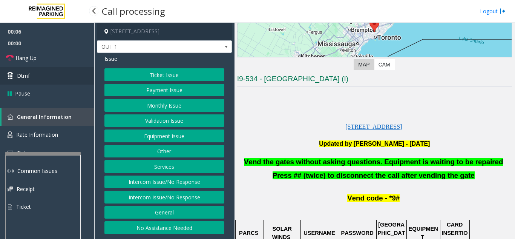
click at [69, 82] on link "Dtmf" at bounding box center [47, 76] width 94 height 18
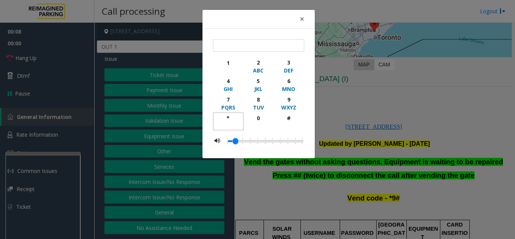
click at [228, 115] on div "*" at bounding box center [228, 118] width 21 height 8
click at [300, 98] on button "9 WXYZ" at bounding box center [289, 103] width 31 height 18
click at [292, 117] on div "#" at bounding box center [288, 118] width 21 height 8
type input "***"
click at [300, 21] on span "×" at bounding box center [302, 19] width 5 height 11
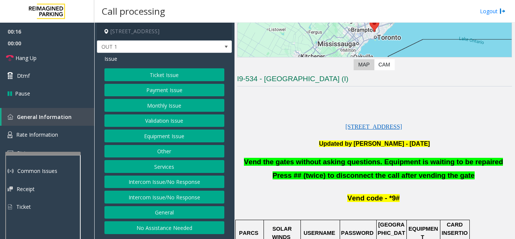
click at [165, 139] on button "Equipment Issue" at bounding box center [165, 135] width 120 height 13
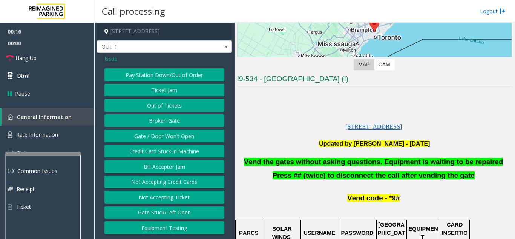
click at [165, 139] on button "Gate / Door Won't Open" at bounding box center [165, 135] width 120 height 13
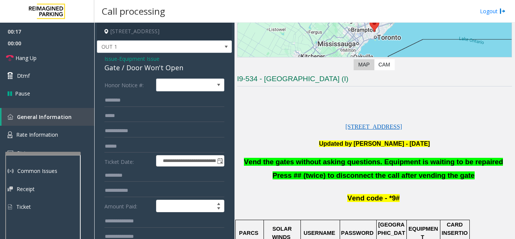
scroll to position [75, 0]
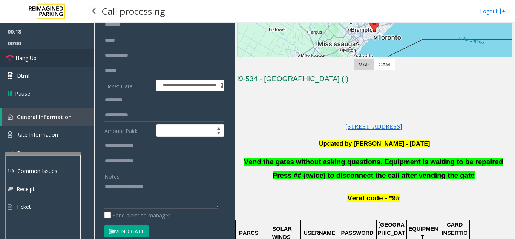
click at [48, 65] on link "Hang Up" at bounding box center [47, 58] width 94 height 18
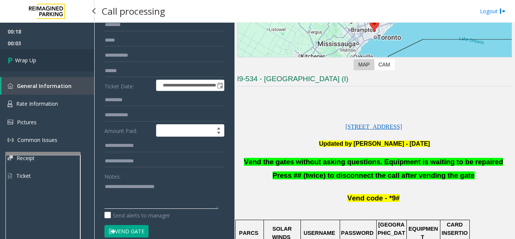
type textarea "**********"
click at [46, 61] on link "Wrap Up" at bounding box center [47, 60] width 94 height 22
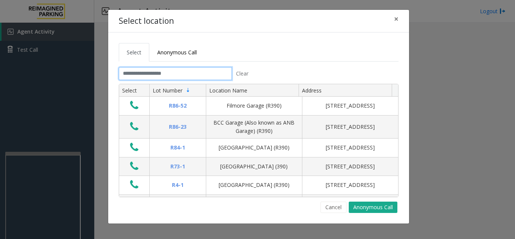
click at [176, 75] on input "text" at bounding box center [175, 73] width 113 height 13
click at [398, 17] on span "×" at bounding box center [396, 19] width 5 height 11
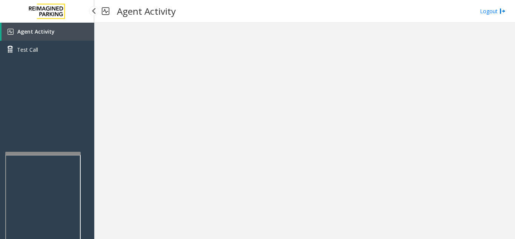
click at [50, 34] on span "Agent Activity" at bounding box center [35, 31] width 37 height 7
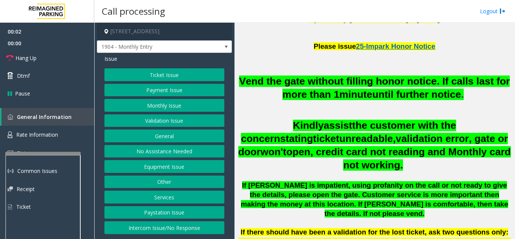
scroll to position [226, 0]
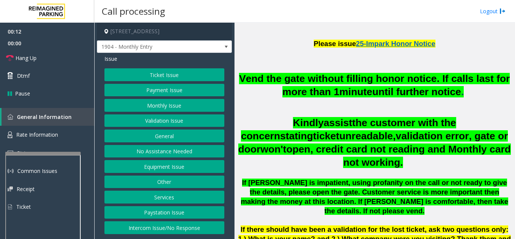
click at [185, 230] on button "Intercom Issue/No Response" at bounding box center [165, 227] width 120 height 13
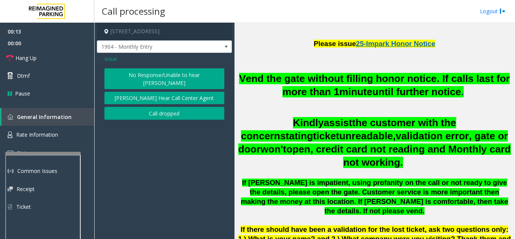
click at [162, 74] on button "No Response/Unable to hear [PERSON_NAME]" at bounding box center [165, 78] width 120 height 21
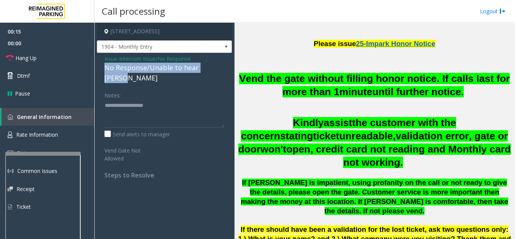
drag, startPoint x: 99, startPoint y: 67, endPoint x: 220, endPoint y: 71, distance: 121.2
click at [220, 71] on div "Issue - Intercom Issue/No Response No Response/Unable to hear parker Notes: Sen…" at bounding box center [164, 120] width 135 height 134
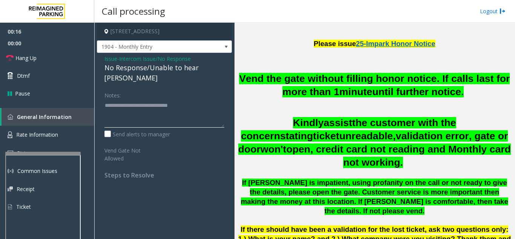
click at [212, 99] on textarea at bounding box center [165, 113] width 120 height 28
type textarea "**********"
click at [60, 55] on link "Hang Up" at bounding box center [47, 58] width 94 height 18
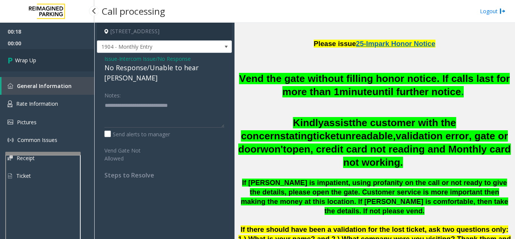
click at [62, 63] on link "Wrap Up" at bounding box center [47, 60] width 94 height 22
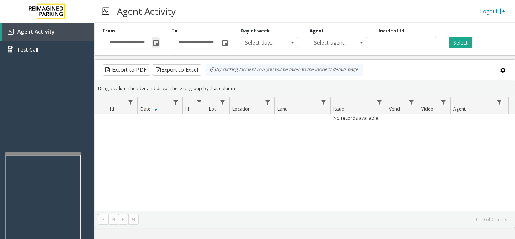
click at [157, 43] on span "Toggle popup" at bounding box center [156, 43] width 6 height 6
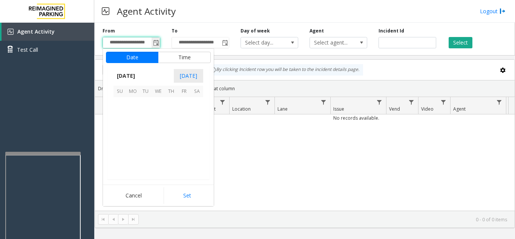
scroll to position [135510, 0]
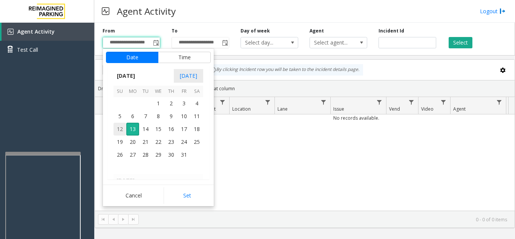
click at [121, 127] on span "12" at bounding box center [120, 129] width 13 height 13
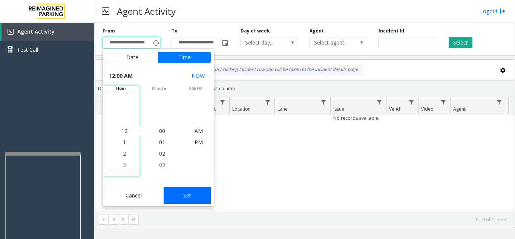
click at [192, 195] on button "Set" at bounding box center [188, 195] width 48 height 17
type input "**********"
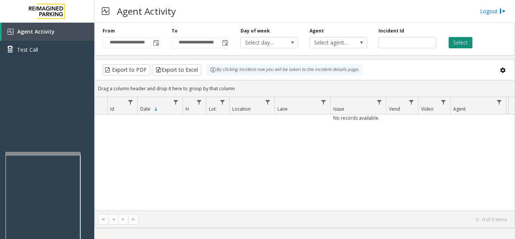
click at [466, 42] on button "Select" at bounding box center [461, 42] width 24 height 11
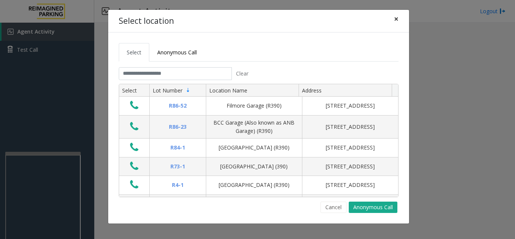
click at [396, 19] on span "×" at bounding box center [396, 19] width 5 height 11
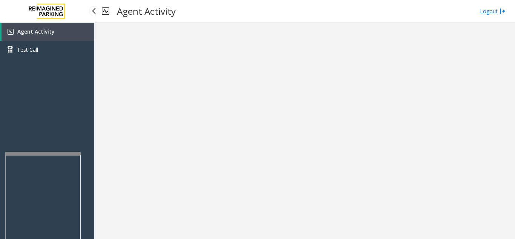
click at [32, 35] on link "Agent Activity" at bounding box center [48, 32] width 93 height 18
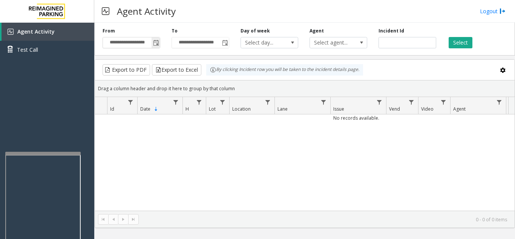
click at [158, 43] on span "Toggle popup" at bounding box center [156, 43] width 6 height 6
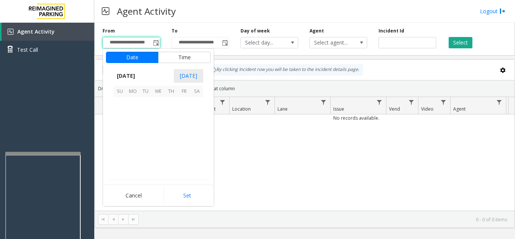
scroll to position [135510, 0]
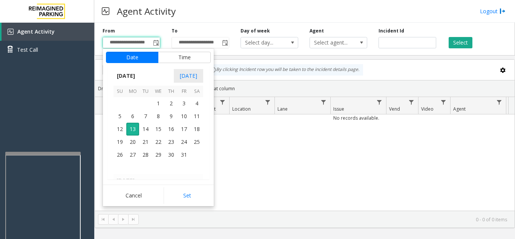
drag, startPoint x: 117, startPoint y: 130, endPoint x: 131, endPoint y: 137, distance: 16.2
click at [118, 129] on span "12" at bounding box center [120, 129] width 13 height 13
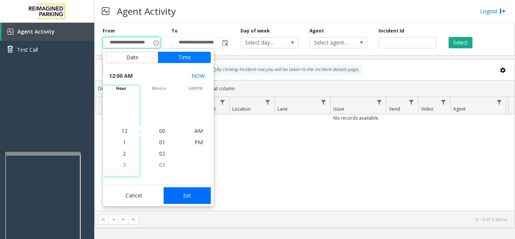
drag, startPoint x: 177, startPoint y: 198, endPoint x: 186, endPoint y: 195, distance: 8.8
click at [178, 197] on button "Set" at bounding box center [188, 195] width 48 height 17
type input "**********"
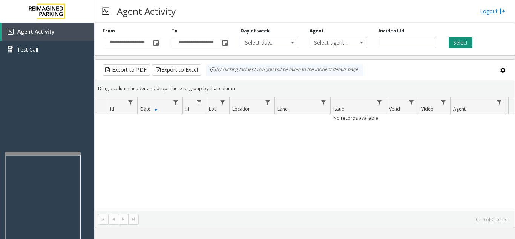
click at [465, 45] on button "Select" at bounding box center [461, 42] width 24 height 11
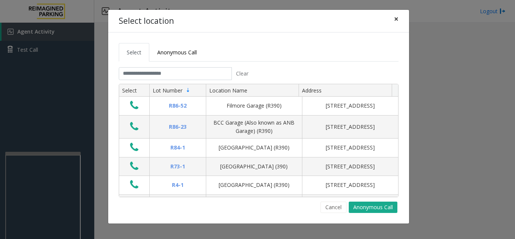
click at [396, 20] on span "×" at bounding box center [396, 19] width 5 height 11
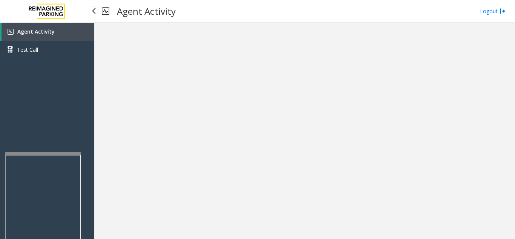
click at [26, 35] on span "Agent Activity" at bounding box center [35, 31] width 37 height 7
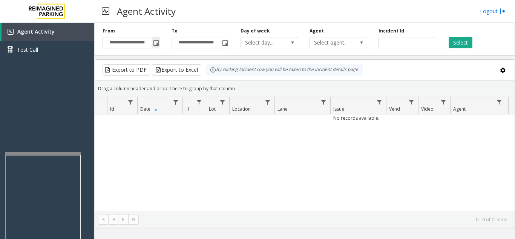
click at [158, 45] on span "Toggle popup" at bounding box center [156, 43] width 6 height 6
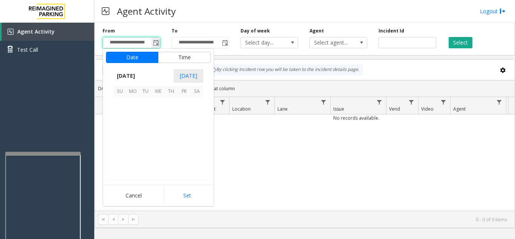
scroll to position [135510, 0]
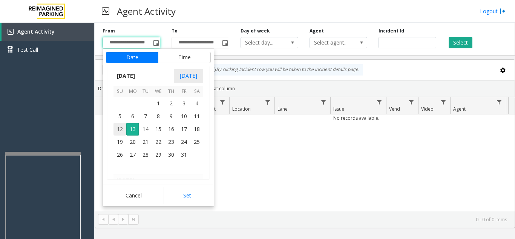
click at [119, 130] on span "12" at bounding box center [120, 129] width 13 height 13
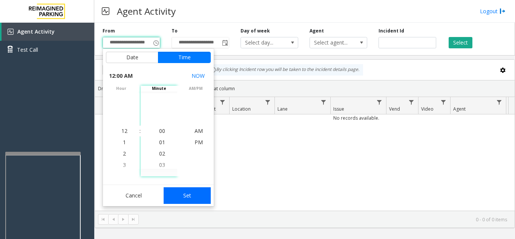
click at [179, 197] on button "Set" at bounding box center [188, 195] width 48 height 17
type input "**********"
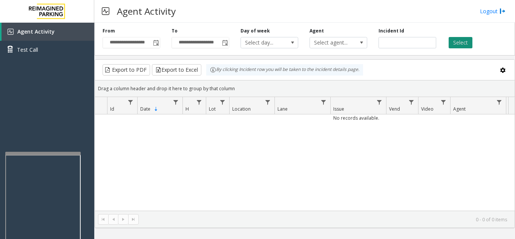
click at [466, 43] on button "Select" at bounding box center [461, 42] width 24 height 11
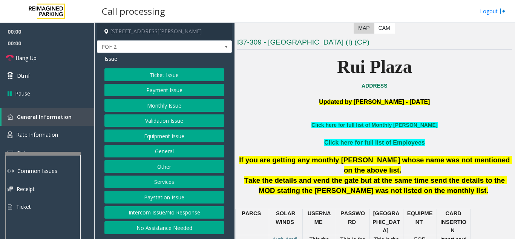
scroll to position [151, 0]
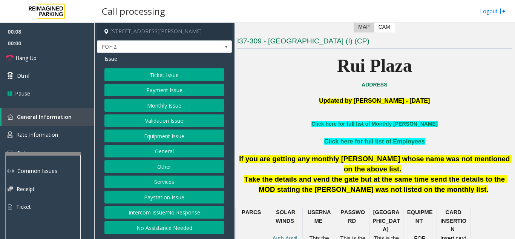
click at [182, 213] on button "Intercom Issue/No Response" at bounding box center [165, 212] width 120 height 13
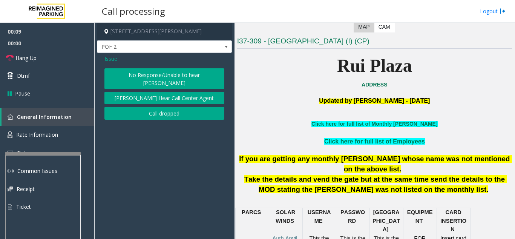
click at [132, 78] on button "No Response/Unable to hear [PERSON_NAME]" at bounding box center [165, 78] width 120 height 21
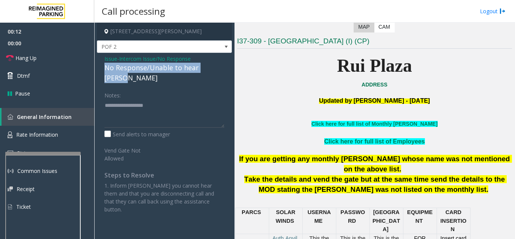
drag, startPoint x: 105, startPoint y: 68, endPoint x: 220, endPoint y: 70, distance: 114.4
click at [220, 70] on div "Issue - Intercom Issue/No Response No Response/Unable to hear parker Notes: Sen…" at bounding box center [164, 137] width 135 height 168
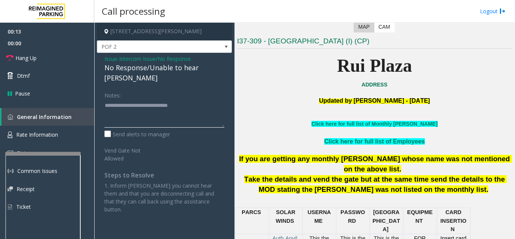
click at [208, 99] on textarea at bounding box center [165, 113] width 120 height 28
type textarea "**********"
click at [26, 60] on span "Hang Up" at bounding box center [25, 58] width 21 height 8
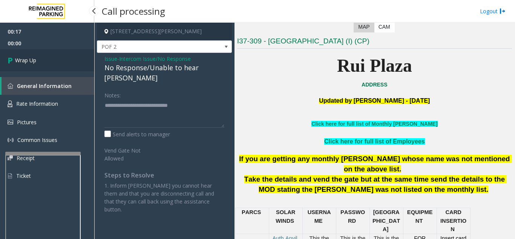
click at [49, 60] on link "Wrap Up" at bounding box center [47, 60] width 94 height 22
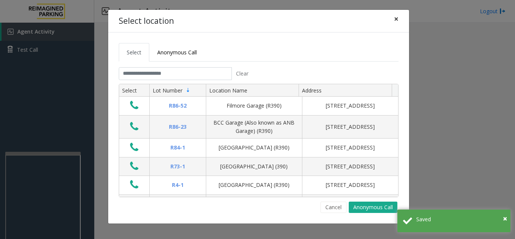
drag, startPoint x: 395, startPoint y: 20, endPoint x: 377, endPoint y: 26, distance: 19.3
click at [395, 20] on span "×" at bounding box center [396, 19] width 5 height 11
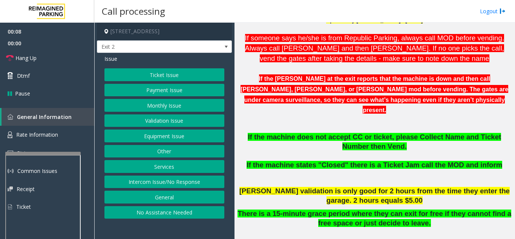
scroll to position [264, 0]
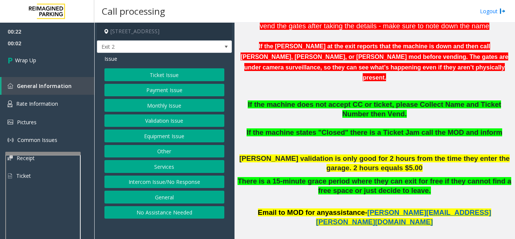
click at [151, 136] on button "Equipment Issue" at bounding box center [165, 135] width 120 height 13
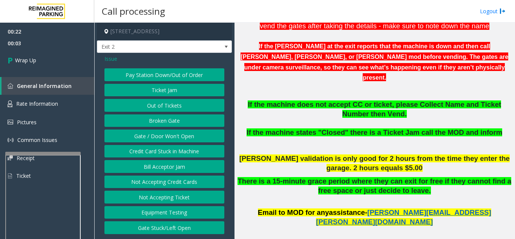
click at [151, 136] on button "Gate / Door Won't Open" at bounding box center [165, 135] width 120 height 13
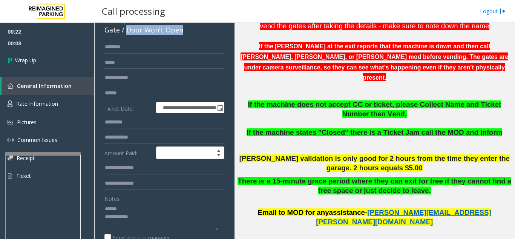
scroll to position [0, 0]
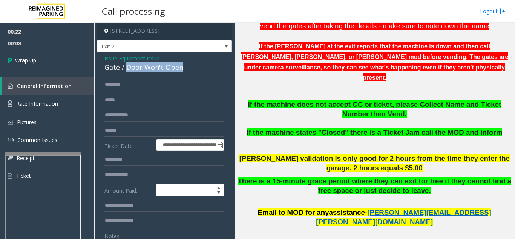
drag, startPoint x: 125, startPoint y: 32, endPoint x: 200, endPoint y: 27, distance: 75.6
click at [200, 27] on div "**********" at bounding box center [164, 220] width 135 height 397
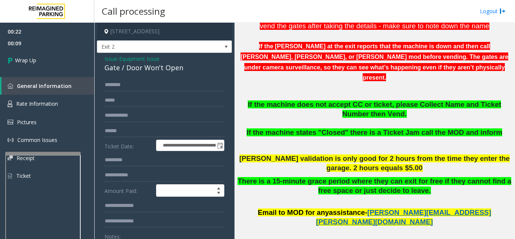
click at [180, 72] on div "Gate / Door Won't Open" at bounding box center [165, 68] width 120 height 10
drag, startPoint x: 185, startPoint y: 68, endPoint x: 127, endPoint y: 67, distance: 58.1
click at [127, 67] on div "Gate / Door Won't Open" at bounding box center [165, 68] width 120 height 10
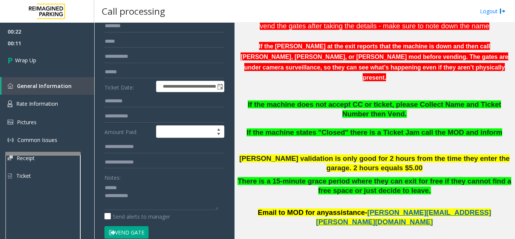
scroll to position [77, 0]
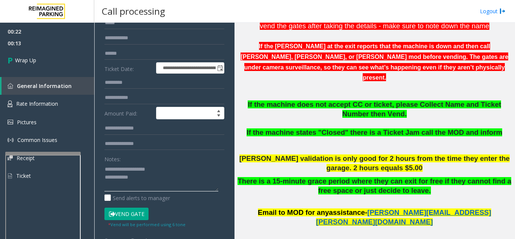
click at [134, 179] on textarea at bounding box center [162, 177] width 114 height 28
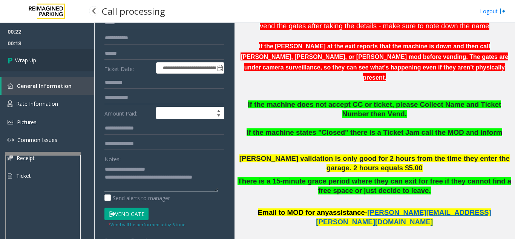
type textarea "**********"
click at [37, 53] on link "Wrap Up" at bounding box center [47, 60] width 94 height 22
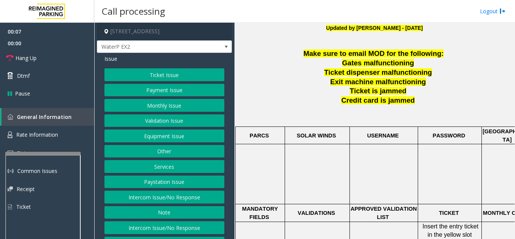
scroll to position [189, 0]
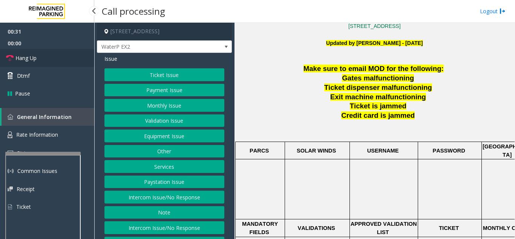
click at [42, 62] on link "Hang Up" at bounding box center [47, 58] width 94 height 18
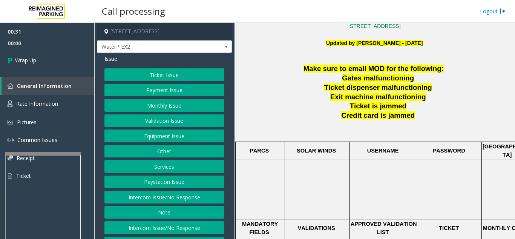
click at [182, 229] on button "Intercom Issue/No Response" at bounding box center [165, 227] width 120 height 13
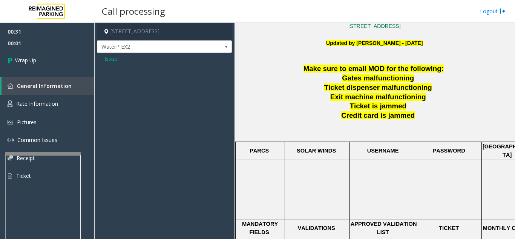
click at [110, 62] on span "Issue" at bounding box center [111, 59] width 13 height 8
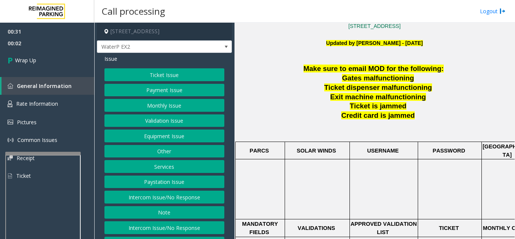
click at [158, 202] on button "Intercom Issue/No Response" at bounding box center [165, 197] width 120 height 13
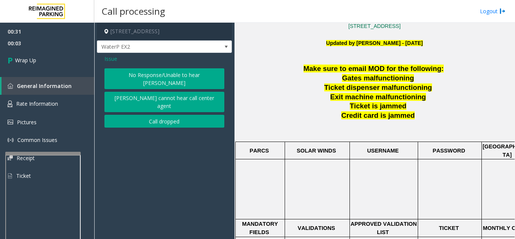
click at [131, 77] on button "No Response/Unable to hear [PERSON_NAME]" at bounding box center [165, 78] width 120 height 21
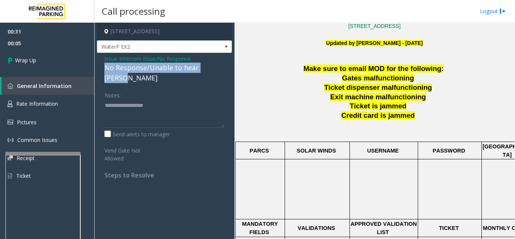
drag, startPoint x: 103, startPoint y: 69, endPoint x: 224, endPoint y: 70, distance: 121.1
click at [224, 70] on div "Issue - Intercom Issue/No Response No Response/Unable to hear parker Notes: Sen…" at bounding box center [164, 120] width 135 height 134
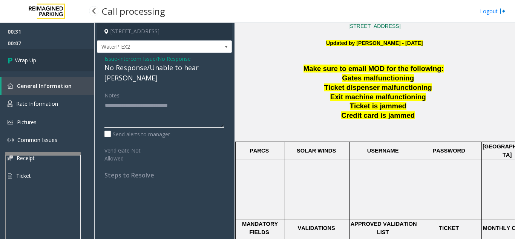
type textarea "**********"
click at [54, 62] on link "Wrap Up" at bounding box center [47, 60] width 94 height 22
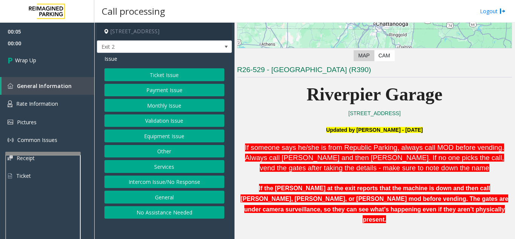
scroll to position [151, 0]
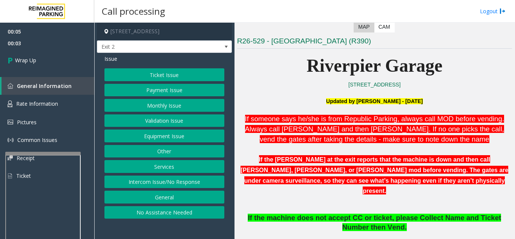
drag, startPoint x: 183, startPoint y: 179, endPoint x: 158, endPoint y: 170, distance: 26.5
click at [183, 179] on button "Intercom Issue/No Response" at bounding box center [165, 181] width 120 height 13
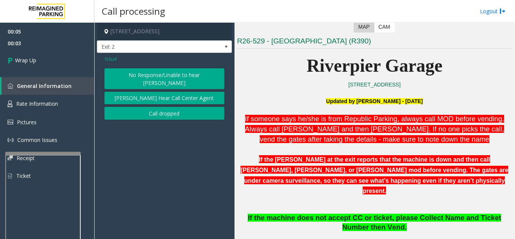
click at [160, 107] on button "Call dropped" at bounding box center [165, 113] width 120 height 13
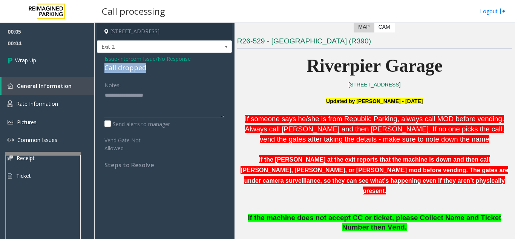
drag, startPoint x: 151, startPoint y: 70, endPoint x: 99, endPoint y: 66, distance: 52.2
click at [99, 66] on div "Issue - Intercom Issue/No Response Call dropped Notes: Send alerts to manager V…" at bounding box center [164, 114] width 135 height 123
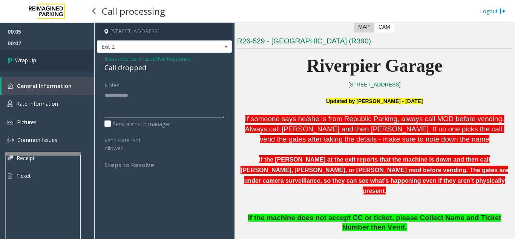
type textarea "**********"
click at [55, 68] on link "Wrap Up" at bounding box center [47, 60] width 94 height 22
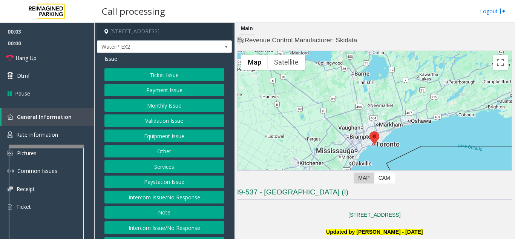
click at [44, 145] on div at bounding box center [46, 146] width 75 height 3
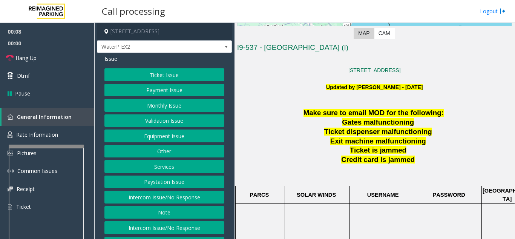
scroll to position [151, 0]
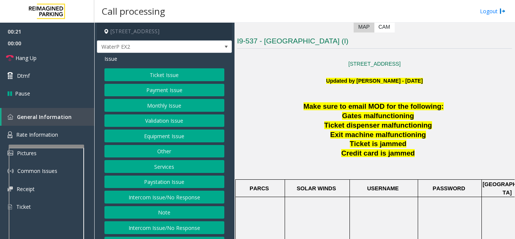
click at [193, 192] on button "Intercom Issue/No Response" at bounding box center [165, 197] width 120 height 13
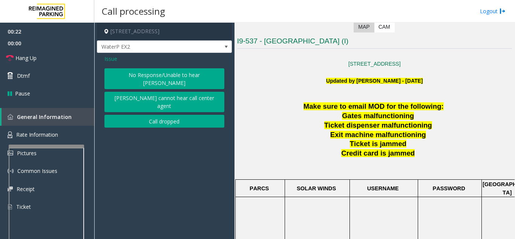
click at [138, 75] on button "No Response/Unable to hear [PERSON_NAME]" at bounding box center [165, 78] width 120 height 21
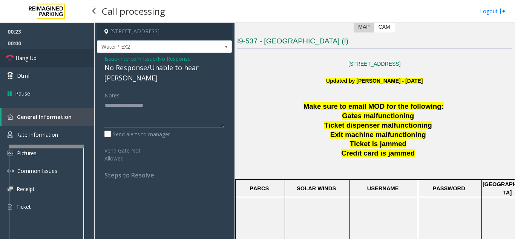
click at [41, 58] on link "Hang Up" at bounding box center [47, 58] width 94 height 18
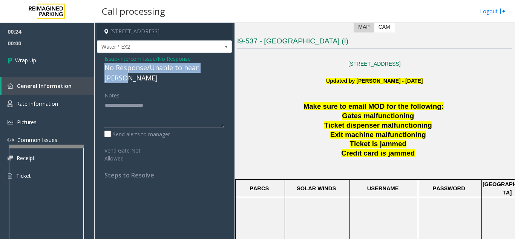
drag, startPoint x: 106, startPoint y: 70, endPoint x: 220, endPoint y: 67, distance: 114.4
click at [220, 67] on div "Issue - Intercom Issue/No Response No Response/Unable to hear parker Notes: Sen…" at bounding box center [164, 120] width 135 height 134
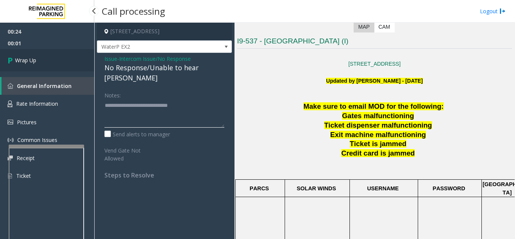
type textarea "**********"
click at [45, 62] on link "Wrap Up" at bounding box center [47, 60] width 94 height 22
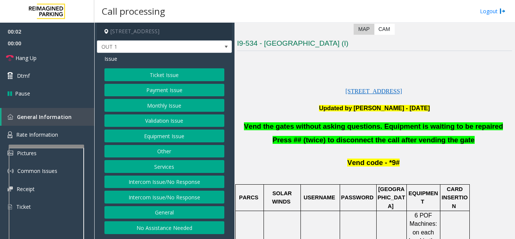
scroll to position [151, 0]
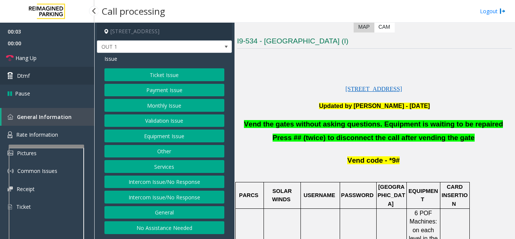
click at [46, 69] on link "Dtmf" at bounding box center [47, 76] width 94 height 18
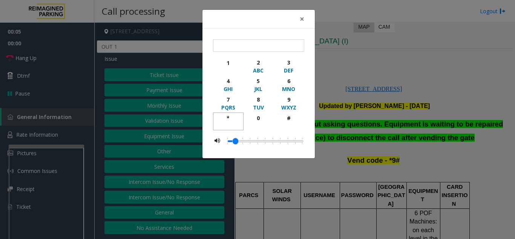
click at [230, 117] on div "*" at bounding box center [228, 118] width 21 height 8
click at [296, 98] on div "9" at bounding box center [288, 99] width 21 height 8
click at [301, 117] on button "#" at bounding box center [289, 121] width 31 height 18
type input "***"
click at [301, 22] on span "×" at bounding box center [302, 19] width 5 height 11
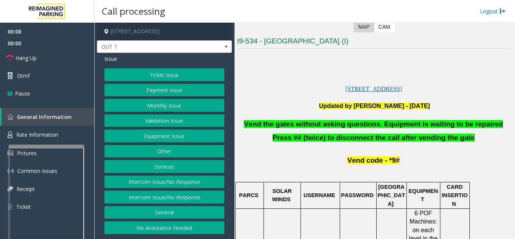
click at [176, 138] on button "Equipment Issue" at bounding box center [165, 135] width 120 height 13
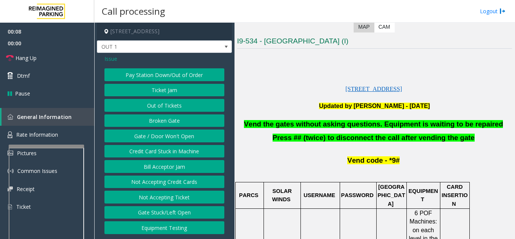
click at [176, 138] on button "Gate / Door Won't Open" at bounding box center [165, 135] width 120 height 13
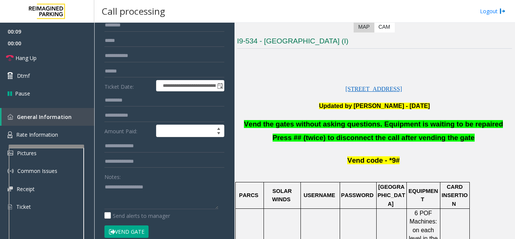
scroll to position [75, 0]
click at [45, 53] on link "Hang Up" at bounding box center [47, 58] width 94 height 18
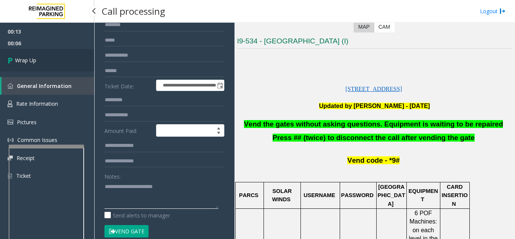
type textarea "**********"
click at [37, 66] on link "Wrap Up" at bounding box center [47, 60] width 94 height 22
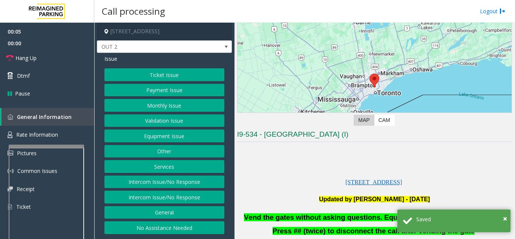
scroll to position [113, 0]
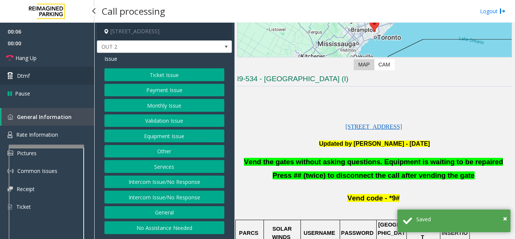
click at [37, 72] on link "Dtmf" at bounding box center [47, 76] width 94 height 18
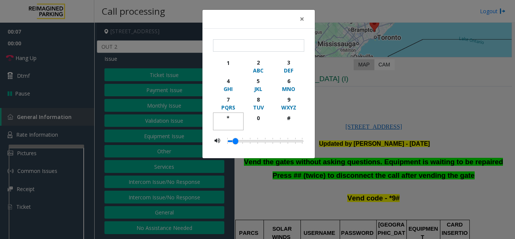
click at [235, 117] on div "*" at bounding box center [228, 118] width 21 height 8
click at [295, 103] on div "9" at bounding box center [288, 99] width 21 height 8
click at [293, 120] on div "#" at bounding box center [288, 118] width 21 height 8
type input "***"
click at [303, 21] on span "×" at bounding box center [302, 19] width 5 height 11
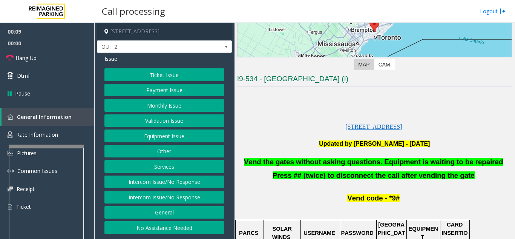
click at [155, 139] on button "Equipment Issue" at bounding box center [165, 135] width 120 height 13
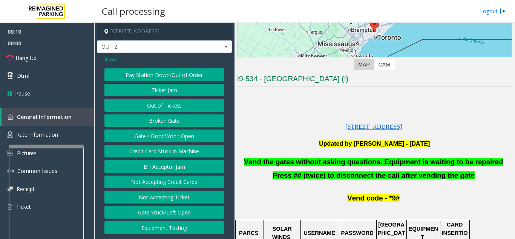
click at [155, 139] on button "Gate / Door Won't Open" at bounding box center [165, 135] width 120 height 13
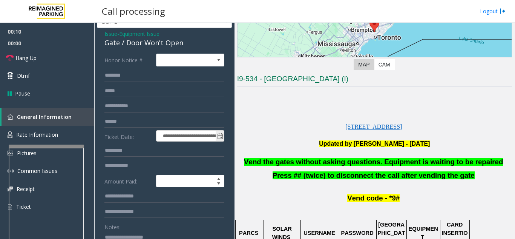
scroll to position [75, 0]
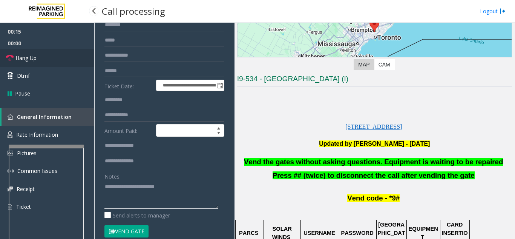
type textarea "**********"
click at [21, 55] on span "Hang Up" at bounding box center [25, 58] width 21 height 8
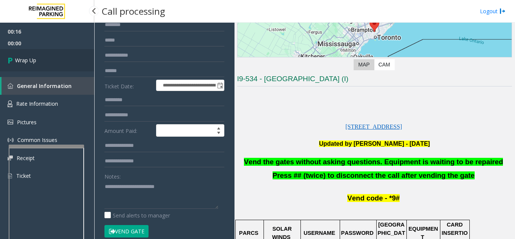
click at [45, 70] on link "Wrap Up" at bounding box center [47, 60] width 94 height 22
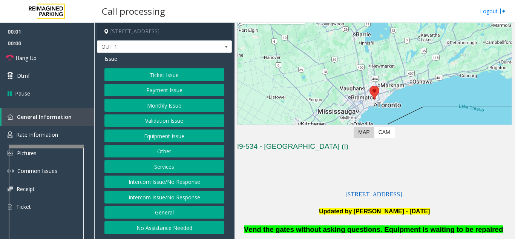
scroll to position [151, 0]
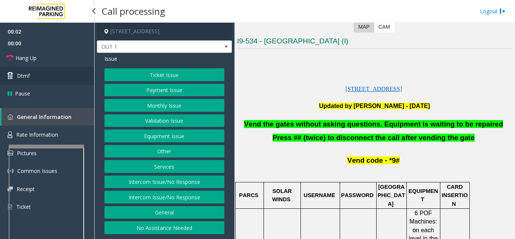
click at [38, 75] on link "Dtmf" at bounding box center [47, 76] width 94 height 18
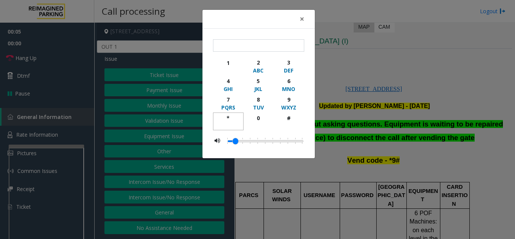
click at [227, 121] on div "*" at bounding box center [228, 118] width 21 height 8
click at [297, 108] on div "WXYZ" at bounding box center [288, 107] width 21 height 8
click at [295, 121] on div "#" at bounding box center [288, 118] width 21 height 8
type input "***"
click at [304, 19] on span "×" at bounding box center [302, 19] width 5 height 11
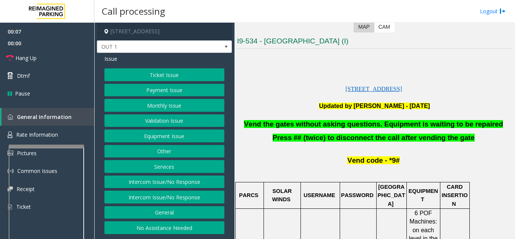
click at [158, 137] on button "Equipment Issue" at bounding box center [165, 135] width 120 height 13
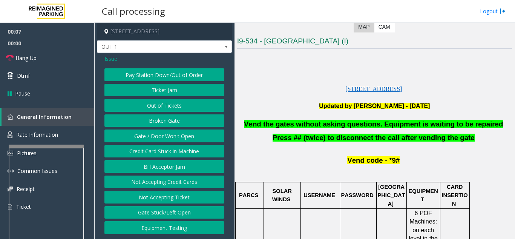
click at [158, 137] on button "Gate / Door Won't Open" at bounding box center [165, 135] width 120 height 13
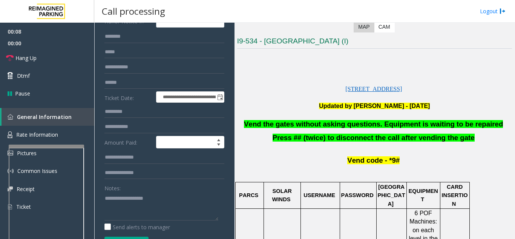
scroll to position [75, 0]
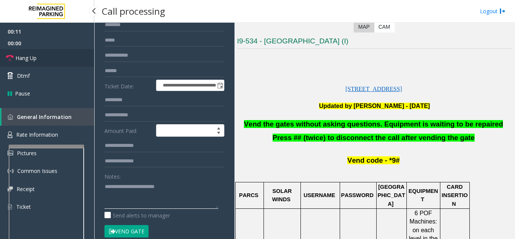
type textarea "**********"
click at [34, 62] on span "Hang Up" at bounding box center [25, 58] width 21 height 8
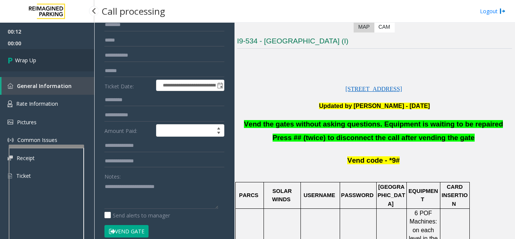
click at [53, 63] on link "Wrap Up" at bounding box center [47, 60] width 94 height 22
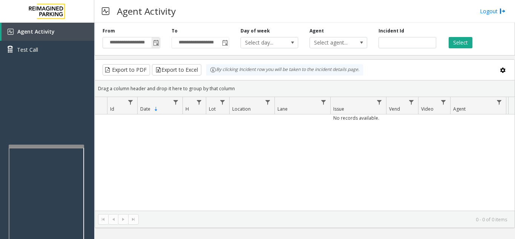
click at [155, 42] on span "Toggle popup" at bounding box center [156, 43] width 6 height 6
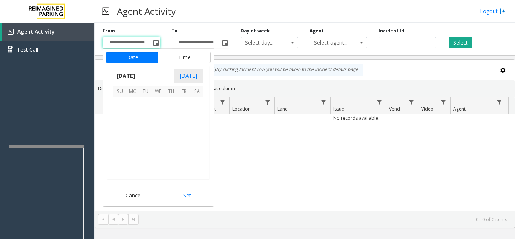
scroll to position [135510, 0]
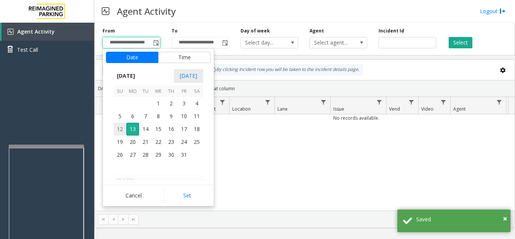
click at [121, 129] on span "12" at bounding box center [120, 129] width 13 height 13
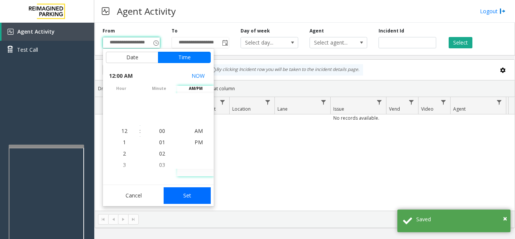
click at [190, 193] on button "Set" at bounding box center [188, 195] width 48 height 17
type input "**********"
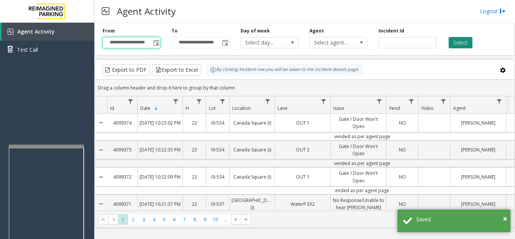
click at [463, 46] on button "Select" at bounding box center [461, 42] width 24 height 11
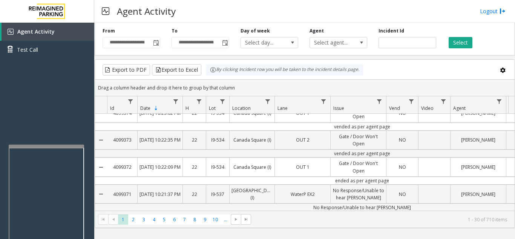
scroll to position [0, 0]
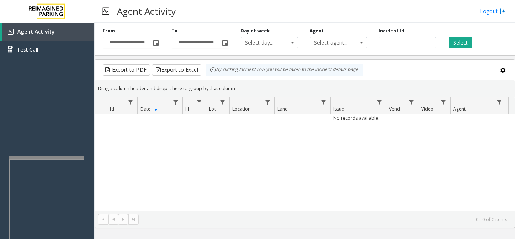
click at [43, 158] on div at bounding box center [46, 157] width 75 height 3
click at [157, 46] on span "Toggle popup" at bounding box center [156, 43] width 6 height 6
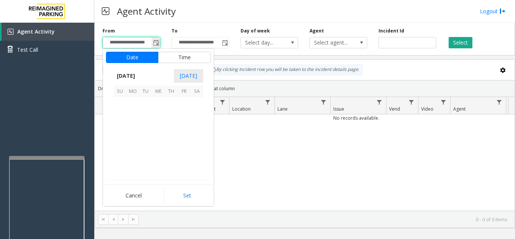
scroll to position [135510, 0]
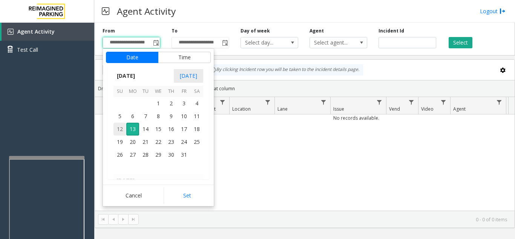
click at [121, 130] on span "12" at bounding box center [120, 129] width 13 height 13
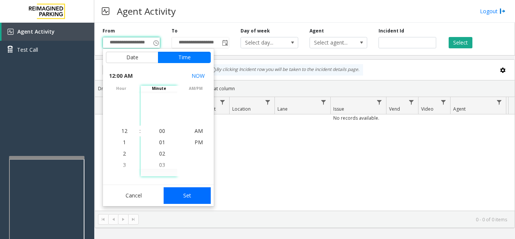
click at [205, 198] on button "Set" at bounding box center [188, 195] width 48 height 17
type input "**********"
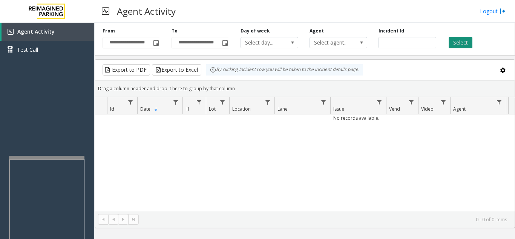
click at [458, 46] on button "Select" at bounding box center [461, 42] width 24 height 11
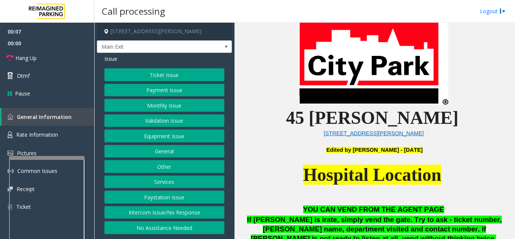
scroll to position [264, 0]
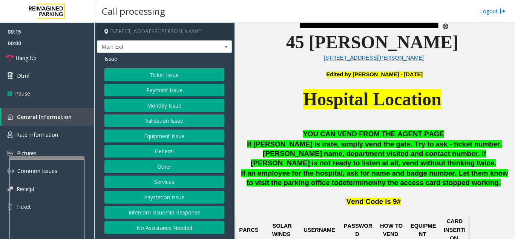
click at [143, 77] on button "Ticket Issue" at bounding box center [165, 74] width 120 height 13
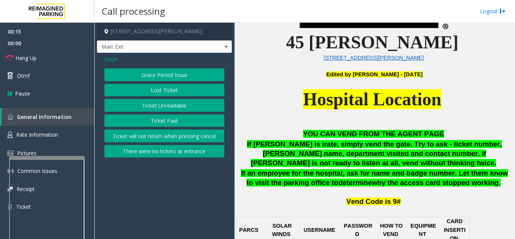
click at [154, 104] on button "Ticket Unreadable" at bounding box center [165, 105] width 120 height 13
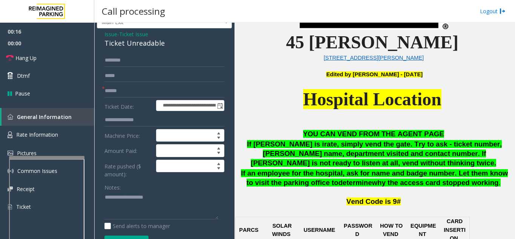
scroll to position [38, 0]
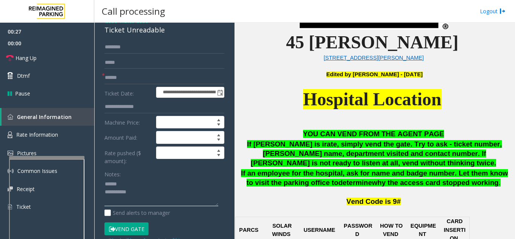
type textarea "**********"
click at [139, 76] on input "text" at bounding box center [165, 77] width 120 height 13
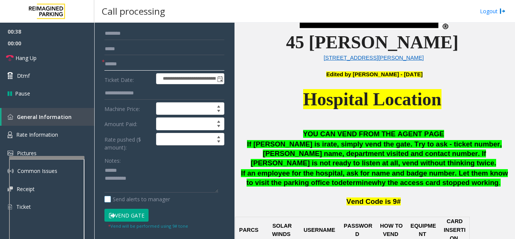
scroll to position [75, 0]
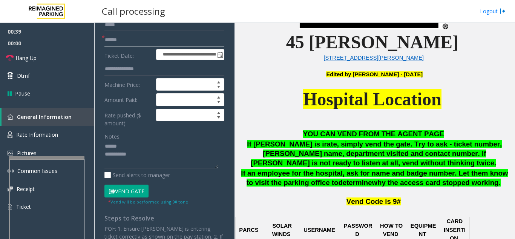
type input "******"
click at [145, 191] on button "Vend Gate" at bounding box center [127, 191] width 44 height 13
click at [122, 192] on button "Vend Gate" at bounding box center [127, 191] width 44 height 13
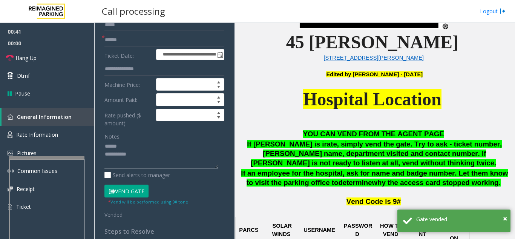
click at [137, 146] on textarea at bounding box center [162, 154] width 114 height 28
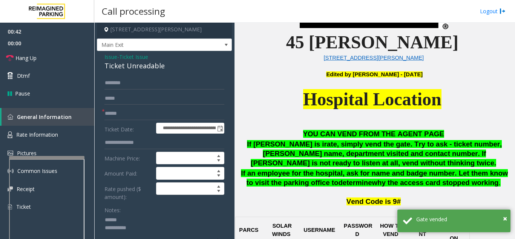
scroll to position [0, 0]
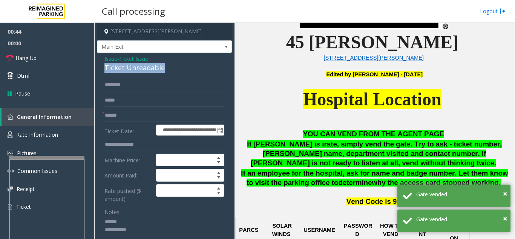
drag, startPoint x: 104, startPoint y: 68, endPoint x: 149, endPoint y: 69, distance: 44.9
click at [175, 69] on div "**********" at bounding box center [164, 242] width 135 height 379
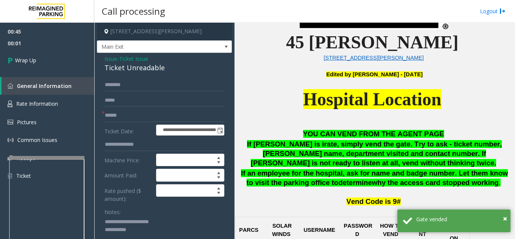
click at [158, 231] on textarea at bounding box center [162, 230] width 114 height 28
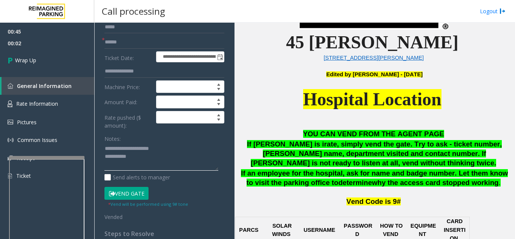
scroll to position [75, 0]
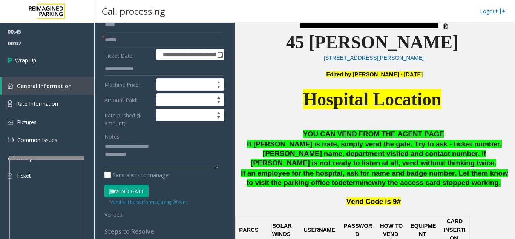
click at [156, 160] on textarea at bounding box center [162, 154] width 114 height 28
type textarea "**********"
click at [76, 60] on link "Wrap Up" at bounding box center [47, 60] width 94 height 22
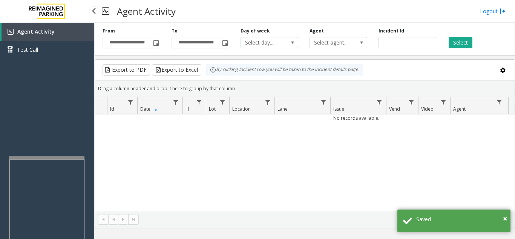
click at [85, 60] on div "Agent Activity Test Call" at bounding box center [47, 44] width 94 height 42
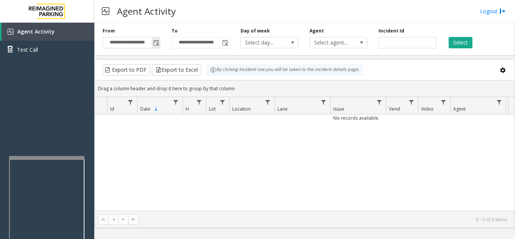
click at [158, 45] on span "Toggle popup" at bounding box center [156, 43] width 6 height 6
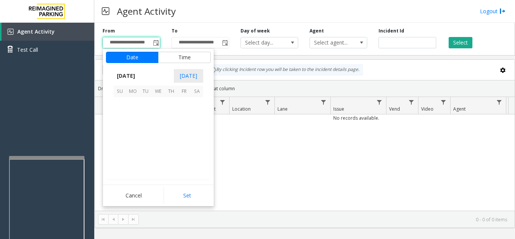
scroll to position [135510, 0]
click at [117, 129] on span "12" at bounding box center [120, 129] width 13 height 13
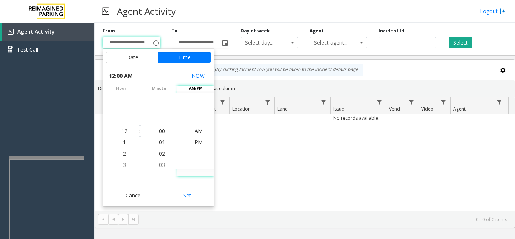
drag, startPoint x: 192, startPoint y: 194, endPoint x: 211, endPoint y: 185, distance: 21.4
click at [196, 192] on button "Set" at bounding box center [188, 195] width 48 height 17
type input "**********"
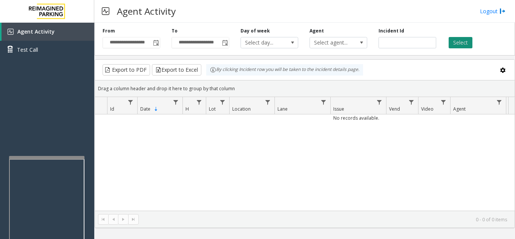
click at [467, 43] on button "Select" at bounding box center [461, 42] width 24 height 11
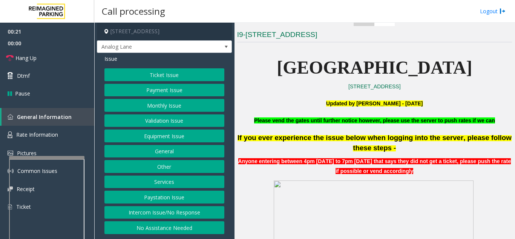
scroll to position [226, 0]
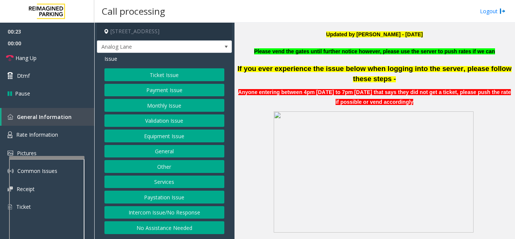
click at [148, 90] on button "Payment Issue" at bounding box center [165, 90] width 120 height 13
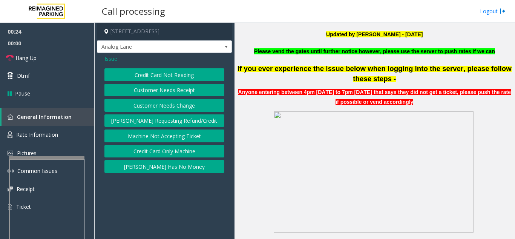
click at [154, 75] on button "Credit Card Not Reading" at bounding box center [165, 74] width 120 height 13
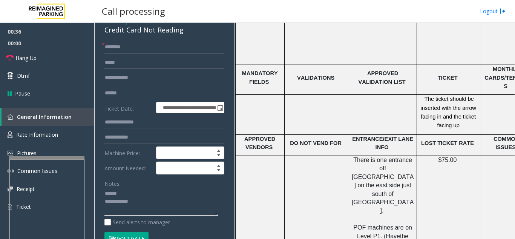
scroll to position [1283, 0]
click at [145, 189] on textarea at bounding box center [162, 202] width 114 height 28
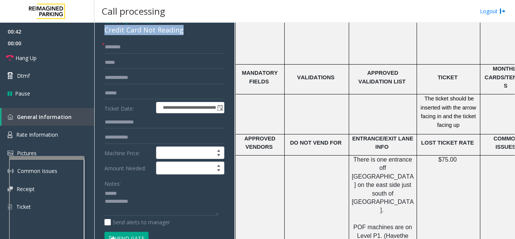
drag, startPoint x: 103, startPoint y: 32, endPoint x: 190, endPoint y: 32, distance: 87.2
click at [190, 32] on div "**********" at bounding box center [164, 206] width 135 height 383
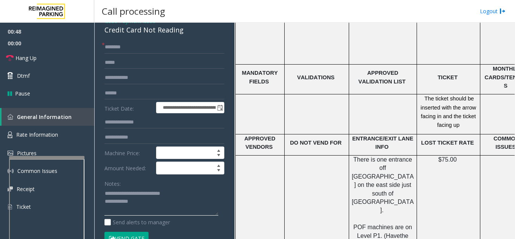
type textarea "**********"
click at [135, 51] on input "text" at bounding box center [165, 47] width 120 height 13
click at [109, 48] on input "****" at bounding box center [165, 47] width 120 height 13
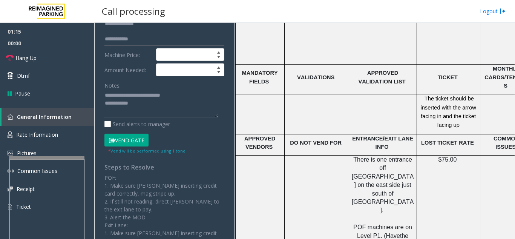
scroll to position [151, 0]
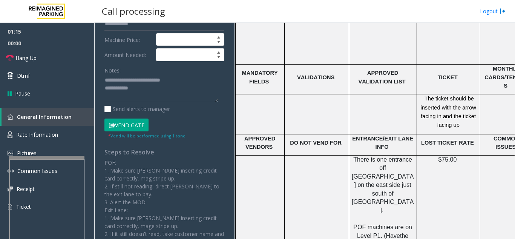
type input "****"
click at [125, 125] on button "Vend Gate" at bounding box center [127, 124] width 44 height 13
click at [151, 89] on textarea at bounding box center [162, 88] width 114 height 28
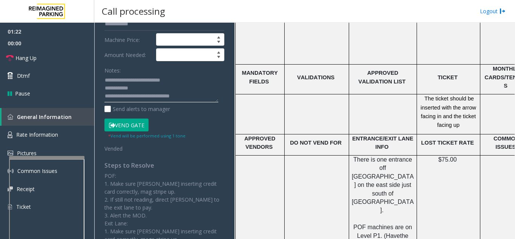
type textarea "**********"
click at [134, 69] on div "Notes:" at bounding box center [165, 83] width 120 height 39
click at [33, 54] on span "Hang Up" at bounding box center [25, 58] width 21 height 8
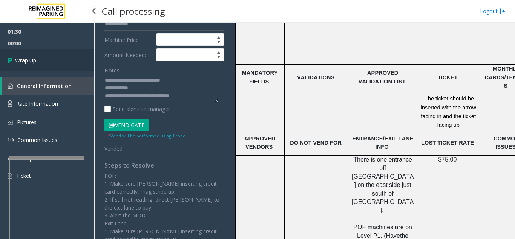
click at [34, 57] on span "Wrap Up" at bounding box center [25, 60] width 21 height 8
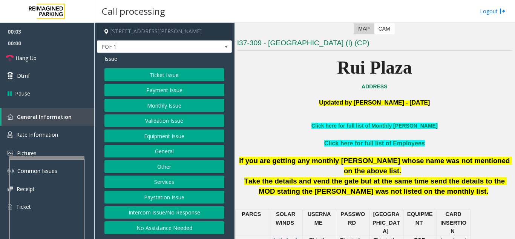
scroll to position [151, 0]
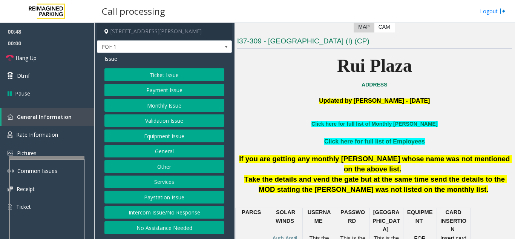
click at [187, 139] on button "Equipment Issue" at bounding box center [165, 135] width 120 height 13
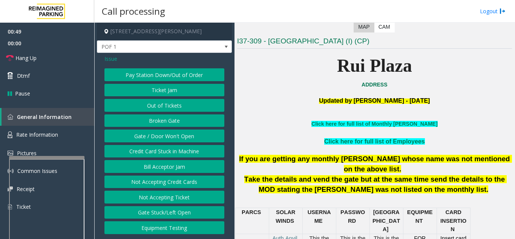
click at [151, 89] on button "Ticket Jam" at bounding box center [165, 90] width 120 height 13
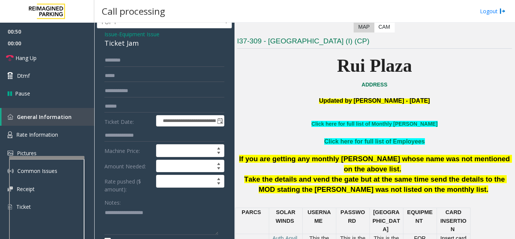
scroll to position [38, 0]
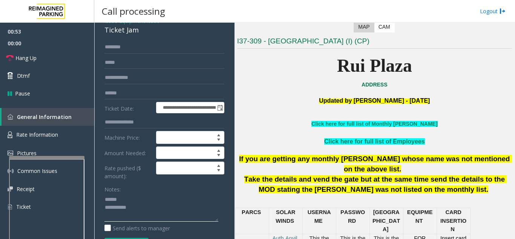
click at [129, 198] on textarea at bounding box center [162, 207] width 114 height 28
click at [51, 54] on link "Hang Up" at bounding box center [47, 58] width 94 height 18
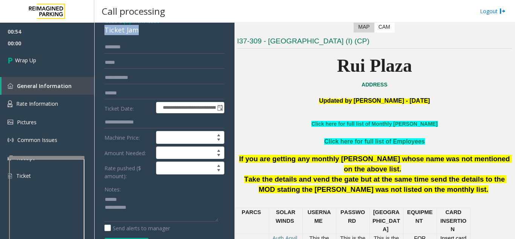
drag, startPoint x: 150, startPoint y: 34, endPoint x: 100, endPoint y: 30, distance: 49.6
click at [100, 30] on div "**********" at bounding box center [164, 205] width 135 height 381
click at [137, 206] on textarea at bounding box center [162, 207] width 114 height 28
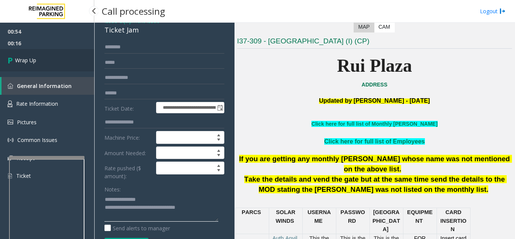
type textarea "**********"
click at [57, 60] on link "Wrap Up" at bounding box center [47, 60] width 94 height 22
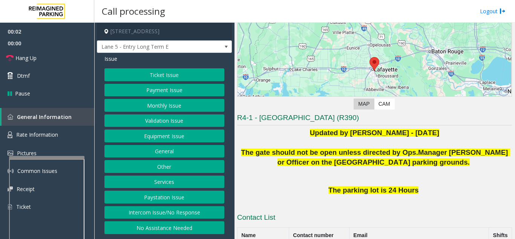
scroll to position [151, 0]
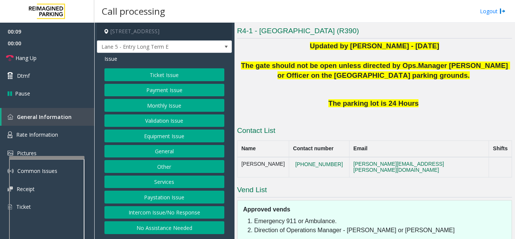
click at [139, 209] on button "Intercom Issue/No Response" at bounding box center [165, 212] width 120 height 13
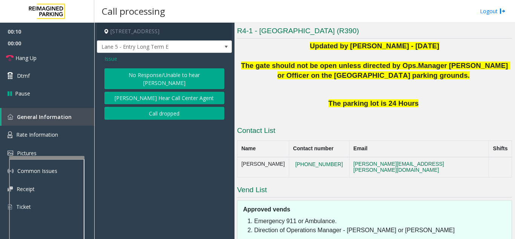
click at [140, 66] on div "Issue No Response/Unable to hear parker Parker Cannot Hear Call Center Agent Ca…" at bounding box center [164, 88] width 135 height 71
click at [131, 75] on button "No Response/Unable to hear [PERSON_NAME]" at bounding box center [165, 78] width 120 height 21
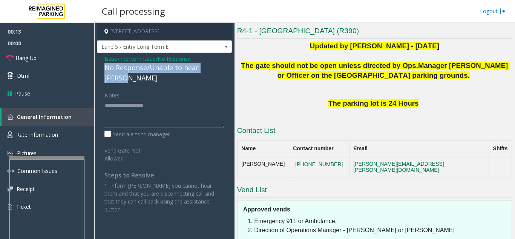
drag, startPoint x: 99, startPoint y: 67, endPoint x: 225, endPoint y: 67, distance: 125.3
click at [225, 67] on div "Issue - Intercom Issue/No Response No Response/Unable to hear [PERSON_NAME] Not…" at bounding box center [164, 137] width 135 height 168
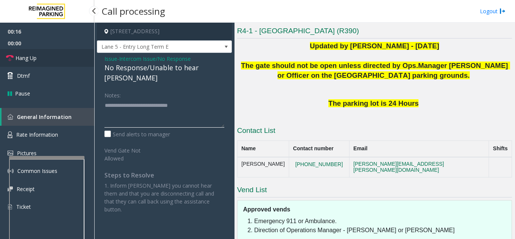
type textarea "**********"
click at [76, 61] on link "Hang Up" at bounding box center [47, 58] width 94 height 18
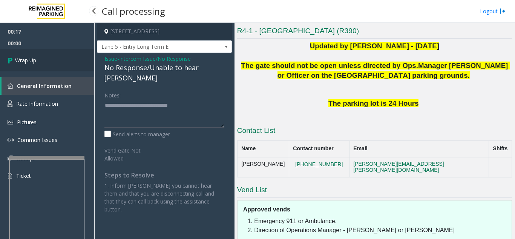
click at [42, 55] on link "Wrap Up" at bounding box center [47, 60] width 94 height 22
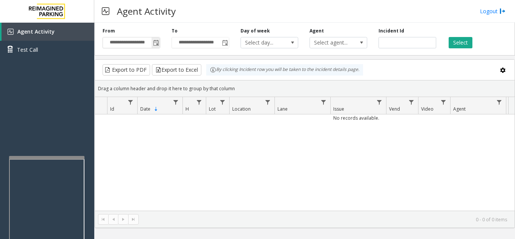
click at [157, 42] on span "Toggle popup" at bounding box center [156, 43] width 6 height 6
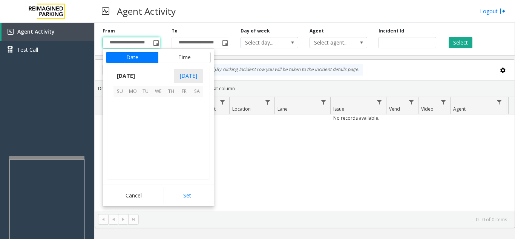
scroll to position [135510, 0]
click at [122, 129] on span "12" at bounding box center [120, 129] width 13 height 13
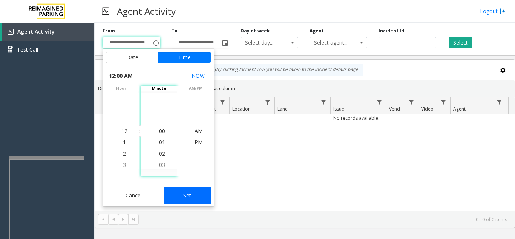
click at [187, 193] on button "Set" at bounding box center [188, 195] width 48 height 17
type input "**********"
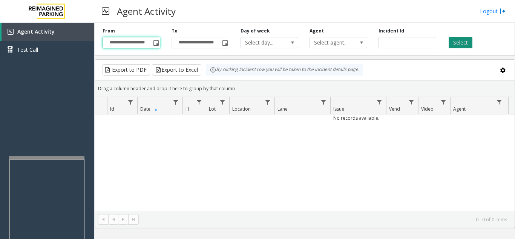
click at [464, 44] on button "Select" at bounding box center [461, 42] width 24 height 11
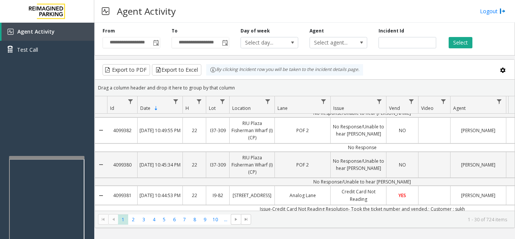
scroll to position [226, 0]
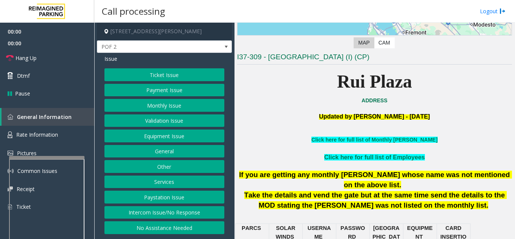
scroll to position [151, 0]
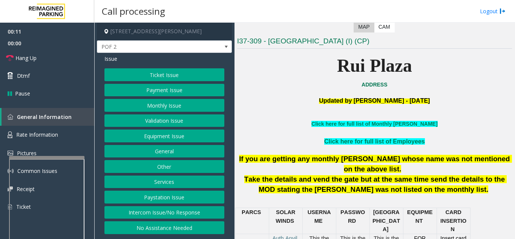
drag, startPoint x: 169, startPoint y: 212, endPoint x: 171, endPoint y: 194, distance: 18.9
click at [169, 212] on button "Intercom Issue/No Response" at bounding box center [165, 212] width 120 height 13
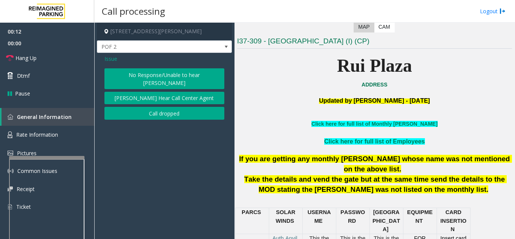
click at [159, 78] on button "No Response/Unable to hear [PERSON_NAME]" at bounding box center [165, 78] width 120 height 21
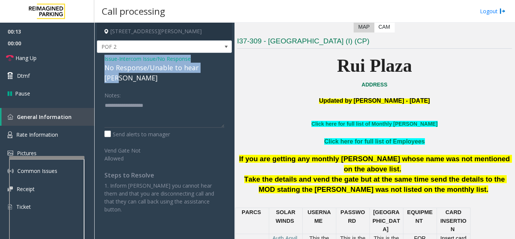
drag, startPoint x: 101, startPoint y: 63, endPoint x: 208, endPoint y: 71, distance: 107.5
click at [212, 69] on div "Issue - Intercom Issue/No Response No Response/Unable to hear parker Notes: Sen…" at bounding box center [164, 137] width 135 height 168
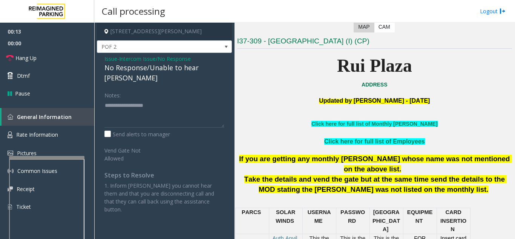
click at [189, 89] on div "Notes:" at bounding box center [165, 108] width 120 height 39
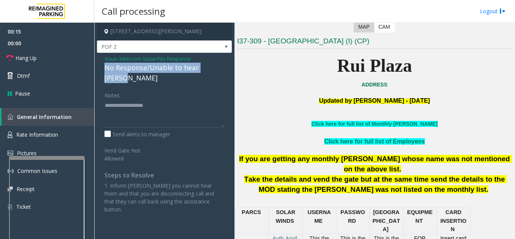
drag, startPoint x: 227, startPoint y: 65, endPoint x: 101, endPoint y: 70, distance: 125.4
click at [101, 70] on div "Issue - Intercom Issue/No Response No Response/Unable to hear parker Notes: Sen…" at bounding box center [164, 137] width 135 height 168
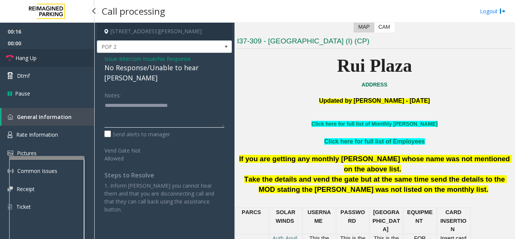
type textarea "**********"
click at [48, 65] on link "Hang Up" at bounding box center [47, 58] width 94 height 18
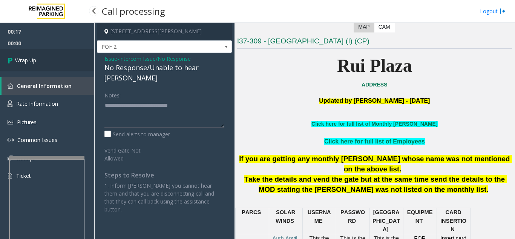
click at [66, 64] on link "Wrap Up" at bounding box center [47, 60] width 94 height 22
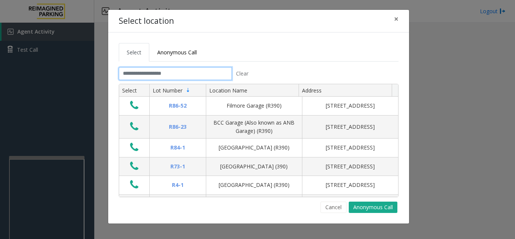
click at [140, 71] on input "text" at bounding box center [175, 73] width 113 height 13
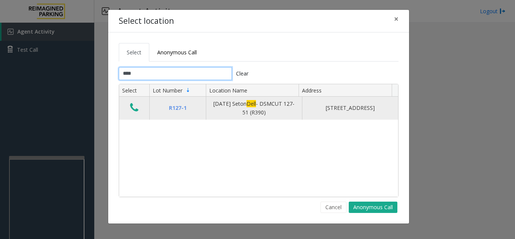
type input "****"
click at [141, 108] on td "Data table" at bounding box center [134, 108] width 30 height 23
click at [137, 106] on icon "Data table" at bounding box center [134, 107] width 8 height 11
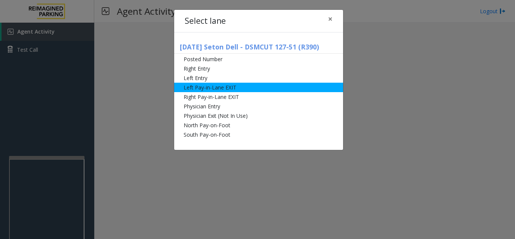
click at [219, 88] on li "Left Pay-in-Lane EXIT" at bounding box center [258, 87] width 169 height 9
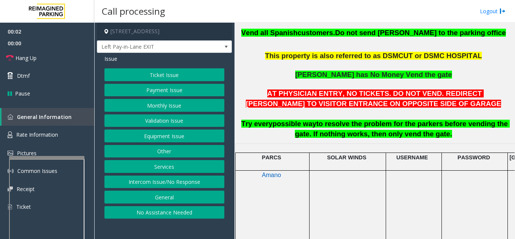
scroll to position [226, 0]
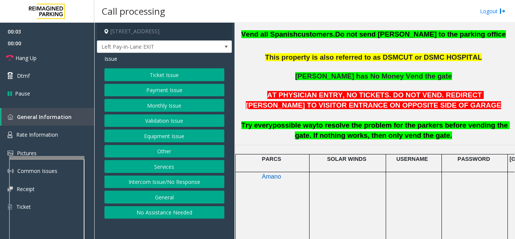
click at [154, 137] on button "Equipment Issue" at bounding box center [165, 135] width 120 height 13
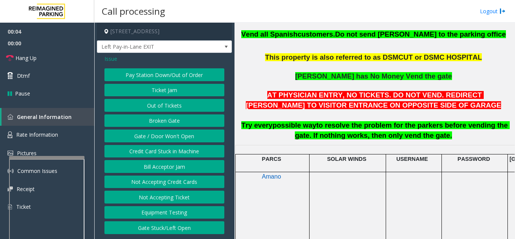
click at [154, 137] on button "Gate / Door Won't Open" at bounding box center [165, 135] width 120 height 13
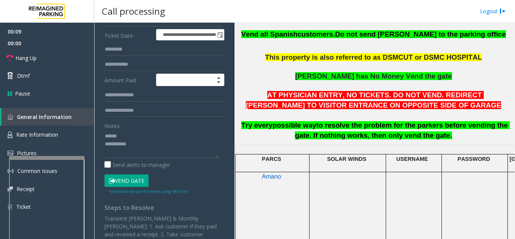
click at [131, 179] on button "Vend Gate" at bounding box center [127, 180] width 44 height 13
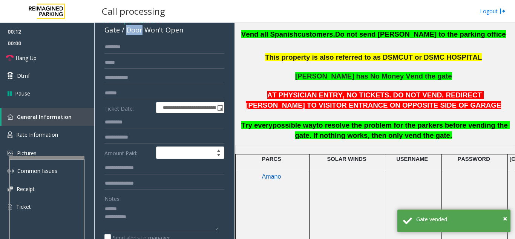
scroll to position [37, 0]
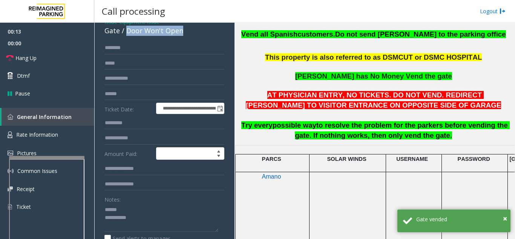
drag, startPoint x: 125, startPoint y: 29, endPoint x: 194, endPoint y: 38, distance: 69.6
click at [194, 38] on div "**********" at bounding box center [164, 210] width 135 height 388
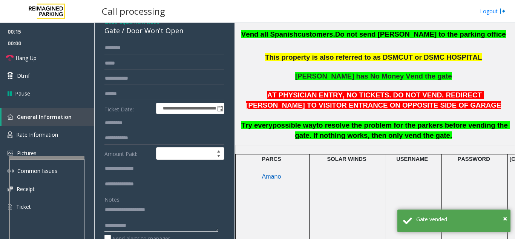
click at [146, 221] on textarea at bounding box center [162, 217] width 114 height 28
click at [149, 228] on textarea at bounding box center [162, 217] width 114 height 28
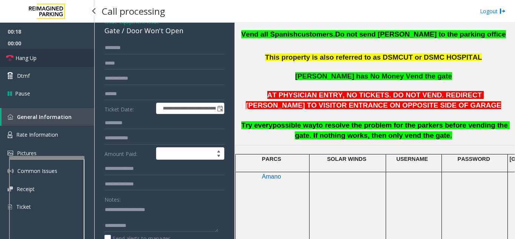
click at [42, 62] on link "Hang Up" at bounding box center [47, 58] width 94 height 18
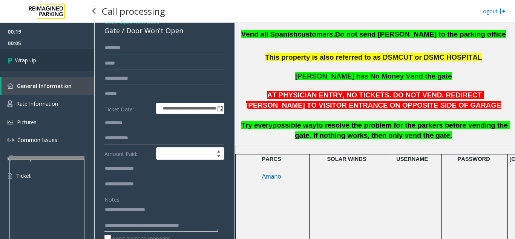
type textarea "**********"
click at [40, 70] on link "Wrap Up" at bounding box center [47, 60] width 94 height 22
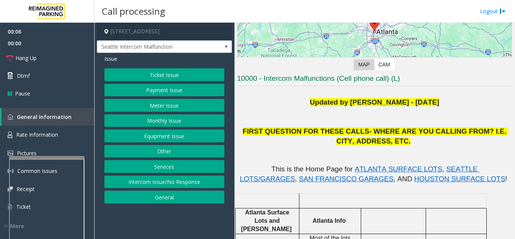
scroll to position [113, 0]
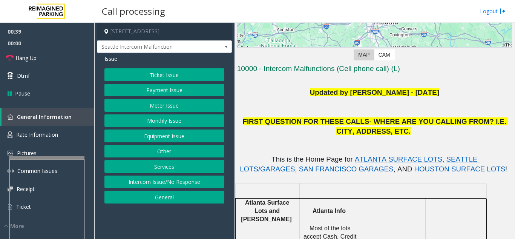
click at [174, 140] on button "Equipment Issue" at bounding box center [165, 135] width 120 height 13
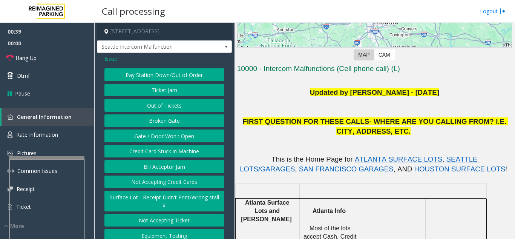
click at [174, 140] on button "Gate / Door Won't Open" at bounding box center [165, 135] width 120 height 13
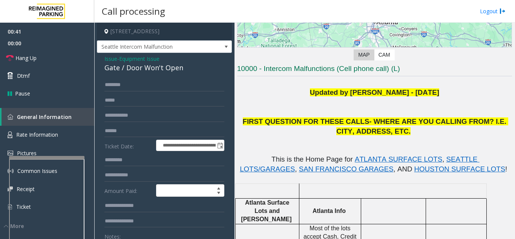
click at [113, 63] on span "Issue" at bounding box center [111, 59] width 13 height 8
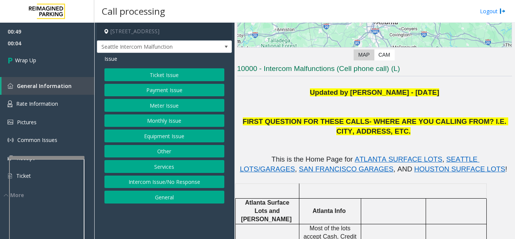
click at [160, 133] on button "Equipment Issue" at bounding box center [165, 135] width 120 height 13
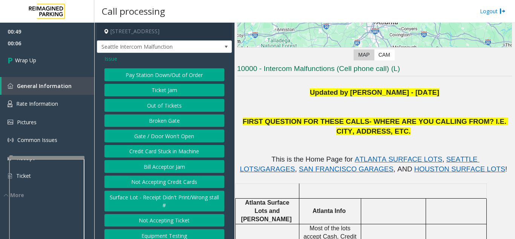
click at [161, 157] on button "Credit Card Stuck in Machine" at bounding box center [165, 151] width 120 height 13
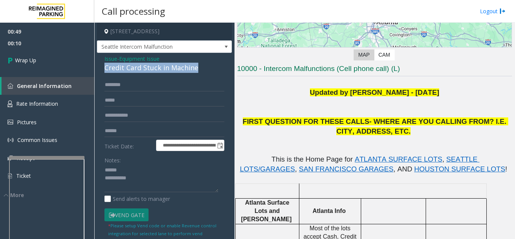
drag, startPoint x: 102, startPoint y: 75, endPoint x: 198, endPoint y: 80, distance: 96.4
click at [200, 82] on div "**********" at bounding box center [164, 182] width 135 height 258
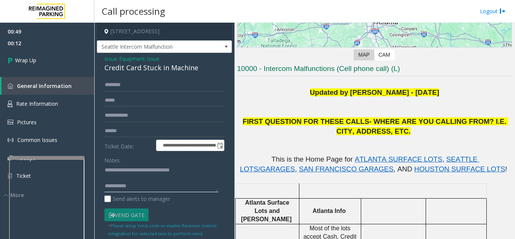
click at [168, 190] on textarea at bounding box center [162, 178] width 114 height 28
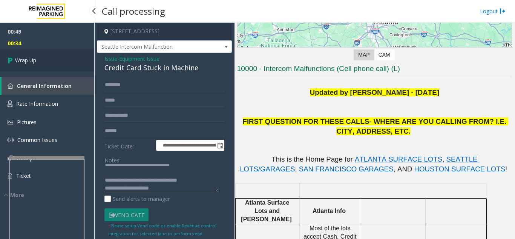
type textarea "**********"
click at [45, 58] on link "Wrap Up" at bounding box center [47, 60] width 94 height 22
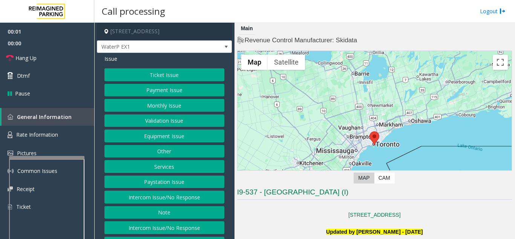
scroll to position [151, 0]
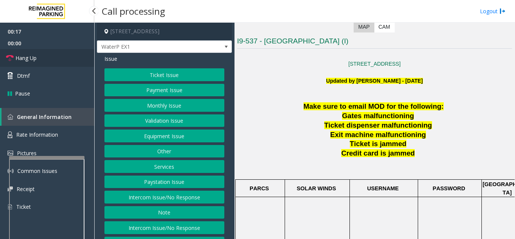
drag, startPoint x: 31, startPoint y: 55, endPoint x: 71, endPoint y: 105, distance: 63.9
click at [31, 55] on span "Hang Up" at bounding box center [25, 58] width 21 height 8
click at [188, 198] on button "Intercom Issue/No Response" at bounding box center [165, 197] width 120 height 13
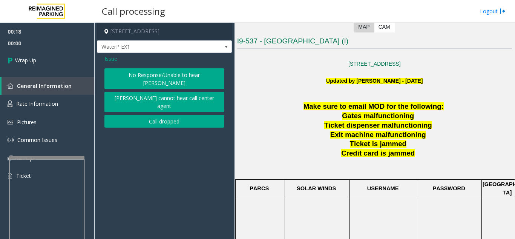
click at [158, 79] on button "No Response/Unable to hear [PERSON_NAME]" at bounding box center [165, 78] width 120 height 21
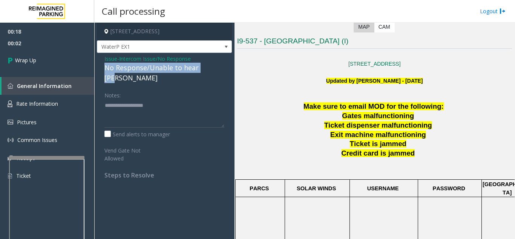
drag, startPoint x: 101, startPoint y: 69, endPoint x: 207, endPoint y: 68, distance: 106.4
click at [207, 68] on div "Issue - Intercom Issue/No Response No Response/Unable to hear parker Notes: Sen…" at bounding box center [164, 120] width 135 height 134
click at [194, 69] on div "No Response/Unable to hear [PERSON_NAME]" at bounding box center [165, 73] width 120 height 20
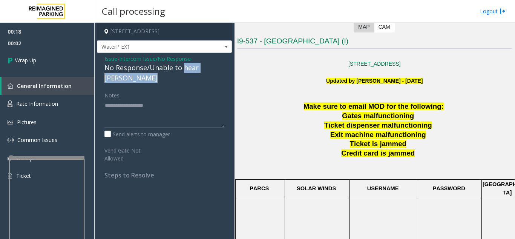
drag, startPoint x: 194, startPoint y: 69, endPoint x: 196, endPoint y: 96, distance: 26.8
click at [196, 96] on div "Issue - Intercom Issue/No Response No Response/Unable to hear parker Notes: Sen…" at bounding box center [164, 120] width 135 height 134
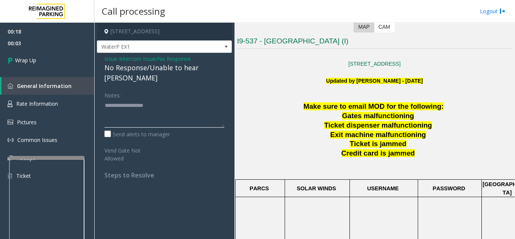
click at [191, 99] on textarea at bounding box center [165, 113] width 120 height 28
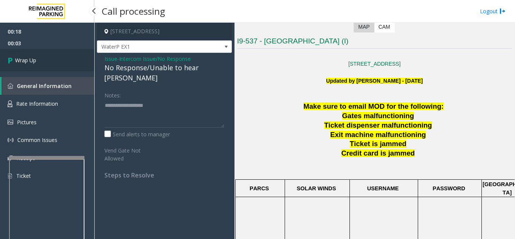
click at [46, 61] on link "Wrap Up" at bounding box center [47, 60] width 94 height 22
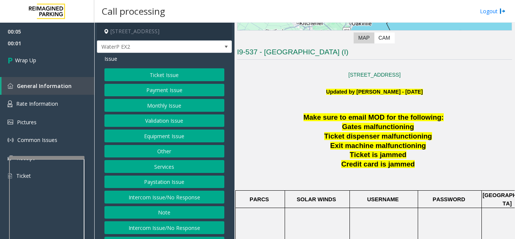
scroll to position [151, 0]
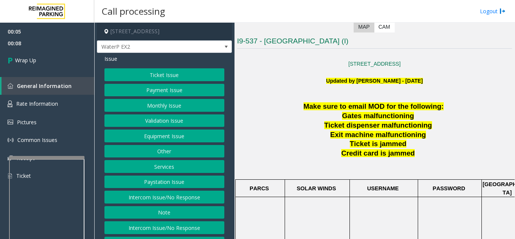
drag, startPoint x: 146, startPoint y: 196, endPoint x: 155, endPoint y: 183, distance: 15.3
click at [149, 194] on button "Intercom Issue/No Response" at bounding box center [165, 197] width 120 height 13
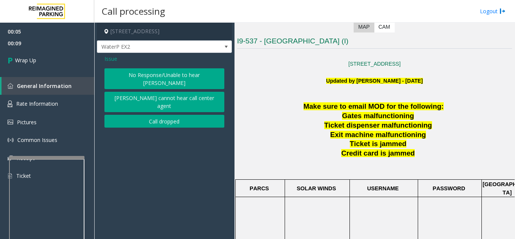
click at [155, 115] on button "Call dropped" at bounding box center [165, 121] width 120 height 13
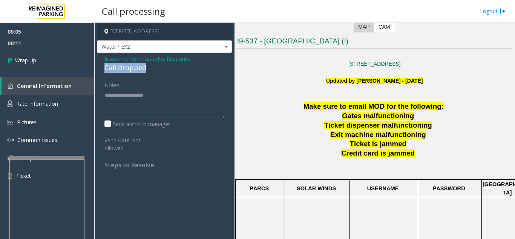
drag, startPoint x: 100, startPoint y: 72, endPoint x: 156, endPoint y: 71, distance: 56.2
click at [156, 71] on div "Issue - Intercom Issue/No Response Call dropped Notes: Send alerts to manager V…" at bounding box center [164, 114] width 135 height 123
drag, startPoint x: 154, startPoint y: 80, endPoint x: 156, endPoint y: 87, distance: 6.7
click at [156, 87] on div "Notes:" at bounding box center [165, 97] width 120 height 39
drag, startPoint x: 152, startPoint y: 67, endPoint x: 98, endPoint y: 72, distance: 54.3
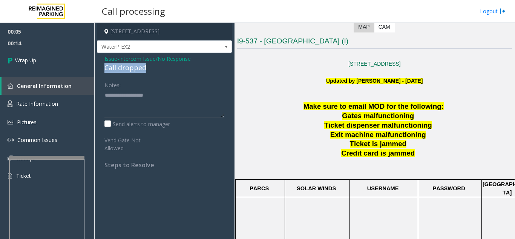
click at [98, 72] on div "Issue - Intercom Issue/No Response Call dropped Notes: Send alerts to manager V…" at bounding box center [164, 114] width 135 height 123
click at [109, 95] on textarea at bounding box center [165, 103] width 120 height 28
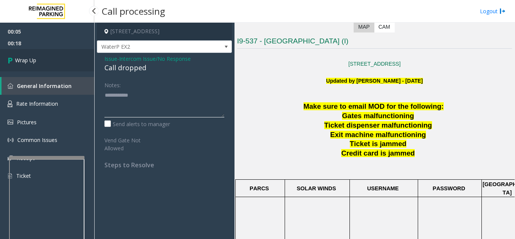
type textarea "**********"
click at [46, 66] on link "Wrap Up" at bounding box center [47, 60] width 94 height 22
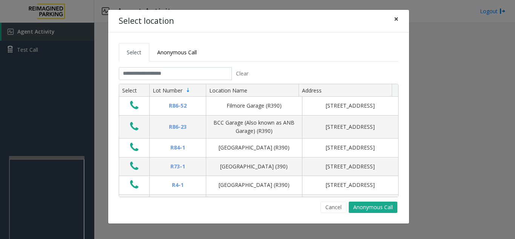
drag, startPoint x: 404, startPoint y: 16, endPoint x: 401, endPoint y: 24, distance: 8.8
click at [403, 20] on div "Select location ×" at bounding box center [258, 21] width 301 height 23
click at [397, 22] on span "×" at bounding box center [396, 19] width 5 height 11
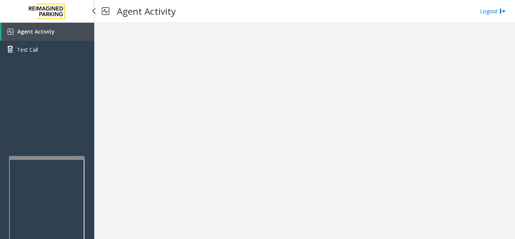
click at [63, 24] on link "Agent Activity" at bounding box center [48, 32] width 93 height 18
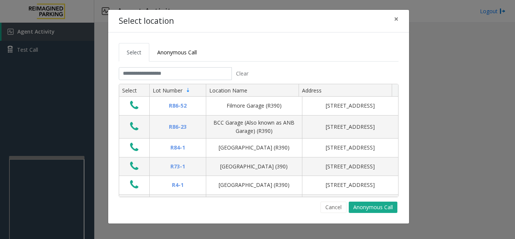
drag, startPoint x: 158, startPoint y: 141, endPoint x: 18, endPoint y: 34, distance: 176.4
click at [20, 31] on div "Select location × Select Anonymous Call Clear Select Lot Number Location Name A…" at bounding box center [257, 119] width 515 height 239
click at [25, 48] on div "Select location × Select Anonymous Call Clear Select Lot Number Location Name A…" at bounding box center [257, 119] width 515 height 239
click at [395, 22] on span "×" at bounding box center [396, 19] width 5 height 11
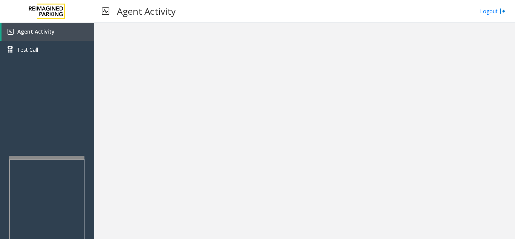
click at [107, 53] on div at bounding box center [304, 131] width 421 height 216
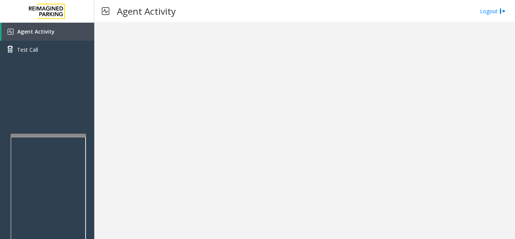
click at [47, 135] on div at bounding box center [48, 135] width 75 height 3
drag, startPoint x: 71, startPoint y: 67, endPoint x: 74, endPoint y: 86, distance: 19.0
click at [71, 70] on div "Agent Activity Test Call" at bounding box center [47, 142] width 94 height 239
click at [25, 32] on span "Agent Activity" at bounding box center [35, 31] width 37 height 7
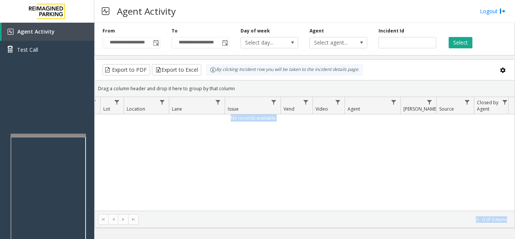
scroll to position [0, 109]
drag, startPoint x: 317, startPoint y: 152, endPoint x: 515, endPoint y: 257, distance: 224.1
click at [515, 238] on html "**********" at bounding box center [257, 119] width 515 height 239
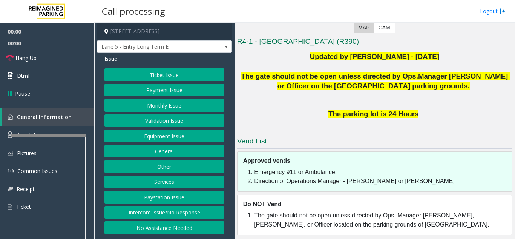
scroll to position [144, 0]
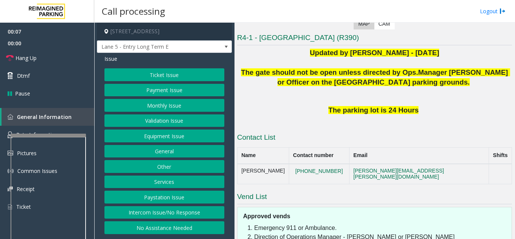
drag, startPoint x: 157, startPoint y: 209, endPoint x: 164, endPoint y: 166, distance: 44.0
click at [157, 208] on button "Intercom Issue/No Response" at bounding box center [165, 212] width 120 height 13
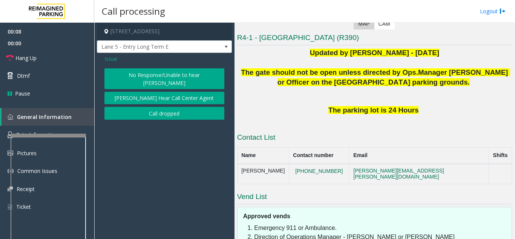
click at [170, 78] on button "No Response/Unable to hear [PERSON_NAME]" at bounding box center [165, 78] width 120 height 21
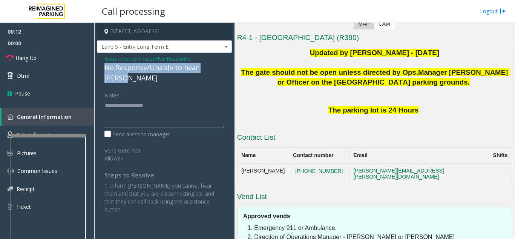
drag, startPoint x: 98, startPoint y: 66, endPoint x: 221, endPoint y: 67, distance: 122.6
click at [221, 67] on div "Issue - Intercom Issue/No Response No Response/Unable to hear parker Notes: Sen…" at bounding box center [164, 137] width 135 height 168
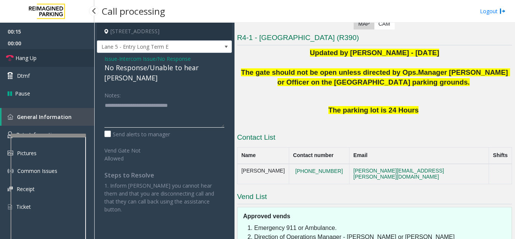
type textarea "**********"
click at [68, 58] on link "Hang Up" at bounding box center [47, 58] width 94 height 18
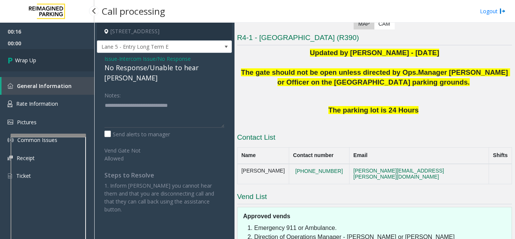
click at [68, 58] on link "Wrap Up" at bounding box center [47, 60] width 94 height 22
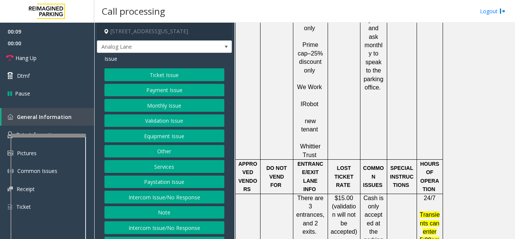
scroll to position [792, 0]
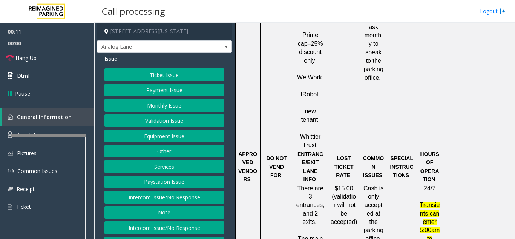
click at [197, 203] on button "Intercom Issue/No Response" at bounding box center [165, 197] width 120 height 13
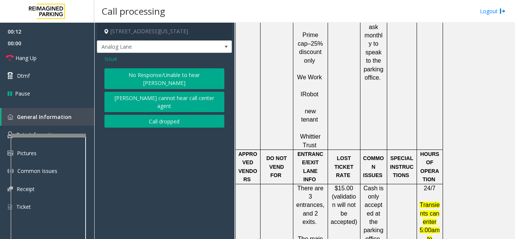
click at [178, 71] on button "No Response/Unable to hear [PERSON_NAME]" at bounding box center [165, 78] width 120 height 21
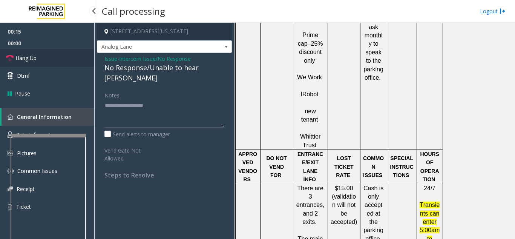
click at [68, 58] on link "Hang Up" at bounding box center [47, 58] width 94 height 18
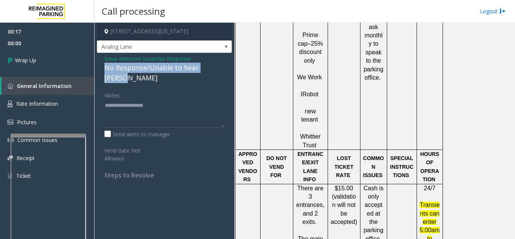
drag, startPoint x: 103, startPoint y: 68, endPoint x: 231, endPoint y: 72, distance: 128.4
click at [231, 72] on div "Issue - Intercom Issue/No Response No Response/Unable to hear parker Notes: Sen…" at bounding box center [164, 120] width 135 height 134
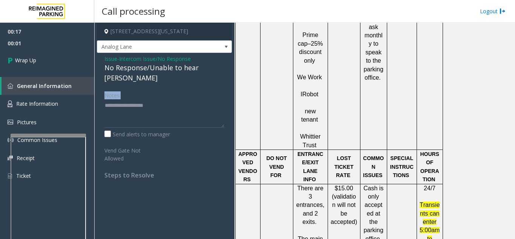
drag, startPoint x: 206, startPoint y: 74, endPoint x: 207, endPoint y: 97, distance: 22.6
click at [208, 98] on div "Issue - Intercom Issue/No Response No Response/Unable to hear parker Notes: Sen…" at bounding box center [164, 120] width 135 height 134
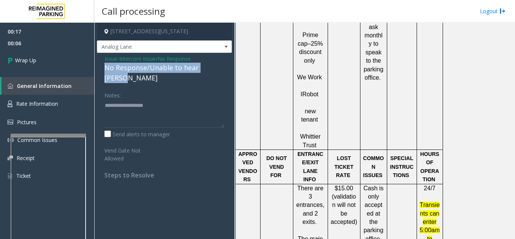
drag, startPoint x: 220, startPoint y: 68, endPoint x: 106, endPoint y: 66, distance: 114.0
click at [106, 66] on div "No Response/Unable to hear [PERSON_NAME]" at bounding box center [165, 73] width 120 height 20
click at [57, 57] on link "Wrap Up" at bounding box center [47, 60] width 94 height 22
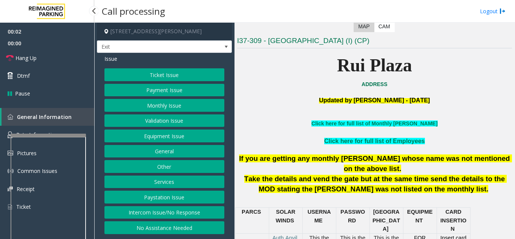
scroll to position [189, 0]
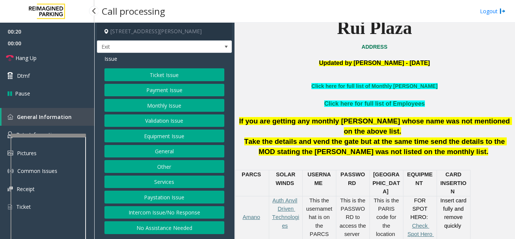
drag, startPoint x: 188, startPoint y: 211, endPoint x: 203, endPoint y: 160, distance: 52.8
click at [189, 209] on button "Intercom Issue/No Response" at bounding box center [165, 212] width 120 height 13
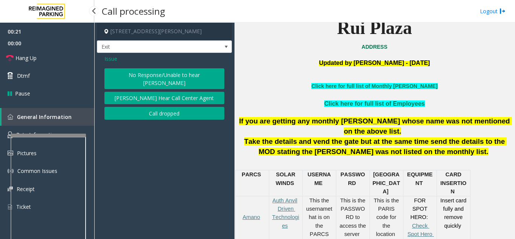
click at [204, 94] on button "Parker Cannot Hear Call Center Agent" at bounding box center [165, 98] width 120 height 13
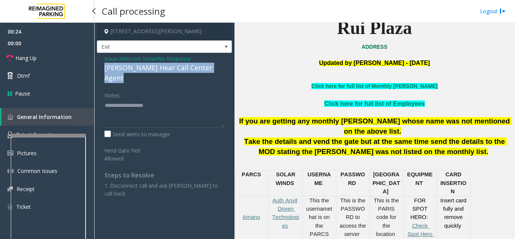
drag, startPoint x: 102, startPoint y: 70, endPoint x: 230, endPoint y: 72, distance: 127.9
click at [230, 72] on div "Issue - Intercom Issue/No Response Parker Cannot Hear Call Center Agent Notes: …" at bounding box center [164, 133] width 135 height 160
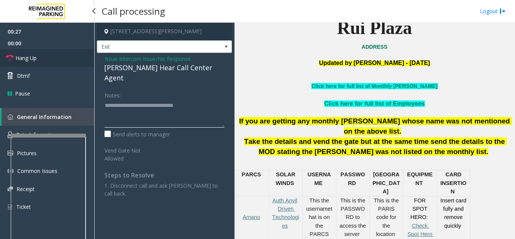
type textarea "**********"
click at [38, 66] on link "Hang Up" at bounding box center [47, 58] width 94 height 18
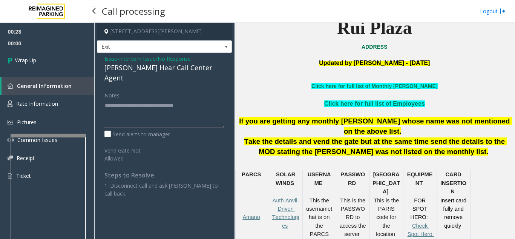
click at [54, 65] on link "Wrap Up" at bounding box center [47, 60] width 94 height 22
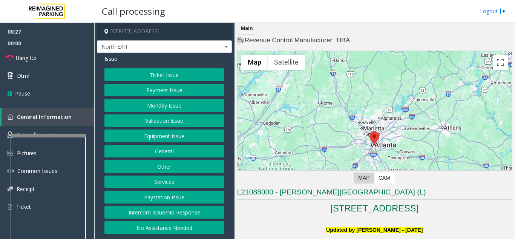
click at [188, 213] on button "Intercom Issue/No Response" at bounding box center [165, 212] width 120 height 13
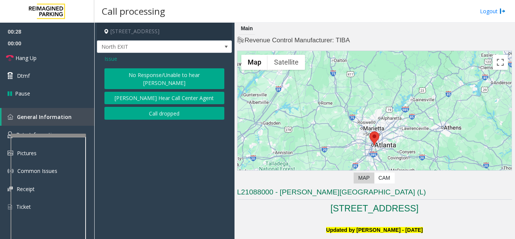
click at [151, 74] on button "No Response/Unable to hear [PERSON_NAME]" at bounding box center [165, 78] width 120 height 21
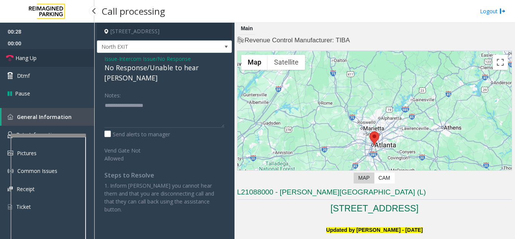
click at [82, 56] on link "Hang Up" at bounding box center [47, 58] width 94 height 18
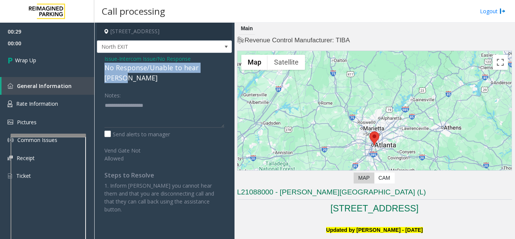
drag, startPoint x: 103, startPoint y: 69, endPoint x: 225, endPoint y: 70, distance: 121.9
click at [225, 70] on div "Issue - Intercom Issue/No Response No Response/Unable to hear parker Notes: Sen…" at bounding box center [164, 137] width 135 height 168
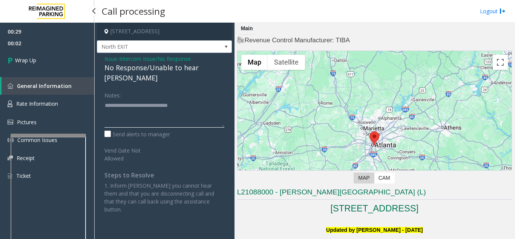
type textarea "**********"
click at [45, 45] on span "00:02" at bounding box center [47, 43] width 94 height 12
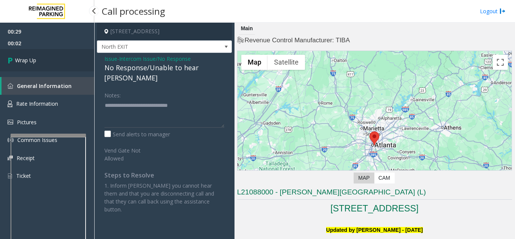
click at [47, 59] on link "Wrap Up" at bounding box center [47, 60] width 94 height 22
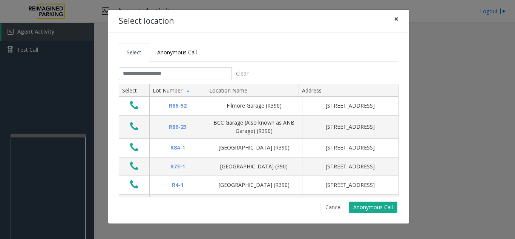
click at [393, 12] on button "×" at bounding box center [396, 19] width 15 height 18
click at [176, 77] on input "text" at bounding box center [175, 73] width 113 height 13
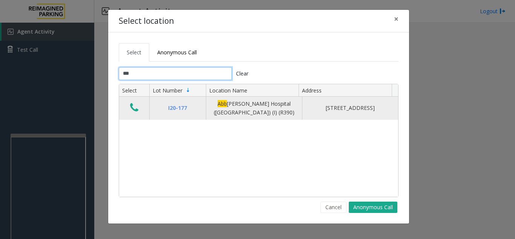
type input "***"
click at [135, 109] on icon "Data table" at bounding box center [134, 107] width 8 height 11
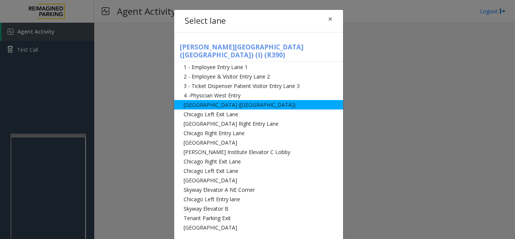
click at [274, 100] on li "[GEOGRAPHIC_DATA] ([GEOGRAPHIC_DATA])" at bounding box center [258, 104] width 169 height 9
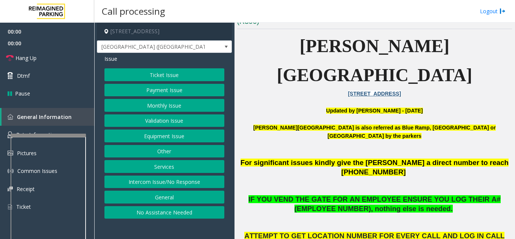
scroll to position [189, 0]
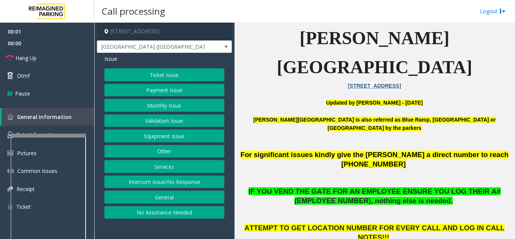
click at [157, 120] on button "Validation Issue" at bounding box center [165, 120] width 120 height 13
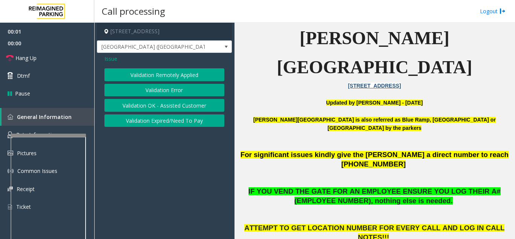
click at [157, 120] on button "Validation Expired/Need To Pay" at bounding box center [165, 120] width 120 height 13
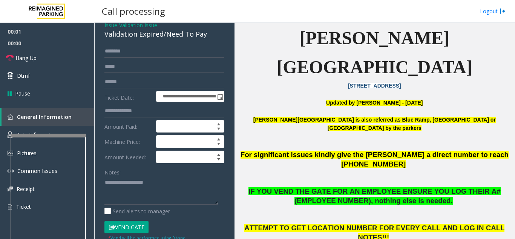
scroll to position [75, 0]
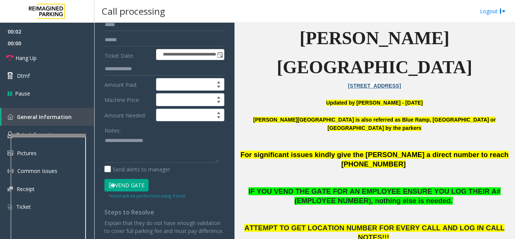
click at [135, 186] on button "Vend Gate" at bounding box center [127, 185] width 44 height 13
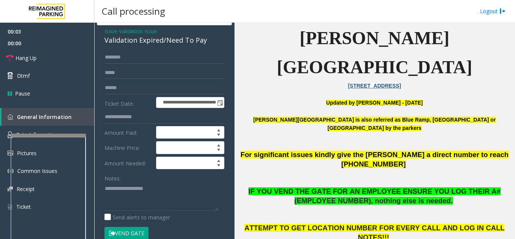
scroll to position [0, 0]
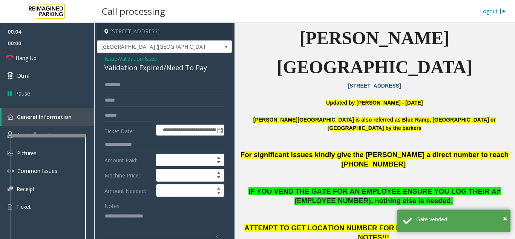
click at [106, 57] on span "Issue" at bounding box center [111, 59] width 13 height 8
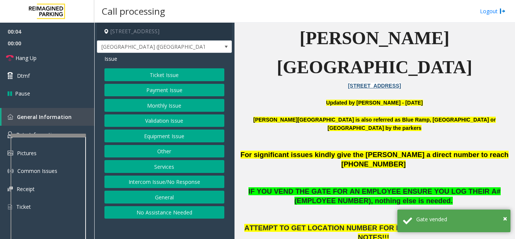
click at [164, 122] on button "Validation Issue" at bounding box center [165, 120] width 120 height 13
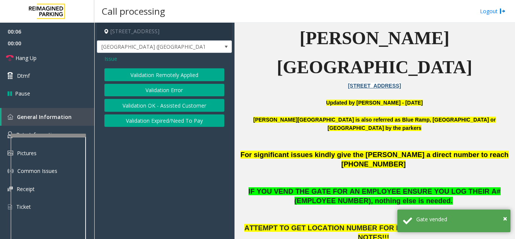
click at [108, 57] on span "Issue" at bounding box center [111, 59] width 13 height 8
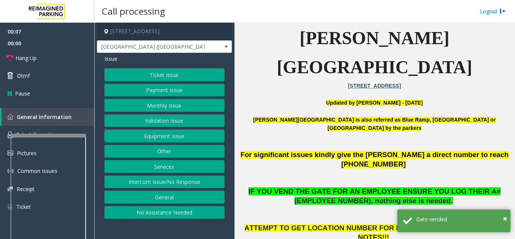
click at [173, 134] on button "Equipment Issue" at bounding box center [165, 135] width 120 height 13
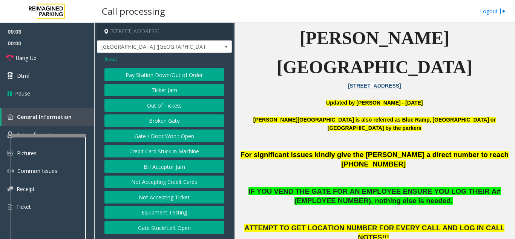
click at [172, 137] on button "Gate / Door Won't Open" at bounding box center [165, 135] width 120 height 13
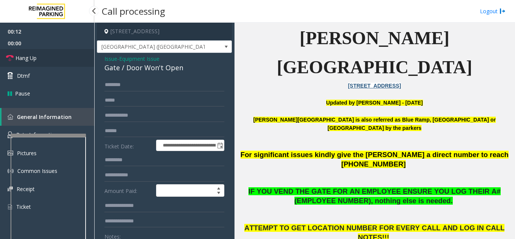
click at [42, 64] on link "Hang Up" at bounding box center [47, 58] width 94 height 18
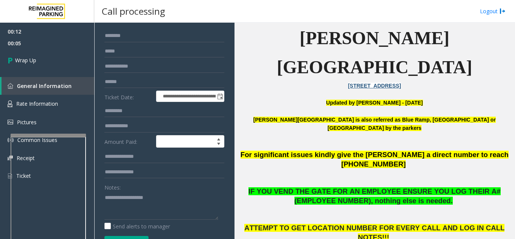
scroll to position [88, 0]
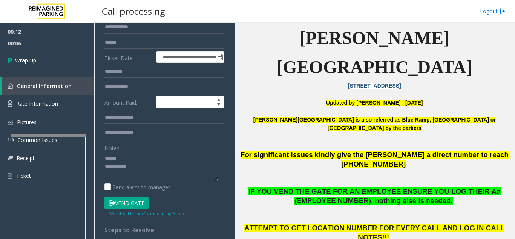
click at [135, 160] on textarea at bounding box center [162, 166] width 114 height 28
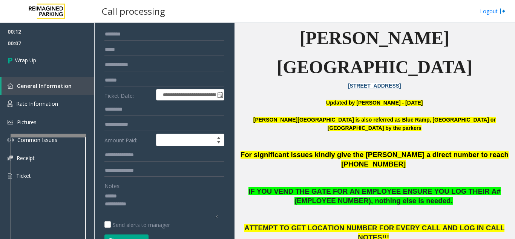
scroll to position [13, 0]
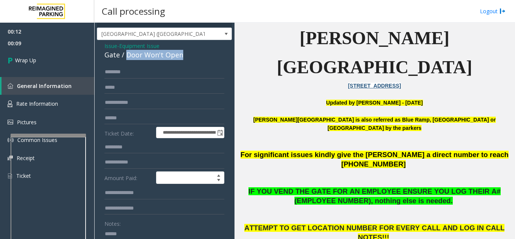
drag, startPoint x: 126, startPoint y: 55, endPoint x: 161, endPoint y: 57, distance: 35.9
click at [196, 61] on div "**********" at bounding box center [164, 235] width 135 height 390
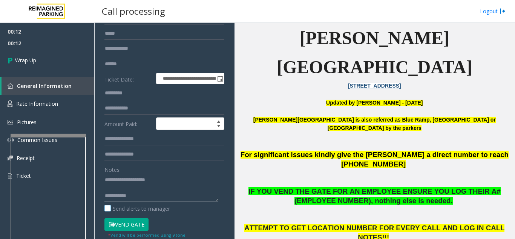
scroll to position [118, 0]
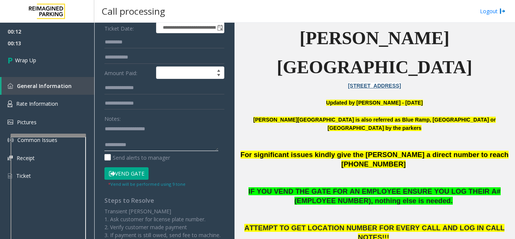
click at [157, 146] on textarea at bounding box center [162, 137] width 114 height 28
type textarea "**********"
click at [62, 56] on link "Wrap Up" at bounding box center [47, 60] width 94 height 22
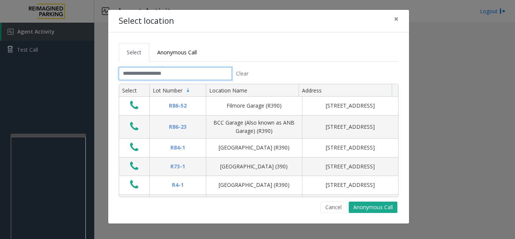
click at [197, 77] on input "text" at bounding box center [175, 73] width 113 height 13
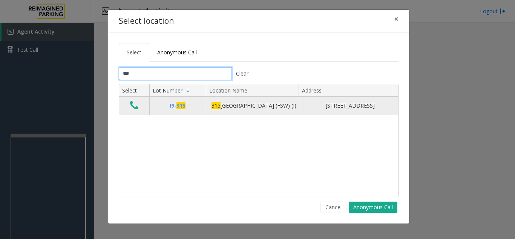
type input "***"
click at [129, 108] on button "Data table" at bounding box center [134, 106] width 13 height 12
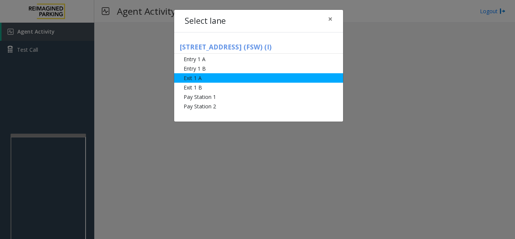
click at [219, 77] on li "Exit 1 A" at bounding box center [258, 77] width 169 height 9
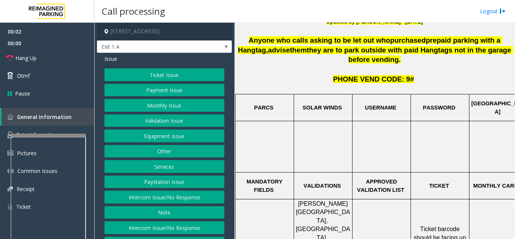
scroll to position [189, 0]
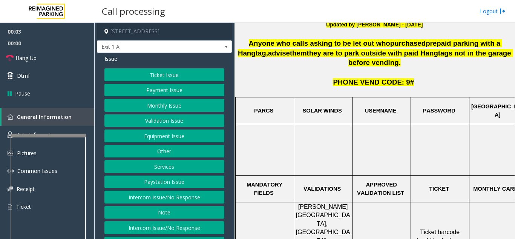
click at [156, 121] on button "Validation Issue" at bounding box center [165, 120] width 120 height 13
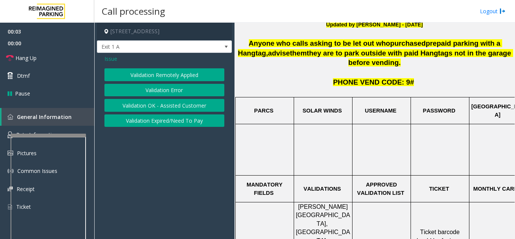
click at [150, 97] on div "Validation Remotely Applied Validation Error Validation OK - Assisted Customer …" at bounding box center [165, 97] width 120 height 58
click at [151, 94] on button "Validation Error" at bounding box center [165, 90] width 120 height 13
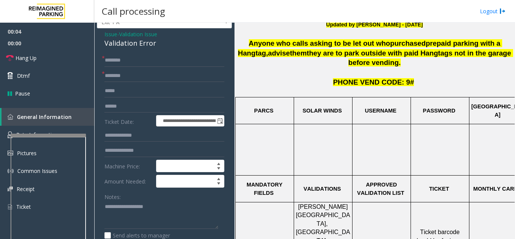
scroll to position [38, 0]
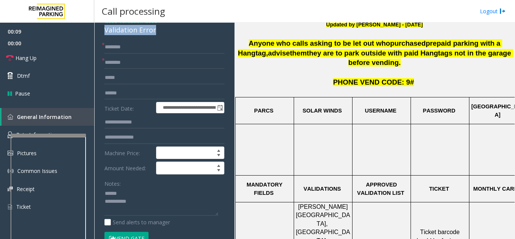
drag, startPoint x: 101, startPoint y: 32, endPoint x: 159, endPoint y: 32, distance: 57.7
click at [158, 199] on textarea at bounding box center [162, 202] width 114 height 28
drag, startPoint x: 119, startPoint y: 192, endPoint x: 159, endPoint y: 193, distance: 40.0
click at [159, 193] on textarea at bounding box center [162, 202] width 114 height 28
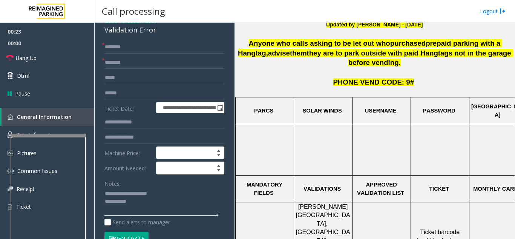
type textarea "**********"
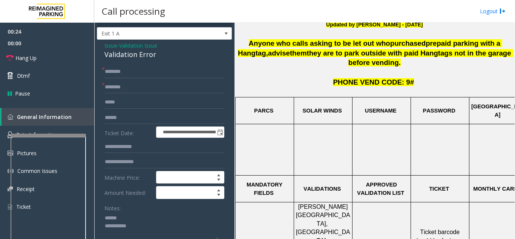
scroll to position [0, 0]
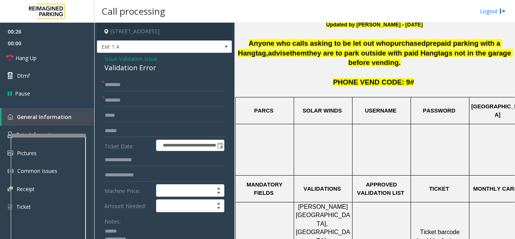
click at [112, 59] on span "Issue" at bounding box center [111, 59] width 13 height 8
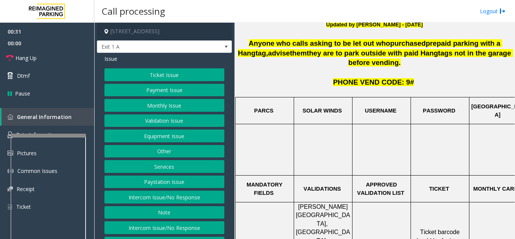
click at [166, 170] on button "Services" at bounding box center [165, 166] width 120 height 13
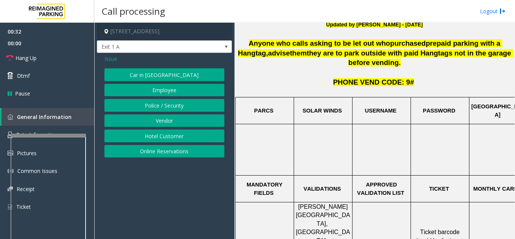
click at [164, 155] on button "Online Reservations" at bounding box center [165, 151] width 120 height 13
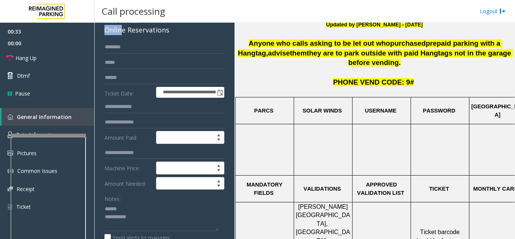
scroll to position [37, 0]
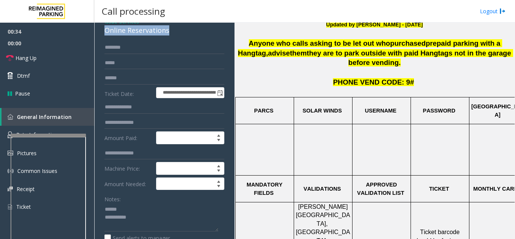
drag, startPoint x: 101, startPoint y: 30, endPoint x: 154, endPoint y: 31, distance: 52.8
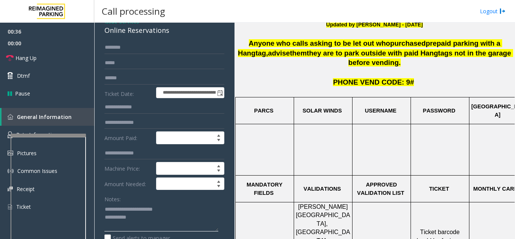
click at [183, 211] on textarea at bounding box center [162, 217] width 114 height 28
type textarea "**********"
click at [151, 79] on input "text" at bounding box center [165, 78] width 120 height 13
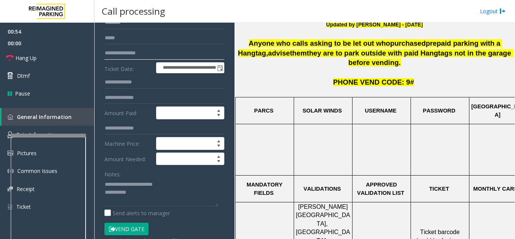
scroll to position [113, 0]
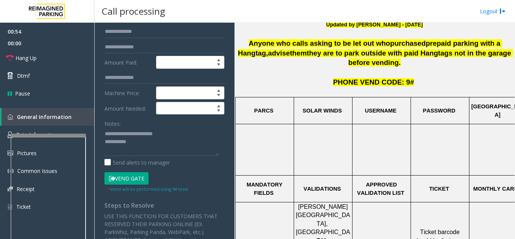
type input "**********"
click at [128, 177] on button "Vend Gate" at bounding box center [127, 178] width 44 height 13
click at [186, 137] on textarea at bounding box center [162, 142] width 114 height 28
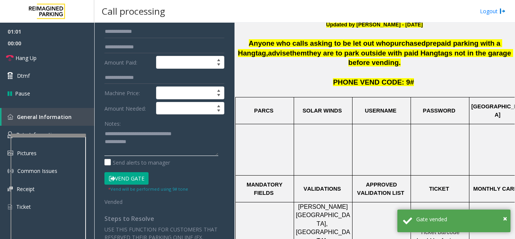
click at [162, 141] on textarea at bounding box center [162, 142] width 114 height 28
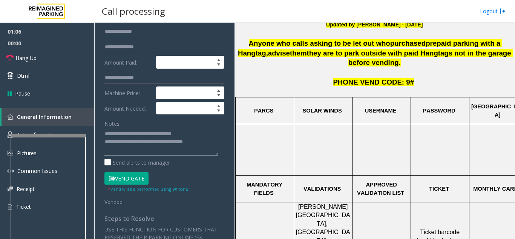
type textarea "**********"
click at [127, 122] on div "Notes:" at bounding box center [165, 136] width 120 height 39
click at [21, 54] on link "Hang Up" at bounding box center [47, 58] width 94 height 18
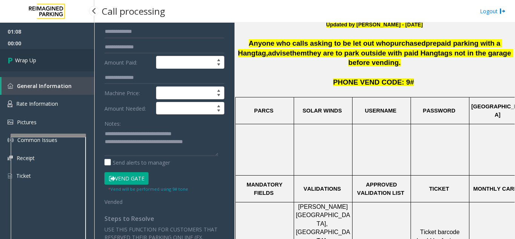
click at [48, 63] on link "Wrap Up" at bounding box center [47, 60] width 94 height 22
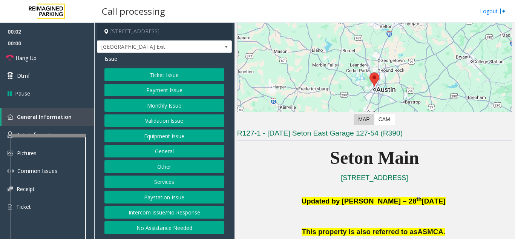
scroll to position [113, 0]
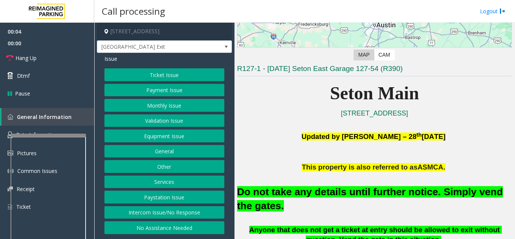
click at [145, 140] on button "Equipment Issue" at bounding box center [165, 135] width 120 height 13
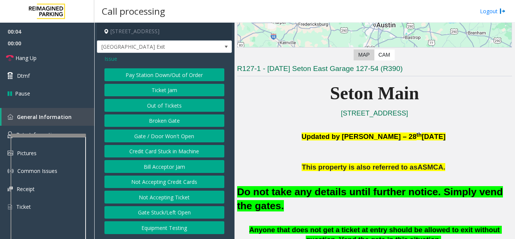
click at [145, 140] on button "Gate / Door Won't Open" at bounding box center [165, 135] width 120 height 13
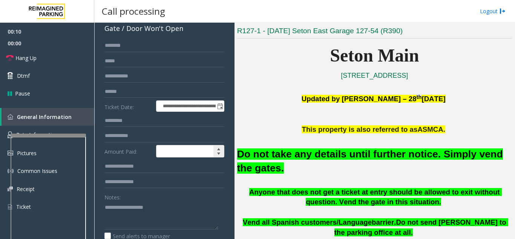
scroll to position [75, 0]
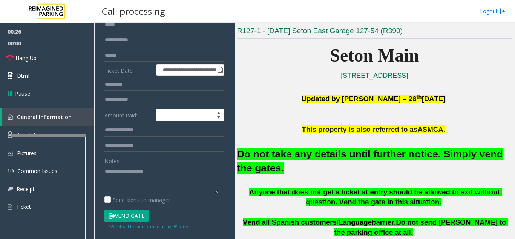
click at [134, 216] on button "Vend Gate" at bounding box center [127, 215] width 44 height 13
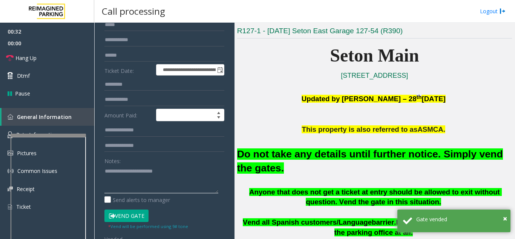
click at [200, 173] on textarea at bounding box center [162, 179] width 114 height 28
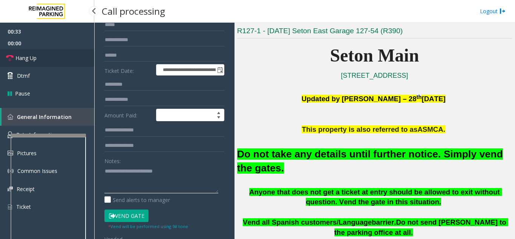
type textarea "**********"
click at [68, 55] on link "Hang Up" at bounding box center [47, 58] width 94 height 18
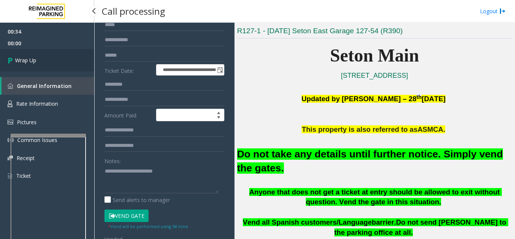
click at [70, 61] on link "Wrap Up" at bounding box center [47, 60] width 94 height 22
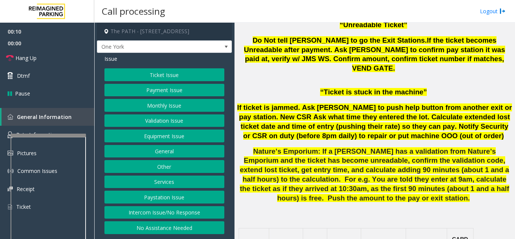
scroll to position [491, 0]
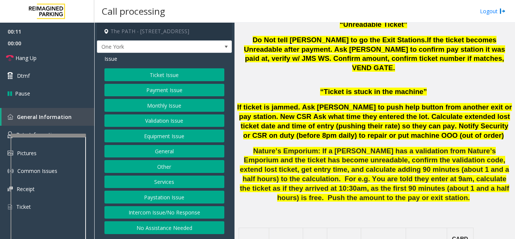
click at [163, 79] on button "Ticket Issue" at bounding box center [165, 74] width 120 height 13
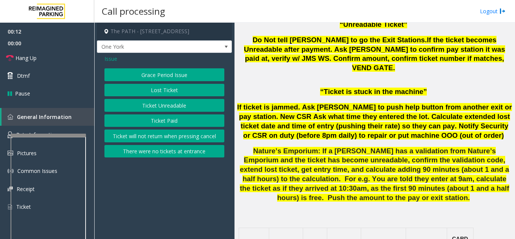
click at [158, 105] on button "Ticket Unreadable" at bounding box center [165, 105] width 120 height 13
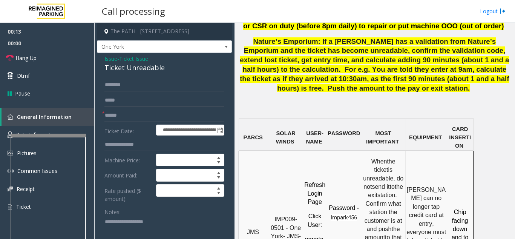
scroll to position [641, 0]
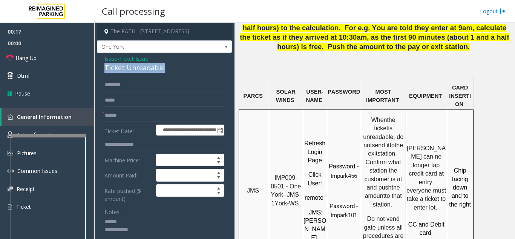
drag, startPoint x: 113, startPoint y: 68, endPoint x: 166, endPoint y: 69, distance: 52.5
type textarea "**********"
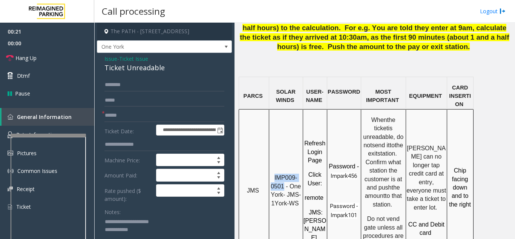
drag, startPoint x: 285, startPoint y: 109, endPoint x: 304, endPoint y: 81, distance: 33.9
click at [275, 174] on p "IMP009-0501 - One York- JMS-1York-WS" at bounding box center [286, 191] width 33 height 34
click at [141, 112] on input "text" at bounding box center [165, 115] width 120 height 13
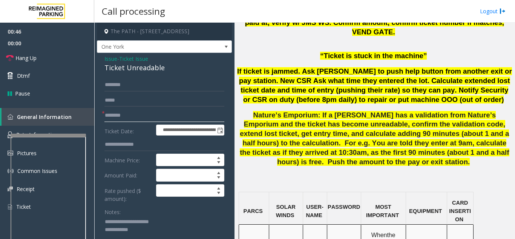
scroll to position [528, 0]
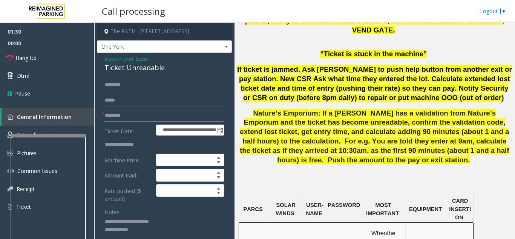
type input "********"
click at [158, 229] on textarea at bounding box center [162, 230] width 114 height 28
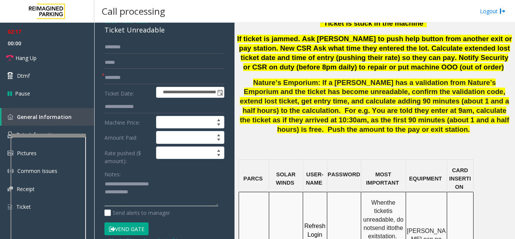
scroll to position [491, 0]
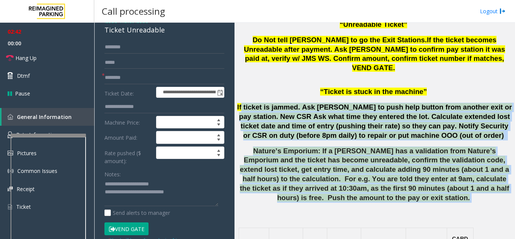
drag, startPoint x: 502, startPoint y: 126, endPoint x: 245, endPoint y: 44, distance: 269.8
click at [22, 59] on span "Hang Up" at bounding box center [25, 58] width 21 height 8
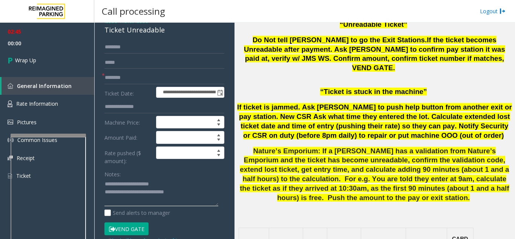
click at [195, 192] on textarea at bounding box center [162, 192] width 114 height 28
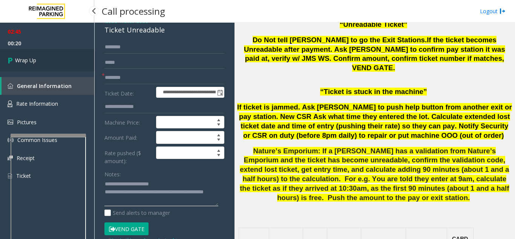
type textarea "**********"
click at [52, 63] on link "Wrap Up" at bounding box center [47, 60] width 94 height 22
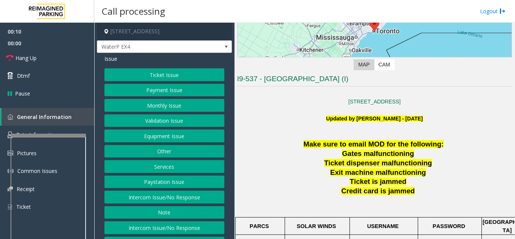
scroll to position [29, 0]
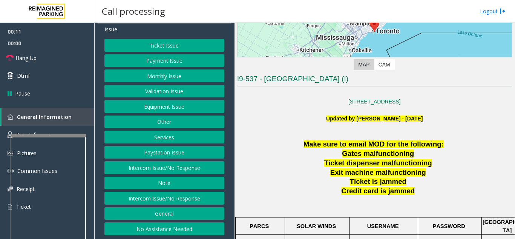
click at [172, 228] on button "No Assistance Needed" at bounding box center [165, 228] width 120 height 13
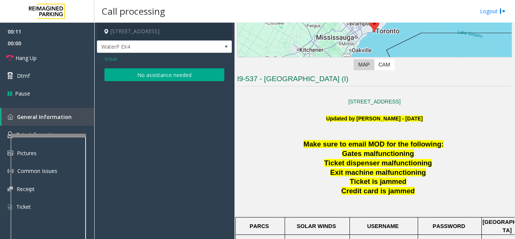
scroll to position [0, 0]
click at [40, 60] on link "Hang Up" at bounding box center [47, 58] width 94 height 18
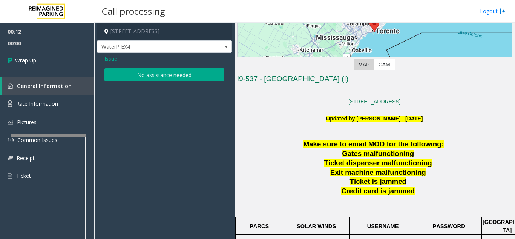
click at [161, 75] on button "No assistance needed" at bounding box center [165, 74] width 120 height 13
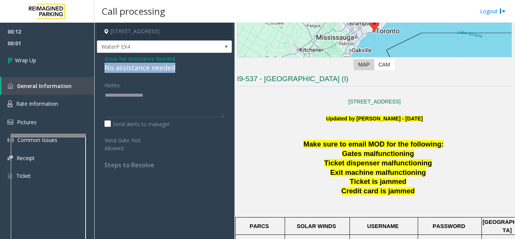
drag, startPoint x: 103, startPoint y: 68, endPoint x: 180, endPoint y: 67, distance: 77.4
click at [183, 67] on div "Issue - No Assistance Needed No assistance needed Notes: Send alerts to manager…" at bounding box center [164, 114] width 135 height 123
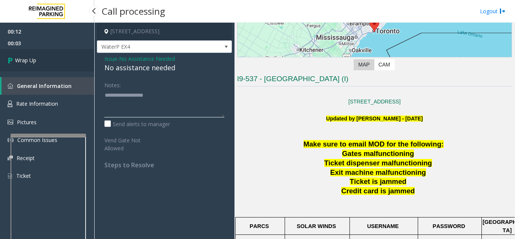
type textarea "**********"
click at [47, 63] on link "Wrap Up" at bounding box center [47, 60] width 94 height 22
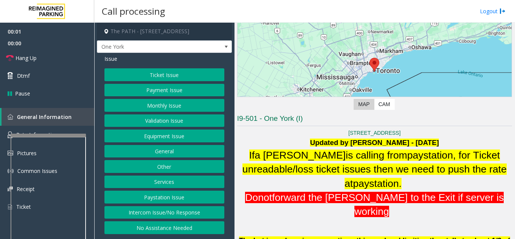
scroll to position [151, 0]
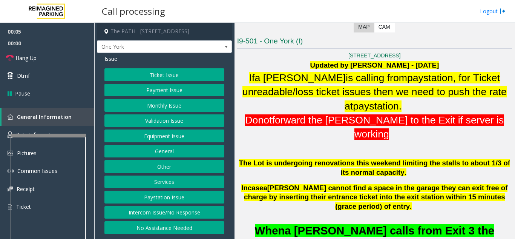
click at [167, 77] on button "Ticket Issue" at bounding box center [165, 74] width 120 height 13
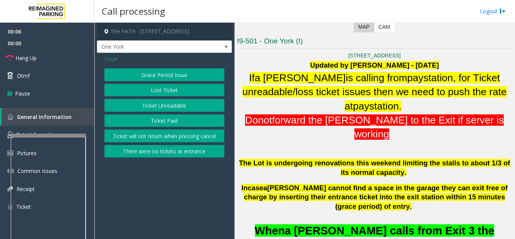
click at [173, 105] on button "Ticket Unreadable" at bounding box center [165, 105] width 120 height 13
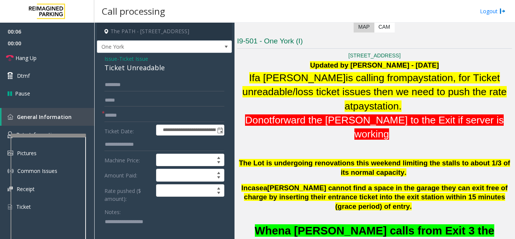
scroll to position [38, 0]
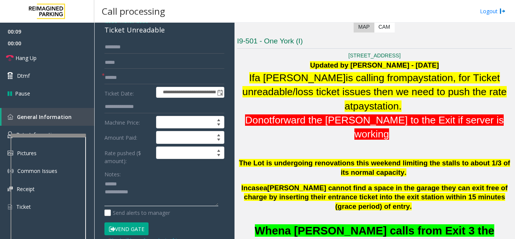
type textarea "**********"
click at [131, 71] on form "**********" at bounding box center [165, 142] width 120 height 202
click at [131, 73] on input "text" at bounding box center [165, 77] width 120 height 13
type input "********"
click at [145, 183] on textarea at bounding box center [162, 192] width 114 height 28
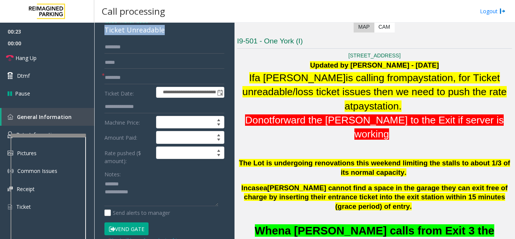
drag, startPoint x: 173, startPoint y: 33, endPoint x: 103, endPoint y: 33, distance: 70.2
click at [103, 33] on div "**********" at bounding box center [164, 217] width 135 height 405
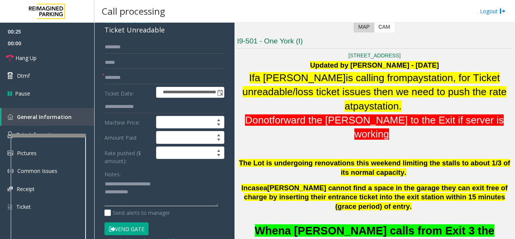
click at [141, 195] on textarea at bounding box center [162, 192] width 114 height 28
click at [170, 188] on textarea at bounding box center [162, 192] width 114 height 28
click at [164, 192] on textarea at bounding box center [162, 192] width 114 height 28
type textarea "**********"
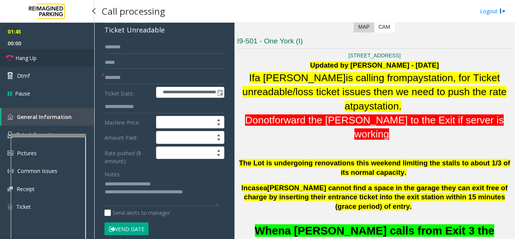
click at [35, 60] on span "Hang Up" at bounding box center [25, 58] width 21 height 8
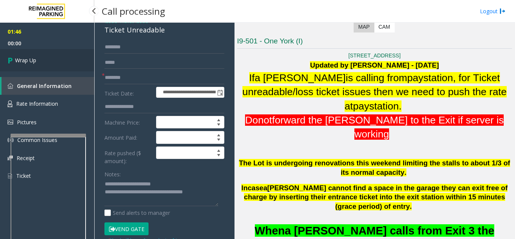
click at [37, 64] on link "Wrap Up" at bounding box center [47, 60] width 94 height 22
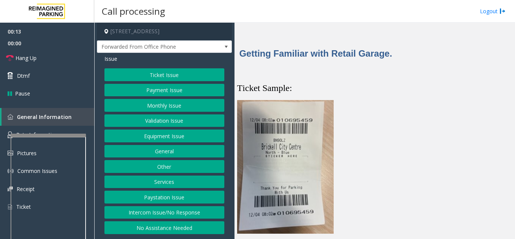
scroll to position [1472, 0]
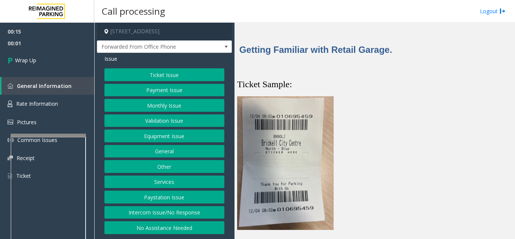
click at [171, 213] on button "Intercom Issue/No Response" at bounding box center [165, 212] width 120 height 13
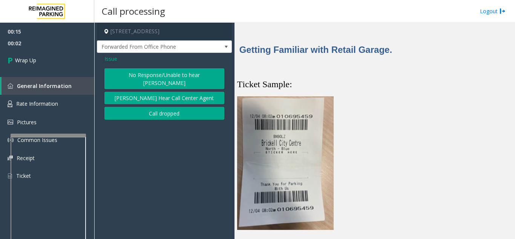
click at [144, 95] on button "Parker Cannot Hear Call Center Agent" at bounding box center [165, 98] width 120 height 13
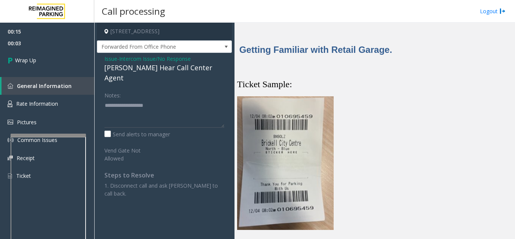
click at [109, 59] on span "Issue" at bounding box center [111, 59] width 13 height 8
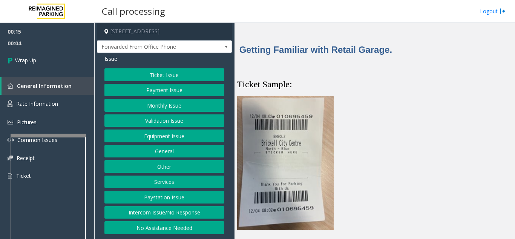
click at [168, 212] on button "Intercom Issue/No Response" at bounding box center [165, 212] width 120 height 13
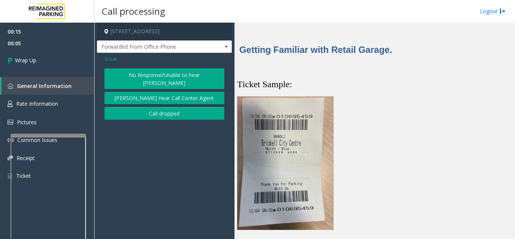
click at [157, 108] on button "Call dropped" at bounding box center [165, 113] width 120 height 13
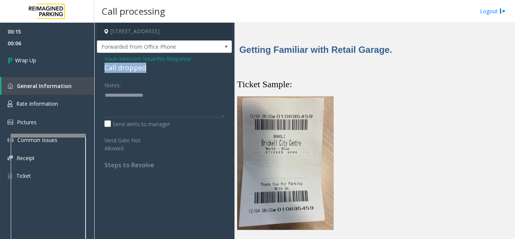
drag, startPoint x: 103, startPoint y: 68, endPoint x: 141, endPoint y: 70, distance: 38.2
click at [154, 70] on div "Issue - Intercom Issue/No Response Call dropped Notes: Send alerts to manager V…" at bounding box center [164, 114] width 135 height 123
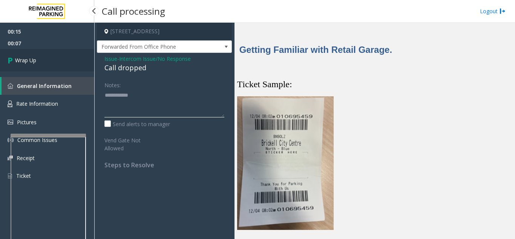
type textarea "**********"
click at [74, 70] on link "Wrap Up" at bounding box center [47, 60] width 94 height 22
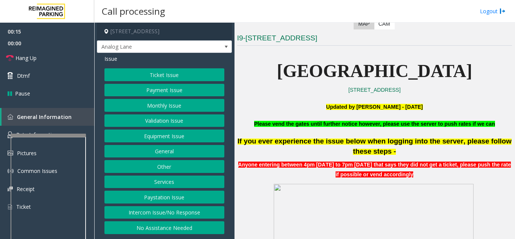
scroll to position [151, 0]
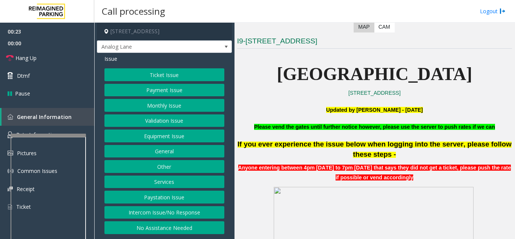
click at [162, 77] on button "Ticket Issue" at bounding box center [165, 74] width 120 height 13
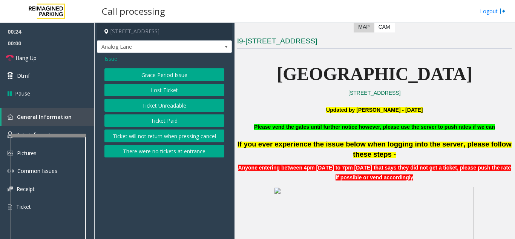
click at [151, 120] on button "Ticket Paid" at bounding box center [165, 120] width 120 height 13
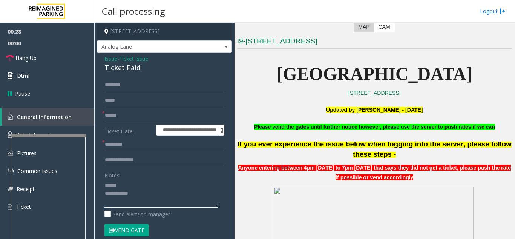
click at [143, 180] on textarea at bounding box center [162, 193] width 114 height 28
drag, startPoint x: 104, startPoint y: 70, endPoint x: 151, endPoint y: 74, distance: 47.0
click at [151, 74] on div "**********" at bounding box center [164, 233] width 135 height 361
type textarea "**********"
click at [144, 108] on form "**********" at bounding box center [165, 161] width 120 height 166
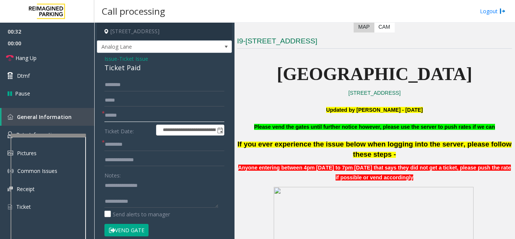
click at [144, 113] on input "text" at bounding box center [165, 115] width 120 height 13
type input "**"
click at [135, 143] on input "text" at bounding box center [165, 144] width 120 height 13
type input "**"
click at [40, 58] on link "Hang Up" at bounding box center [47, 58] width 94 height 18
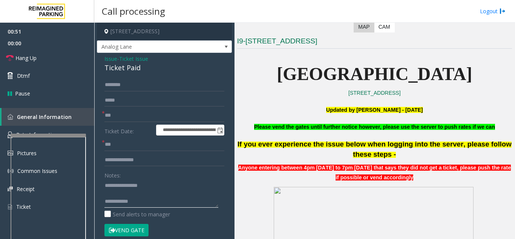
click at [169, 205] on textarea at bounding box center [162, 193] width 114 height 28
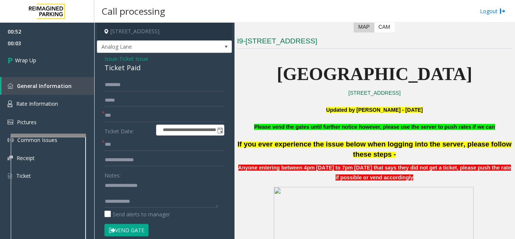
scroll to position [8, 0]
click at [152, 187] on textarea at bounding box center [162, 193] width 114 height 28
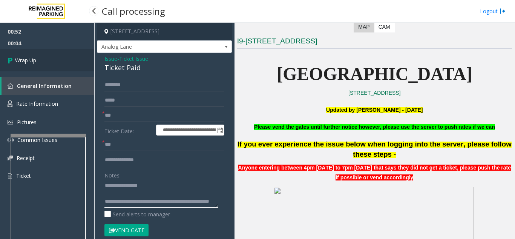
type textarea "**********"
click at [34, 62] on span "Wrap Up" at bounding box center [25, 60] width 21 height 8
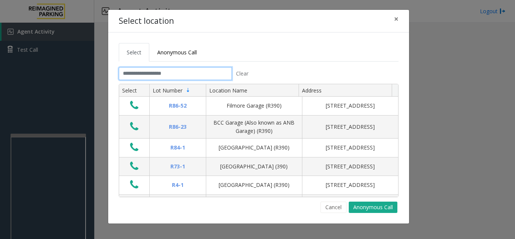
click at [154, 72] on input "text" at bounding box center [175, 73] width 113 height 13
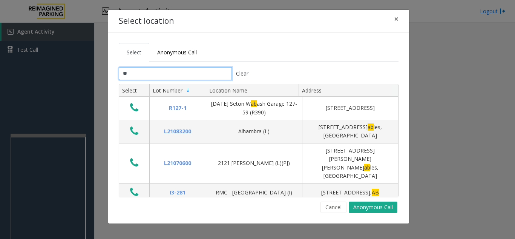
type input "*"
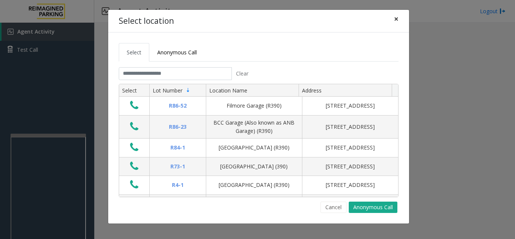
click at [395, 20] on span "×" at bounding box center [396, 19] width 5 height 11
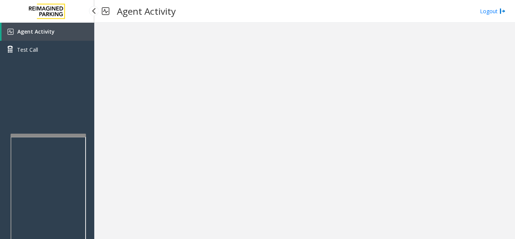
click at [77, 31] on link "Agent Activity" at bounding box center [48, 32] width 93 height 18
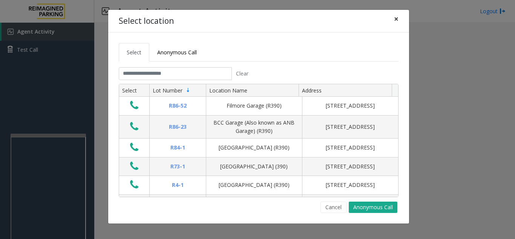
click at [397, 19] on span "×" at bounding box center [396, 19] width 5 height 11
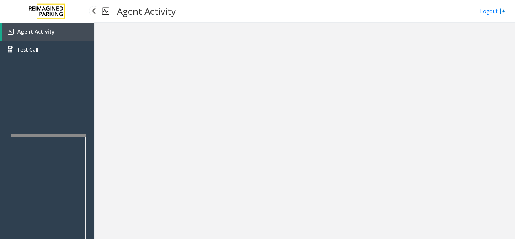
click at [70, 35] on link "Agent Activity" at bounding box center [48, 32] width 93 height 18
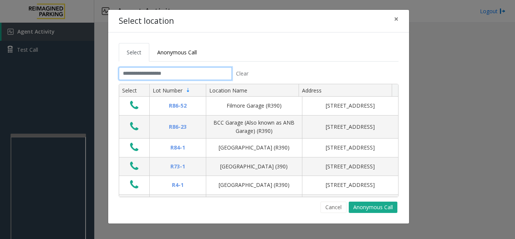
click at [131, 74] on input "text" at bounding box center [175, 73] width 113 height 13
type input "**"
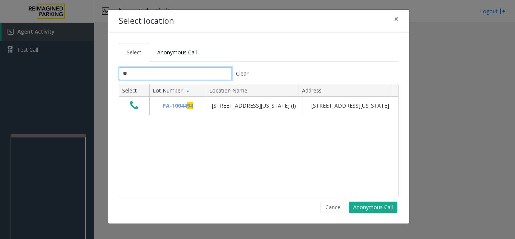
drag, startPoint x: 132, startPoint y: 74, endPoint x: 124, endPoint y: 74, distance: 8.7
click at [124, 74] on input "**" at bounding box center [175, 73] width 113 height 13
type input "*"
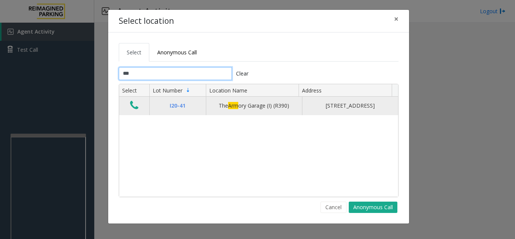
type input "***"
click at [136, 109] on icon "Data table" at bounding box center [134, 105] width 8 height 11
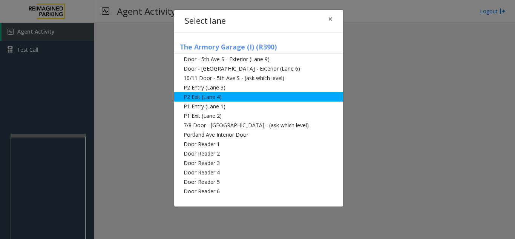
click at [230, 97] on li "P2 Exit (Lane 4)" at bounding box center [258, 96] width 169 height 9
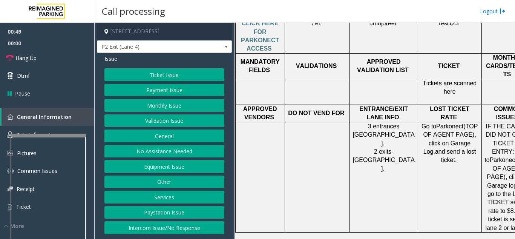
scroll to position [453, 0]
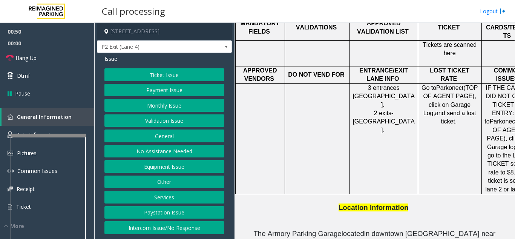
click at [332, 142] on td at bounding box center [317, 138] width 65 height 110
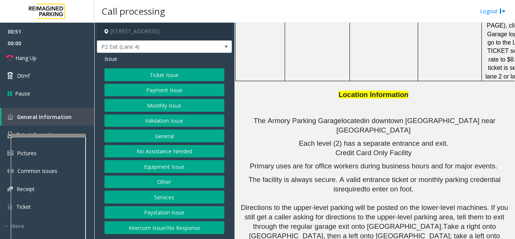
scroll to position [566, 0]
click at [161, 166] on button "Equipment Issue" at bounding box center [165, 166] width 120 height 13
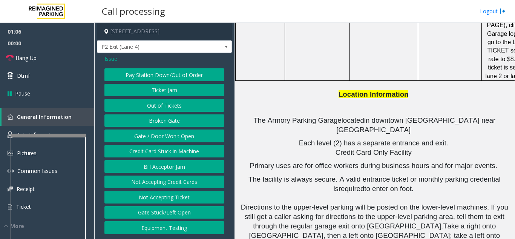
click at [161, 166] on button "Bill Acceptor Jam" at bounding box center [165, 166] width 120 height 13
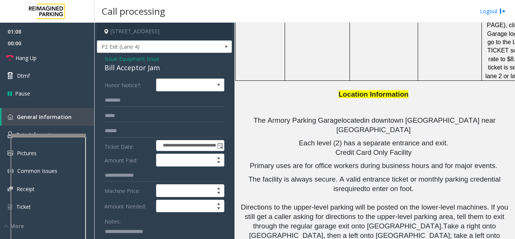
click at [106, 60] on span "Issue" at bounding box center [111, 59] width 13 height 8
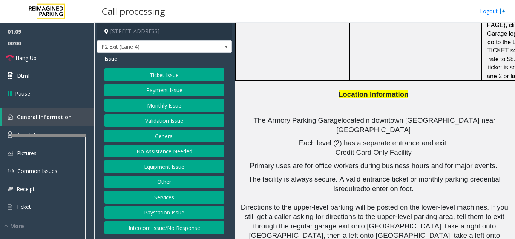
click at [169, 198] on button "Services" at bounding box center [165, 197] width 120 height 13
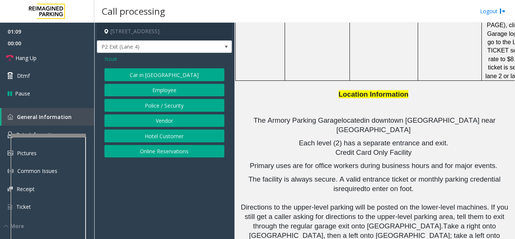
click at [166, 157] on button "Online Reservations" at bounding box center [165, 151] width 120 height 13
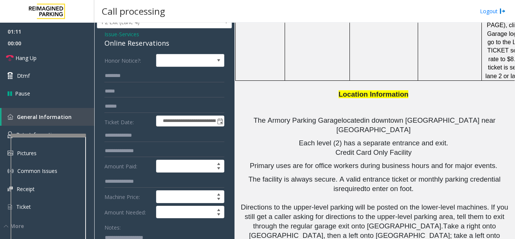
scroll to position [38, 0]
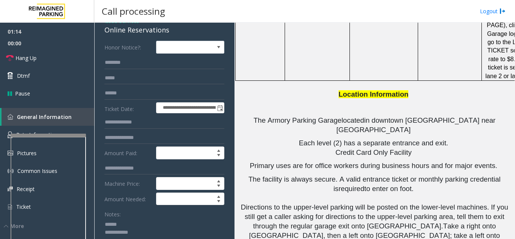
click at [132, 221] on textarea at bounding box center [162, 232] width 114 height 28
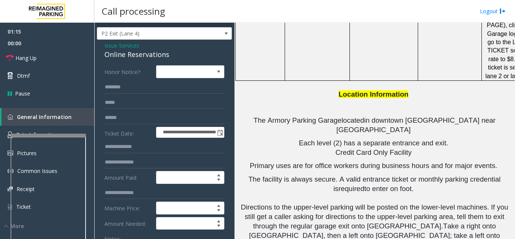
scroll to position [0, 0]
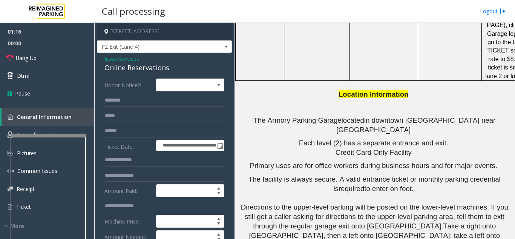
type textarea "**********"
click at [149, 134] on input "text" at bounding box center [165, 131] width 120 height 13
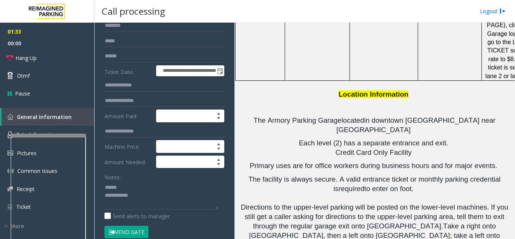
scroll to position [75, 0]
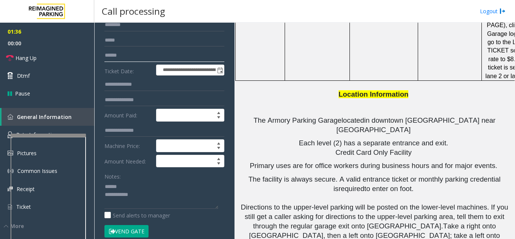
click at [156, 60] on input "text" at bounding box center [165, 55] width 120 height 13
type input "*******"
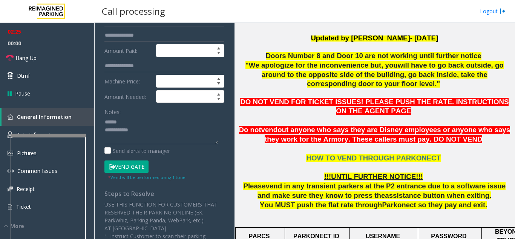
scroll to position [151, 0]
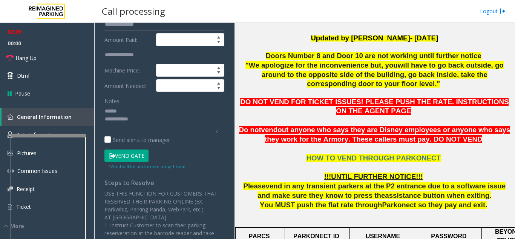
click at [131, 158] on button "Vend Gate" at bounding box center [127, 155] width 44 height 13
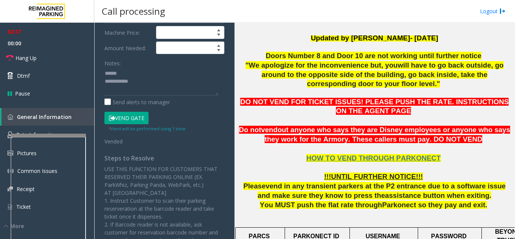
scroll to position [226, 0]
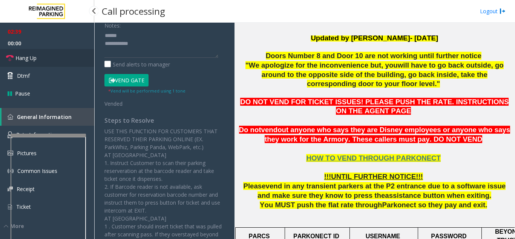
click at [42, 60] on link "Hang Up" at bounding box center [47, 58] width 94 height 18
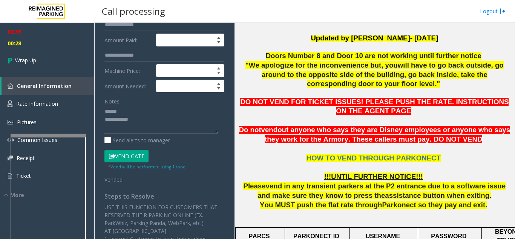
scroll to position [148, 0]
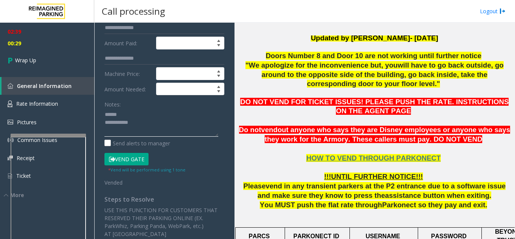
click at [152, 111] on textarea at bounding box center [162, 122] width 114 height 28
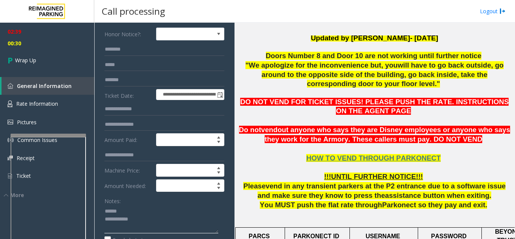
scroll to position [34, 0]
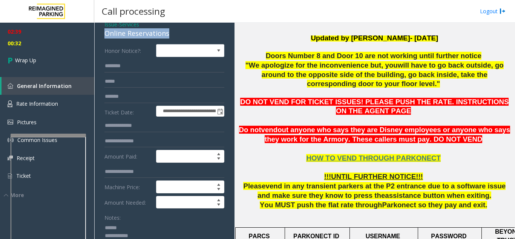
drag, startPoint x: 177, startPoint y: 33, endPoint x: 104, endPoint y: 34, distance: 72.8
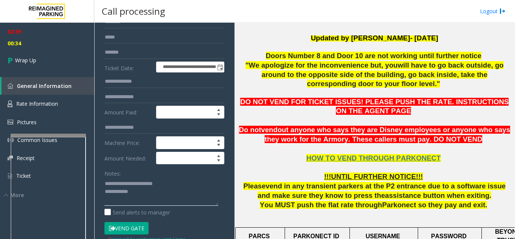
scroll to position [148, 0]
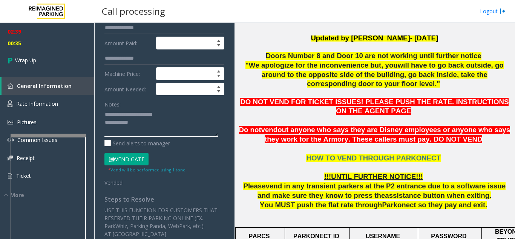
click at [149, 126] on textarea at bounding box center [162, 122] width 114 height 28
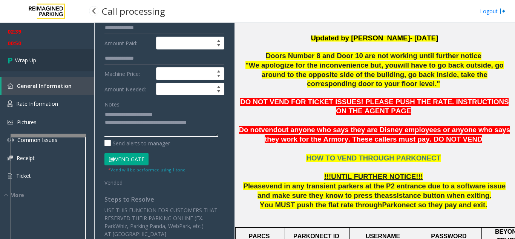
type textarea "**********"
click at [30, 56] on link "Wrap Up" at bounding box center [47, 60] width 94 height 22
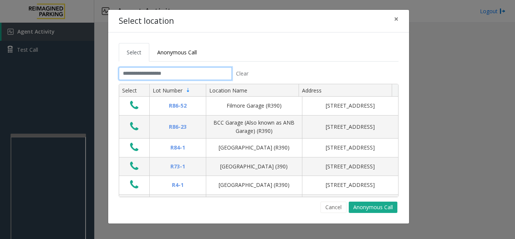
click at [166, 75] on input "text" at bounding box center [175, 73] width 113 height 13
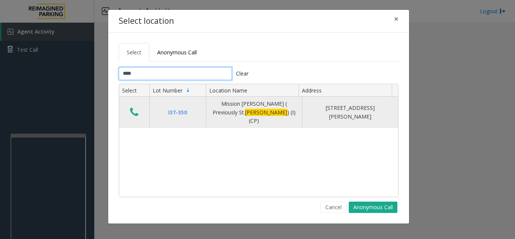
type input "****"
click at [140, 112] on button "Data table" at bounding box center [134, 112] width 13 height 12
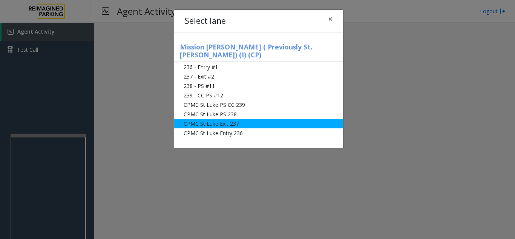
click at [256, 120] on li "CPMC St Luke Exit 237" at bounding box center [258, 123] width 169 height 9
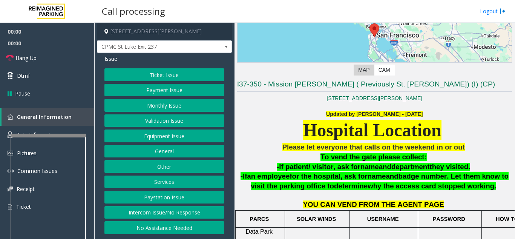
scroll to position [189, 0]
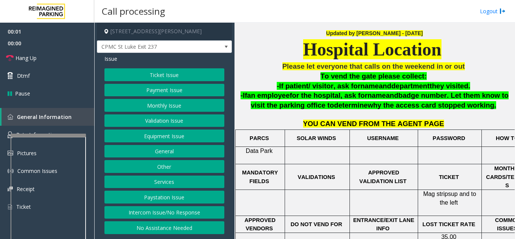
click at [147, 104] on button "Monthly Issue" at bounding box center [165, 105] width 120 height 13
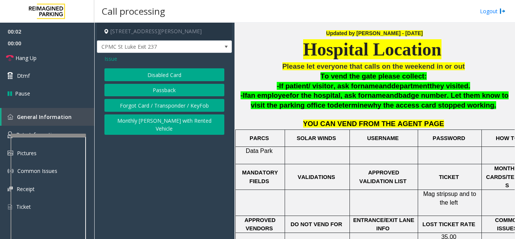
click at [155, 76] on button "Disabled Card" at bounding box center [165, 74] width 120 height 13
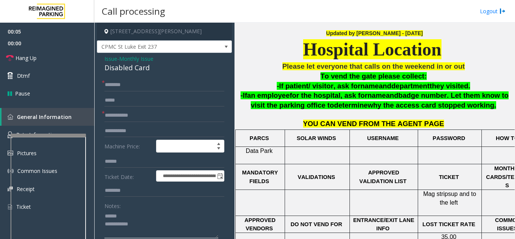
click at [142, 212] on textarea at bounding box center [162, 224] width 114 height 28
drag, startPoint x: 119, startPoint y: 69, endPoint x: 160, endPoint y: 72, distance: 41.6
type textarea "**********"
click at [185, 117] on input "text" at bounding box center [165, 115] width 120 height 13
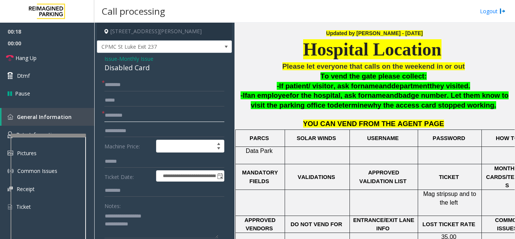
type input "*********"
click at [160, 92] on form "**********" at bounding box center [165, 176] width 120 height 196
click at [148, 85] on input "text" at bounding box center [165, 84] width 120 height 13
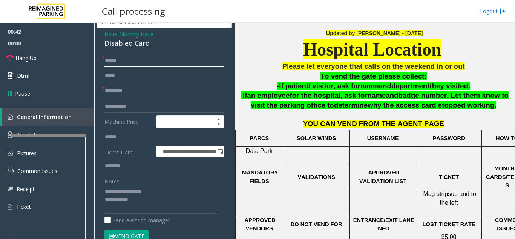
scroll to position [38, 0]
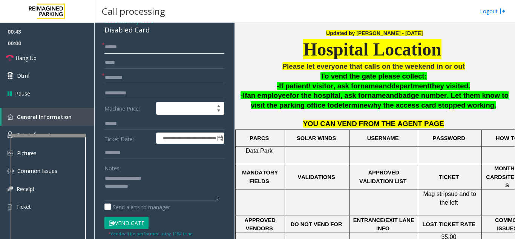
type input "*****"
click at [126, 223] on button "Vend Gate" at bounding box center [127, 223] width 44 height 13
click at [147, 183] on textarea at bounding box center [162, 186] width 114 height 28
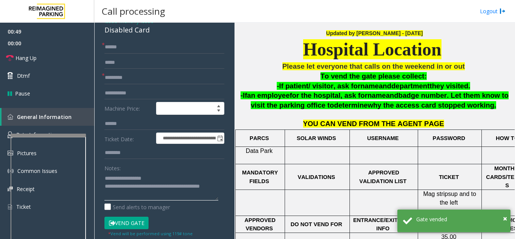
click at [174, 175] on textarea at bounding box center [162, 186] width 114 height 28
type textarea "**********"
click at [36, 56] on span "Hang Up" at bounding box center [25, 58] width 21 height 8
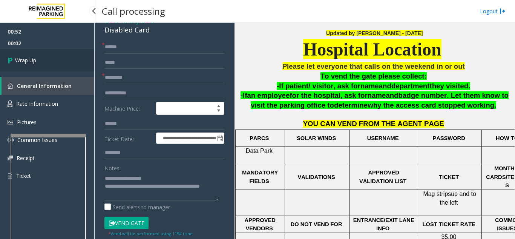
click at [33, 62] on span "Wrap Up" at bounding box center [25, 60] width 21 height 8
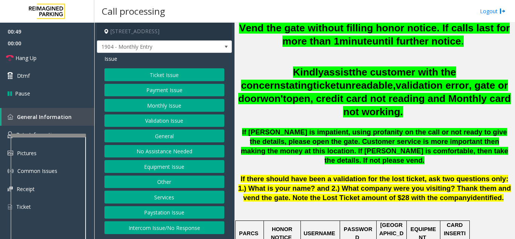
scroll to position [264, 0]
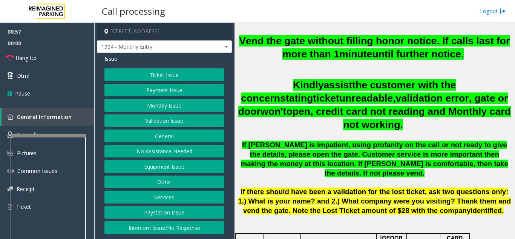
click at [178, 109] on button "Monthly Issue" at bounding box center [165, 105] width 120 height 13
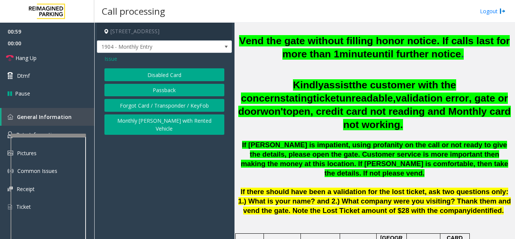
click at [172, 80] on button "Disabled Card" at bounding box center [165, 74] width 120 height 13
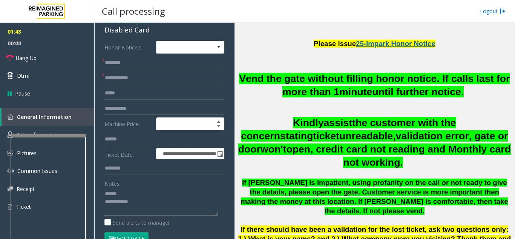
scroll to position [0, 0]
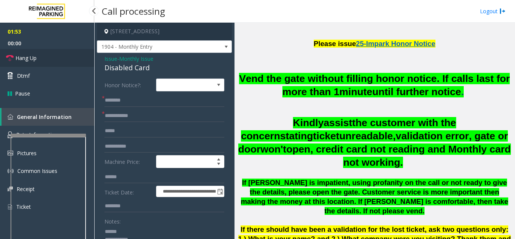
type textarea "**********"
click at [49, 57] on link "Hang Up" at bounding box center [47, 58] width 94 height 18
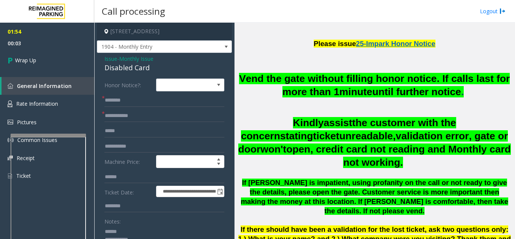
click at [108, 60] on span "Issue" at bounding box center [111, 59] width 13 height 8
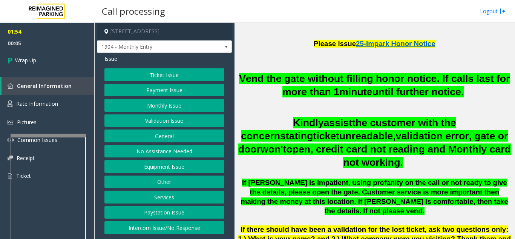
click at [177, 167] on button "Equipment Issue" at bounding box center [165, 166] width 120 height 13
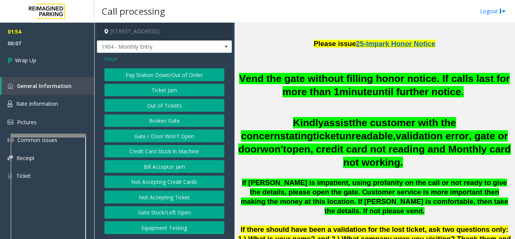
click at [181, 139] on button "Gate / Door Won't Open" at bounding box center [165, 135] width 120 height 13
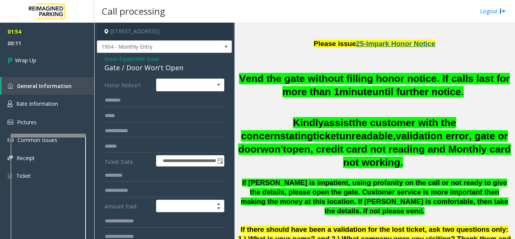
click at [109, 58] on span "Issue" at bounding box center [111, 59] width 13 height 8
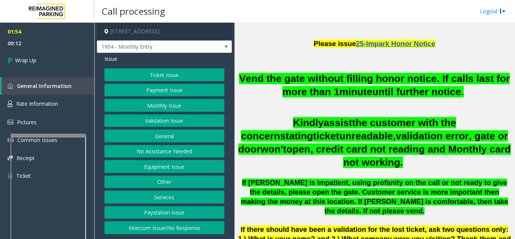
click at [169, 185] on button "Other" at bounding box center [165, 181] width 120 height 13
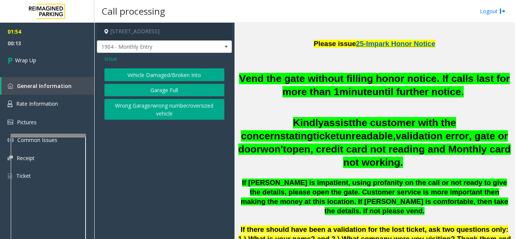
click at [134, 115] on button "Wrong Garage/wrong number/oversized vehicle" at bounding box center [165, 109] width 120 height 21
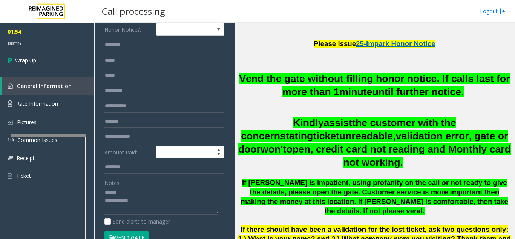
scroll to position [75, 0]
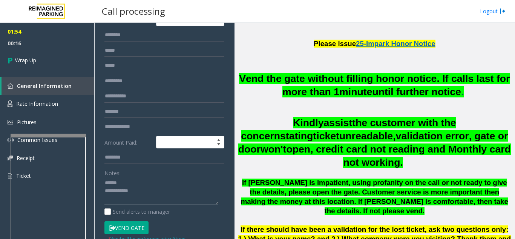
click at [155, 186] on textarea at bounding box center [162, 191] width 114 height 28
click at [153, 192] on textarea at bounding box center [162, 191] width 114 height 28
type textarea "**********"
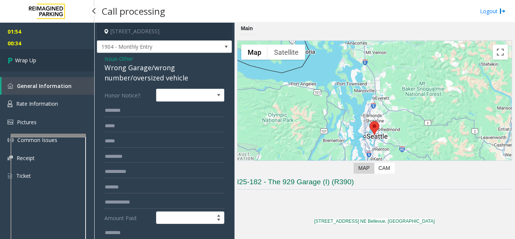
scroll to position [226, 0]
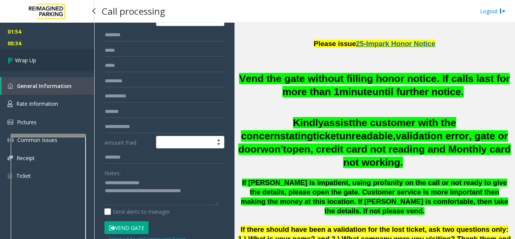
type textarea "**********"
click at [39, 61] on link "Wrap Up" at bounding box center [47, 60] width 94 height 22
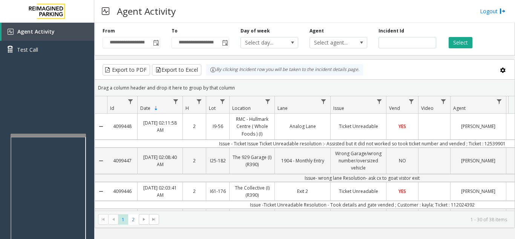
click at [271, 6] on div "Agent Activity Logout" at bounding box center [304, 11] width 421 height 23
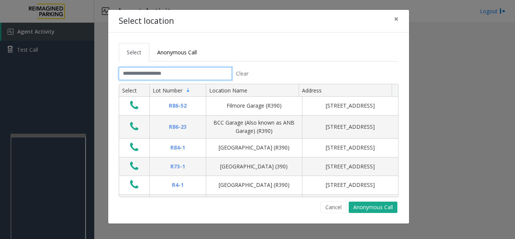
click at [145, 72] on input "text" at bounding box center [175, 73] width 113 height 13
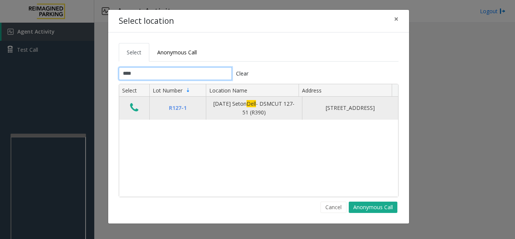
type input "****"
click at [136, 110] on icon "Data table" at bounding box center [134, 107] width 8 height 11
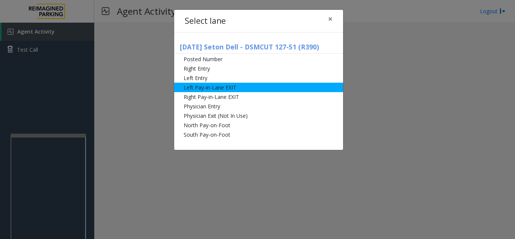
click at [240, 87] on li "Left Pay-in-Lane EXIT" at bounding box center [258, 87] width 169 height 9
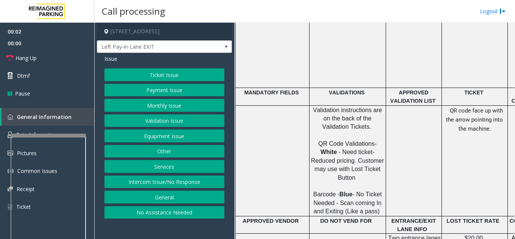
scroll to position [528, 0]
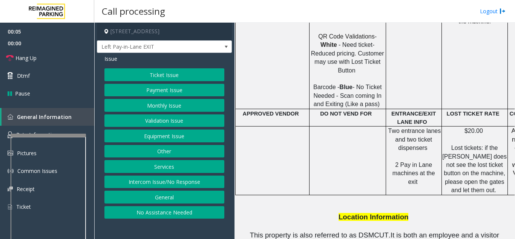
click at [175, 71] on button "Ticket Issue" at bounding box center [165, 74] width 120 height 13
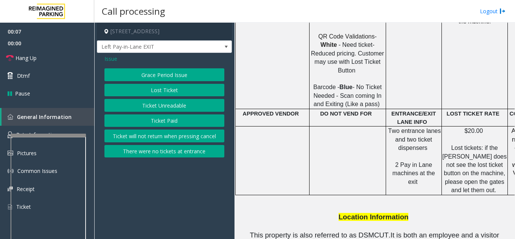
click at [169, 88] on button "Lost Ticket" at bounding box center [165, 90] width 120 height 13
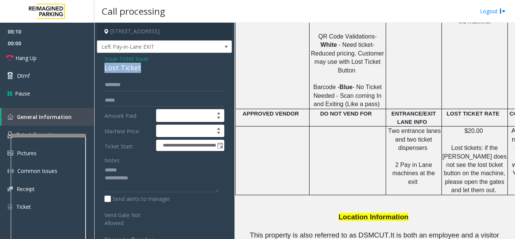
drag, startPoint x: 118, startPoint y: 69, endPoint x: 145, endPoint y: 69, distance: 26.8
click at [152, 69] on div "**********" at bounding box center [164, 193] width 135 height 280
click at [147, 183] on textarea at bounding box center [162, 178] width 114 height 28
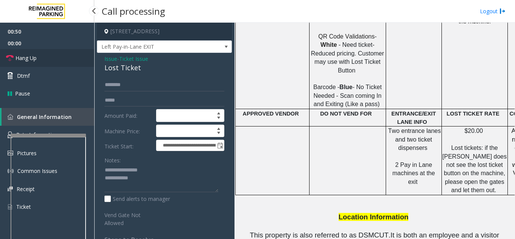
click at [38, 61] on link "Hang Up" at bounding box center [47, 58] width 94 height 18
click at [163, 181] on textarea at bounding box center [162, 178] width 114 height 28
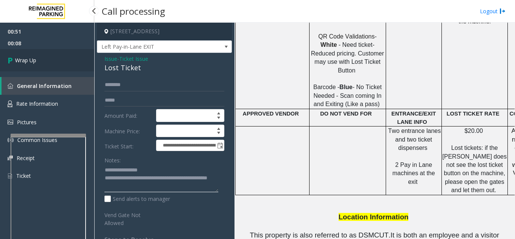
type textarea "**********"
click at [38, 62] on link "Wrap Up" at bounding box center [47, 60] width 94 height 22
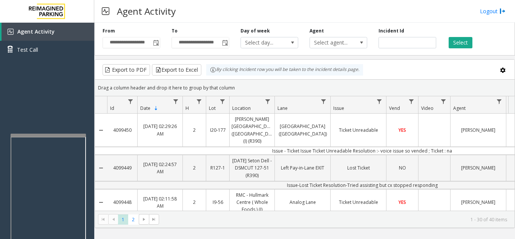
click at [351, 89] on div "Drag a column header and drop it here to group by that column" at bounding box center [305, 87] width 420 height 13
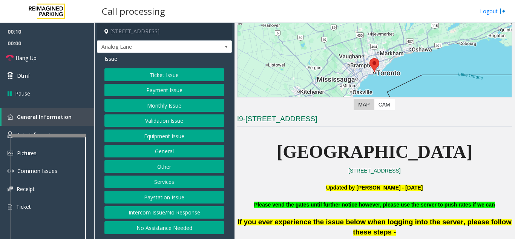
scroll to position [151, 0]
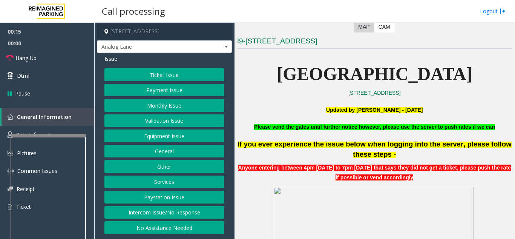
click at [168, 139] on button "Equipment Issue" at bounding box center [165, 135] width 120 height 13
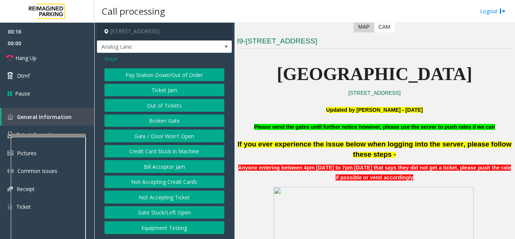
click at [168, 139] on button "Gate / Door Won't Open" at bounding box center [165, 135] width 120 height 13
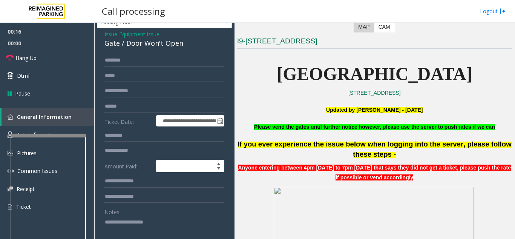
scroll to position [38, 0]
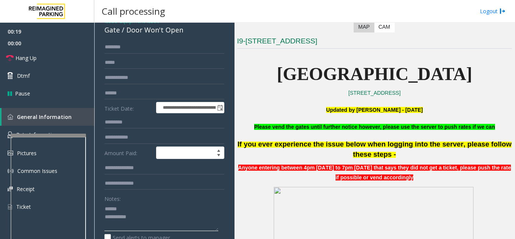
type textarea "**********"
click at [154, 45] on input "text" at bounding box center [165, 47] width 120 height 13
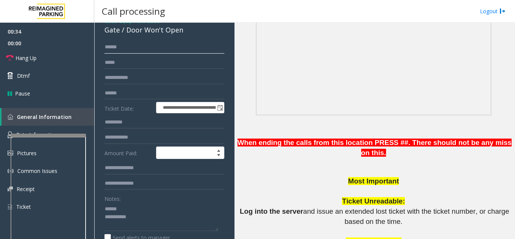
scroll to position [491, 0]
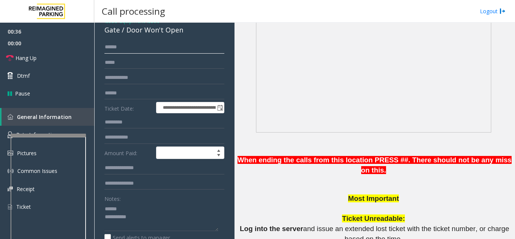
type input "*****"
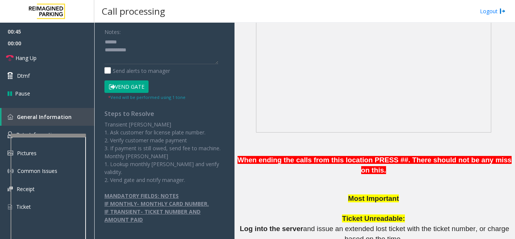
click at [126, 89] on button "Vend Gate" at bounding box center [127, 86] width 44 height 13
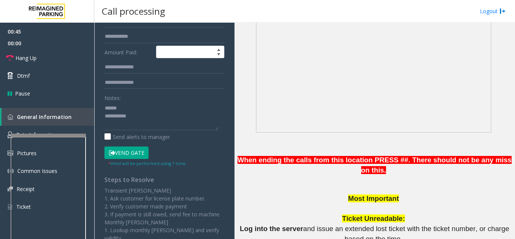
scroll to position [16, 0]
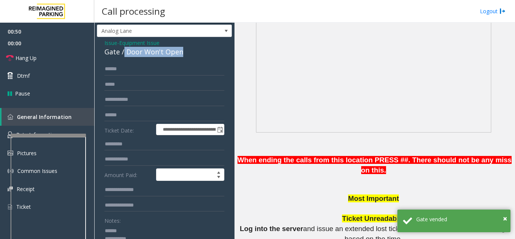
drag, startPoint x: 130, startPoint y: 55, endPoint x: 185, endPoint y: 57, distance: 55.5
click at [188, 57] on div "**********" at bounding box center [164, 238] width 135 height 403
click at [155, 65] on input "*****" at bounding box center [165, 69] width 120 height 13
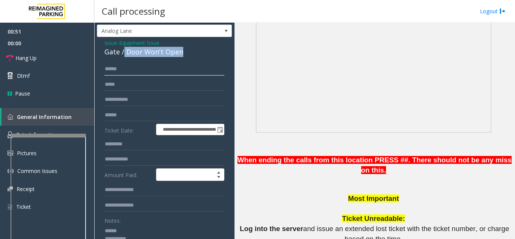
click at [141, 63] on input "*****" at bounding box center [165, 69] width 120 height 13
drag, startPoint x: 190, startPoint y: 53, endPoint x: 125, endPoint y: 55, distance: 65.7
click at [125, 55] on div "Gate / Door Won't Open" at bounding box center [165, 52] width 120 height 10
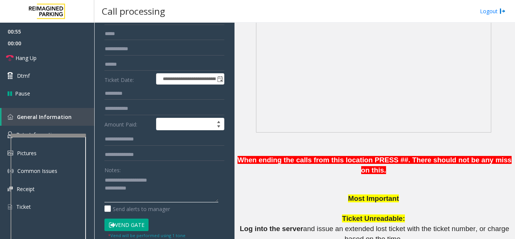
scroll to position [129, 0]
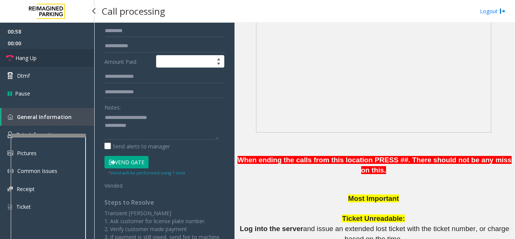
click at [59, 62] on link "Hang Up" at bounding box center [47, 58] width 94 height 18
click at [152, 130] on textarea at bounding box center [162, 125] width 114 height 28
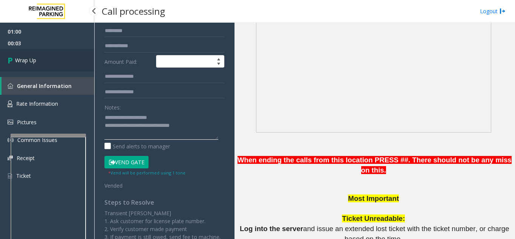
type textarea "**********"
click at [47, 70] on link "Wrap Up" at bounding box center [47, 60] width 94 height 22
